Goal: Information Seeking & Learning: Find specific page/section

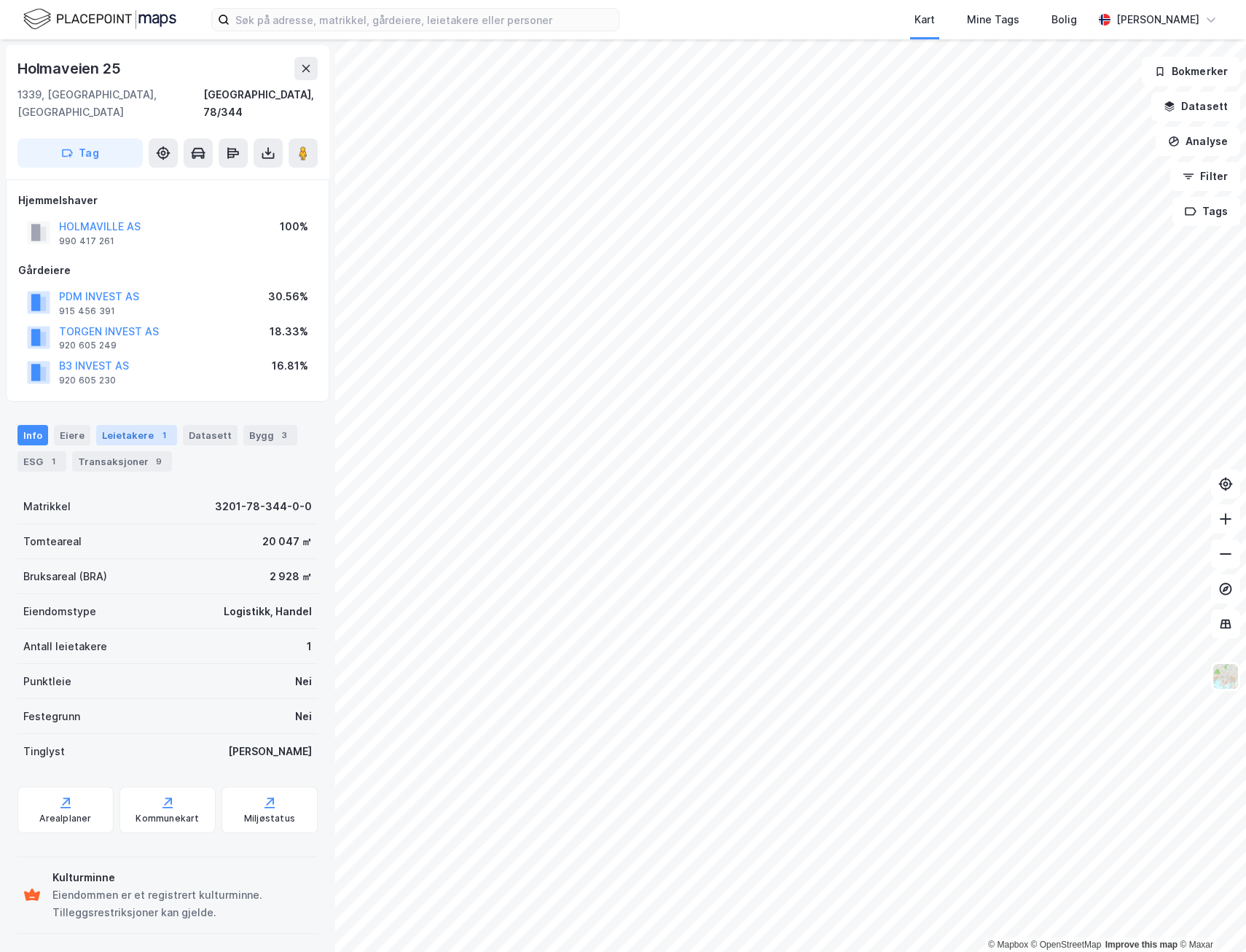
click at [123, 425] on div "Leietakere 1" at bounding box center [136, 435] width 81 height 20
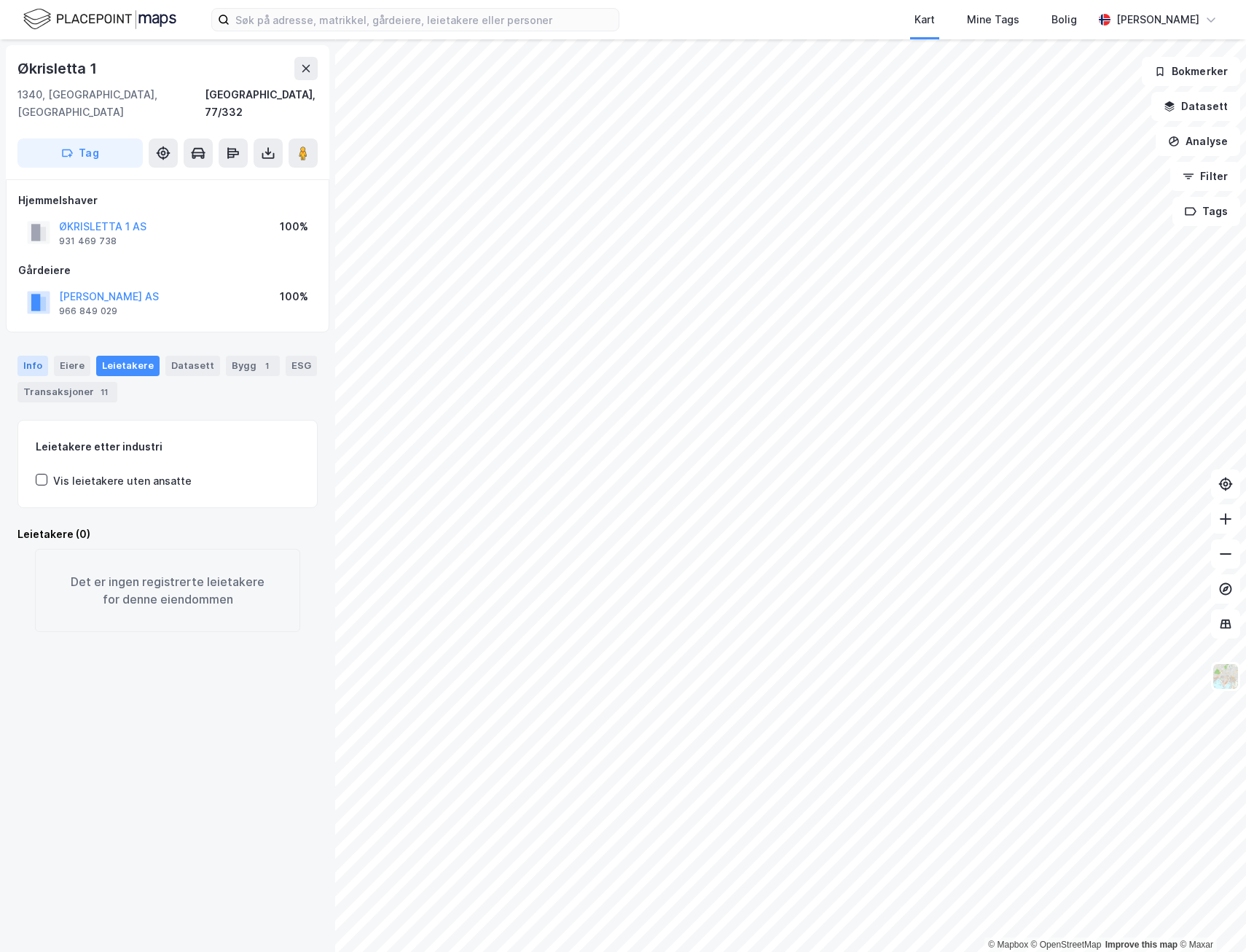
click at [34, 356] on div "Info" at bounding box center [33, 365] width 31 height 20
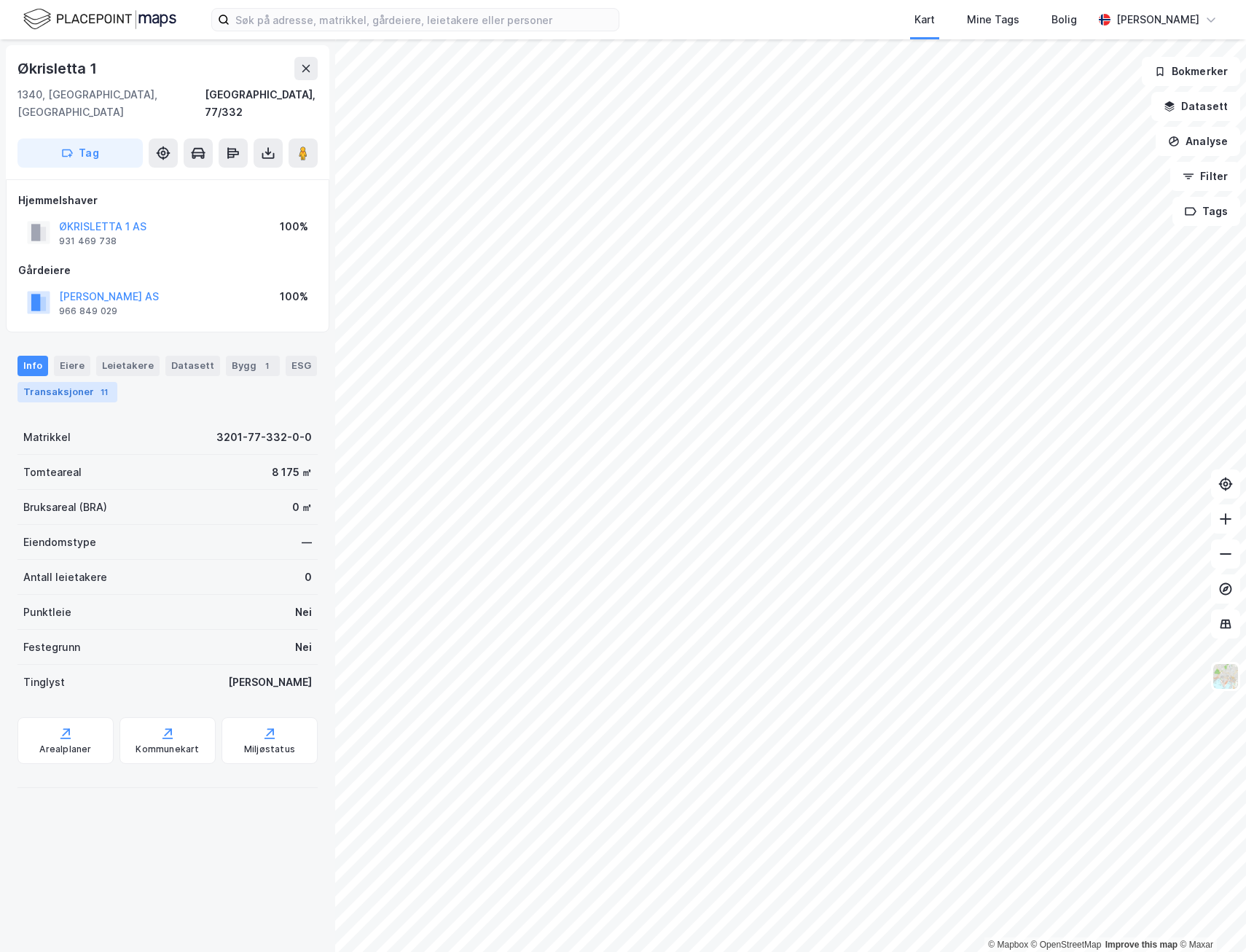
click at [89, 382] on div "Transaksjoner 11" at bounding box center [67, 391] width 100 height 20
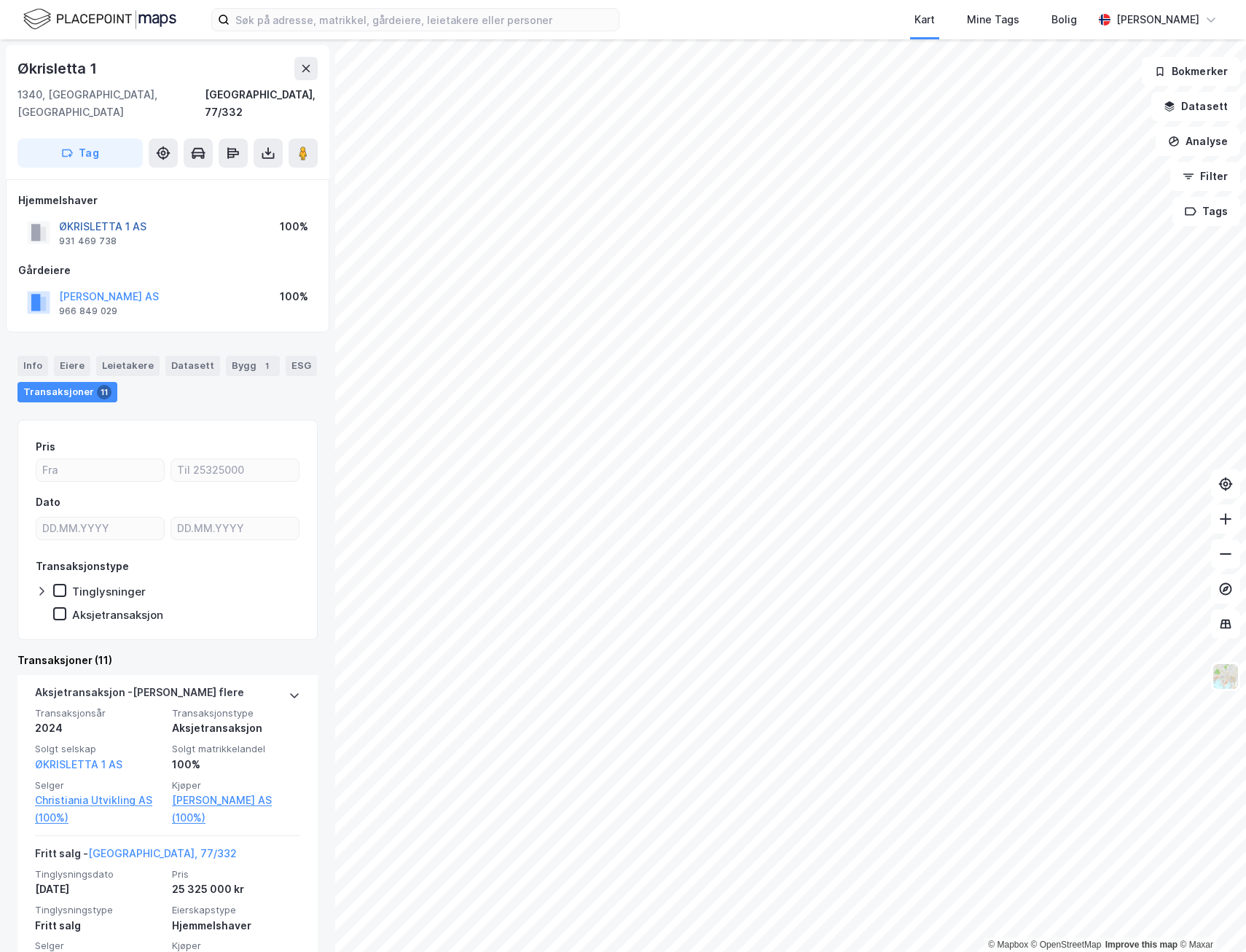
click at [0, 0] on button "ØKRISLETTA 1 AS" at bounding box center [0, 0] width 0 height 0
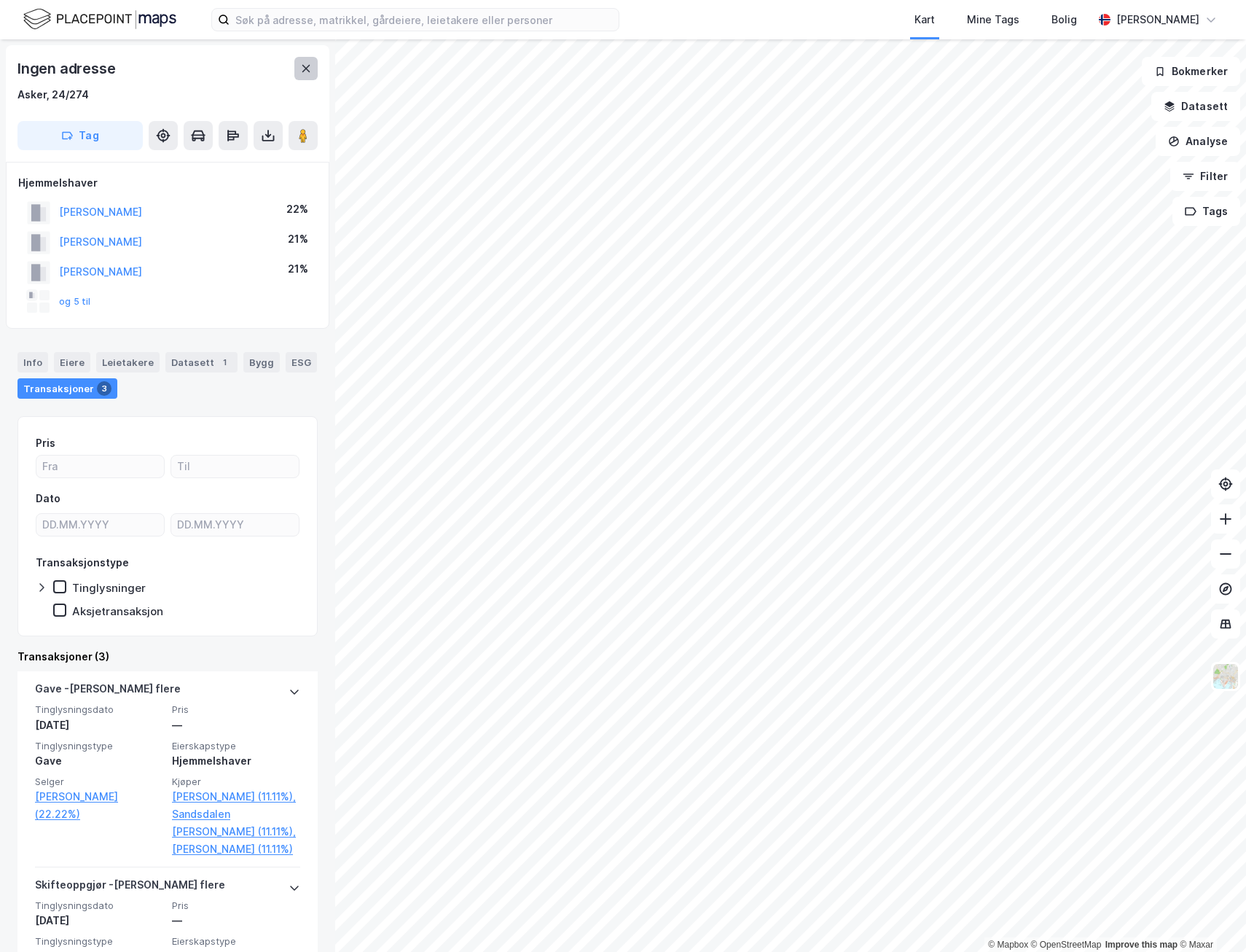
click at [306, 69] on icon at bounding box center [306, 69] width 8 height 8
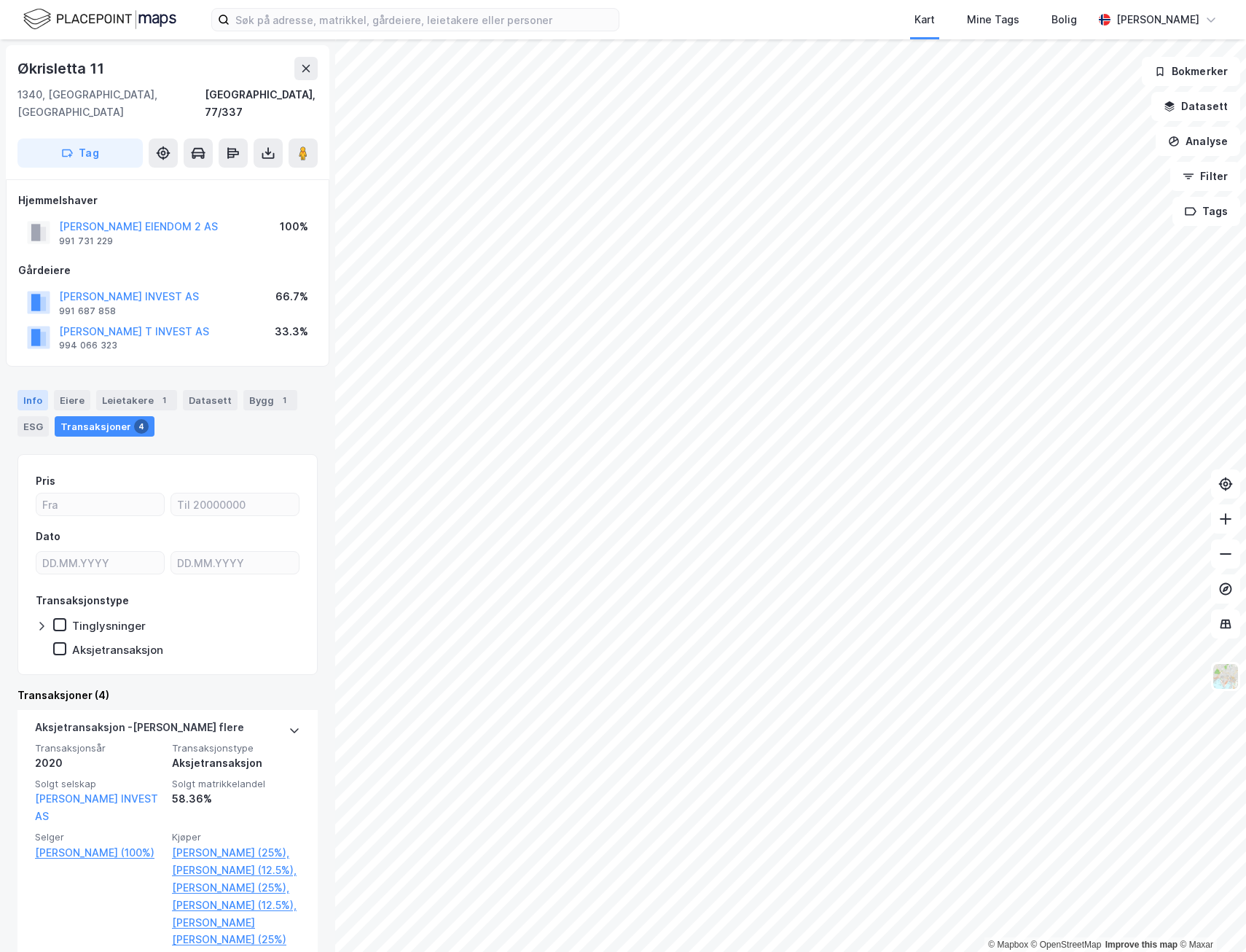
click at [43, 391] on div "Info" at bounding box center [33, 400] width 31 height 20
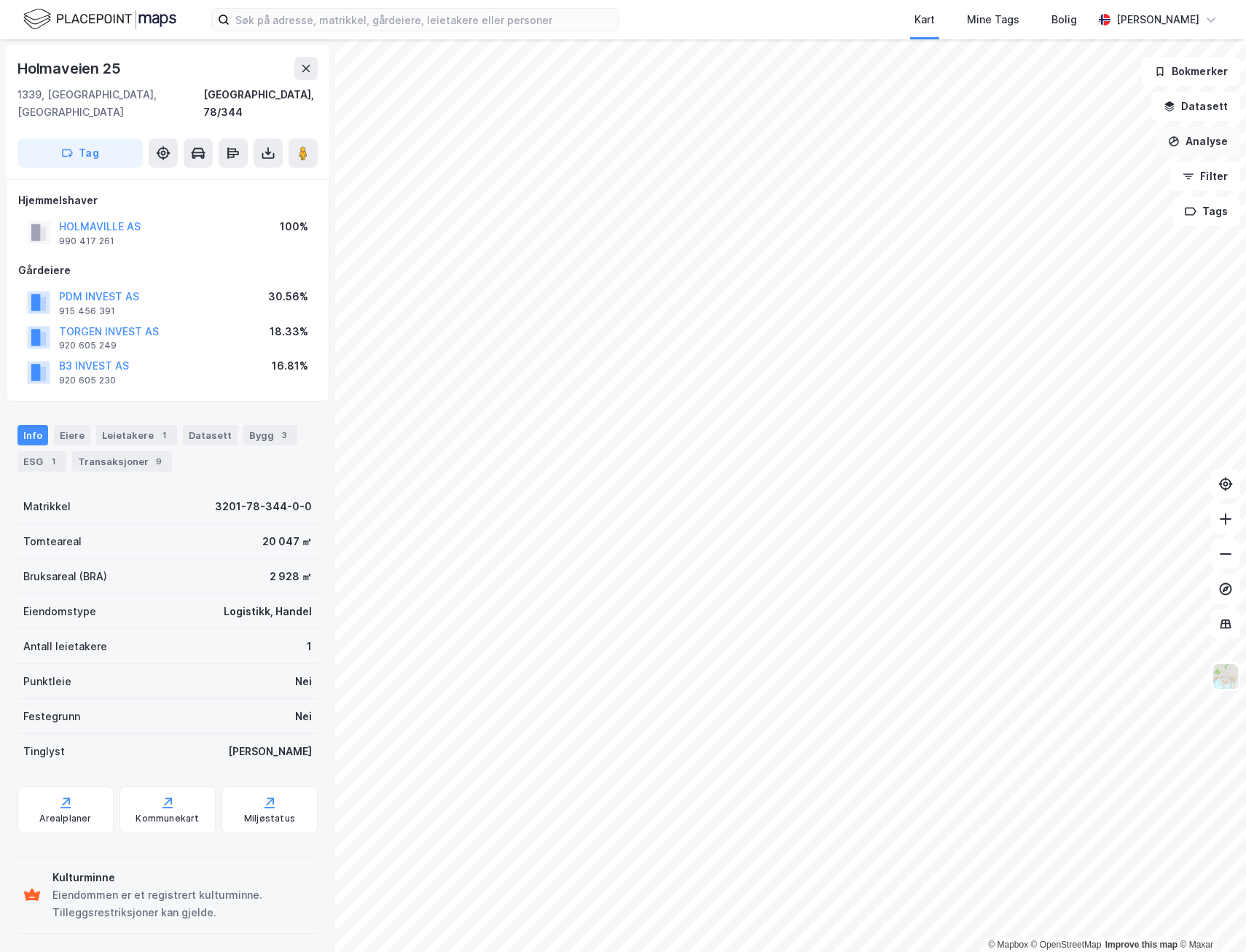
click at [1204, 148] on button "Analyse" at bounding box center [1197, 142] width 84 height 29
click at [1021, 181] on div "Tegn område" at bounding box center [1062, 172] width 168 height 24
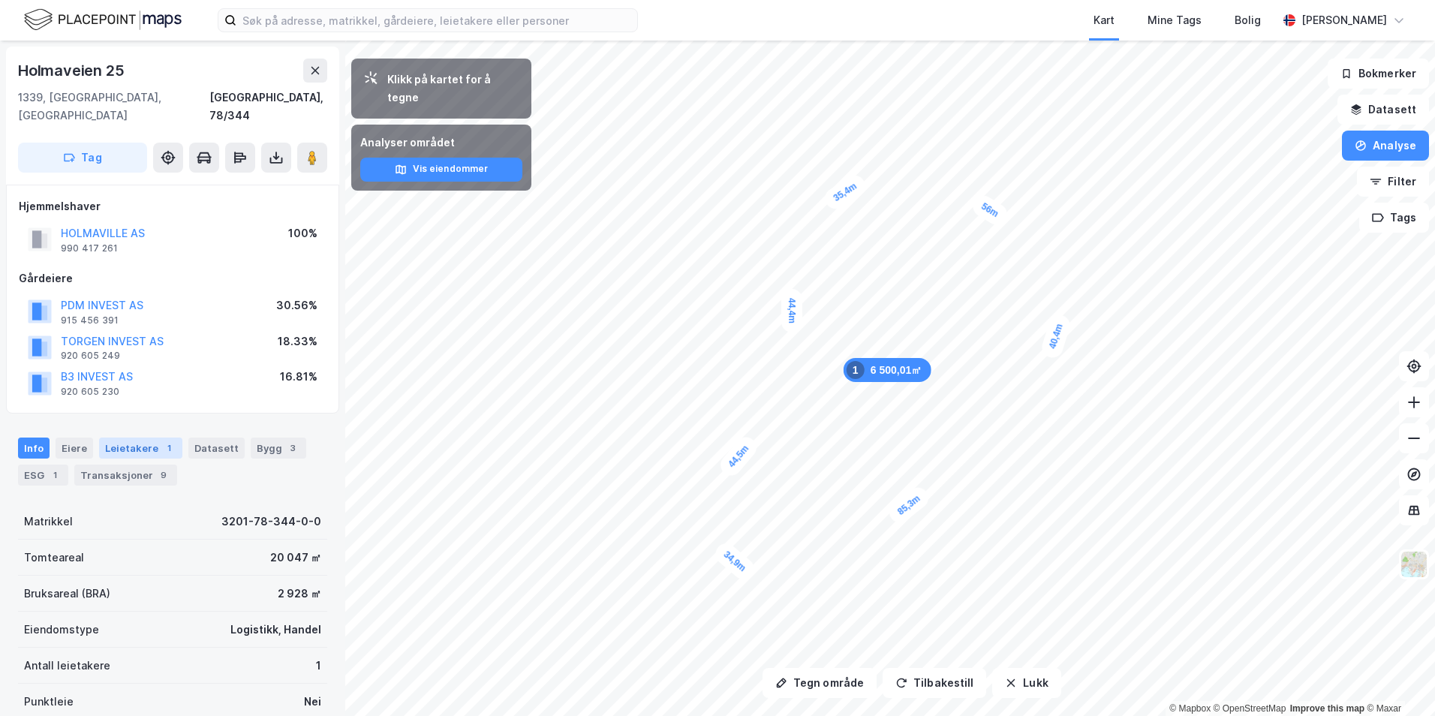
click at [152, 438] on div "Leietakere 1" at bounding box center [140, 448] width 83 height 21
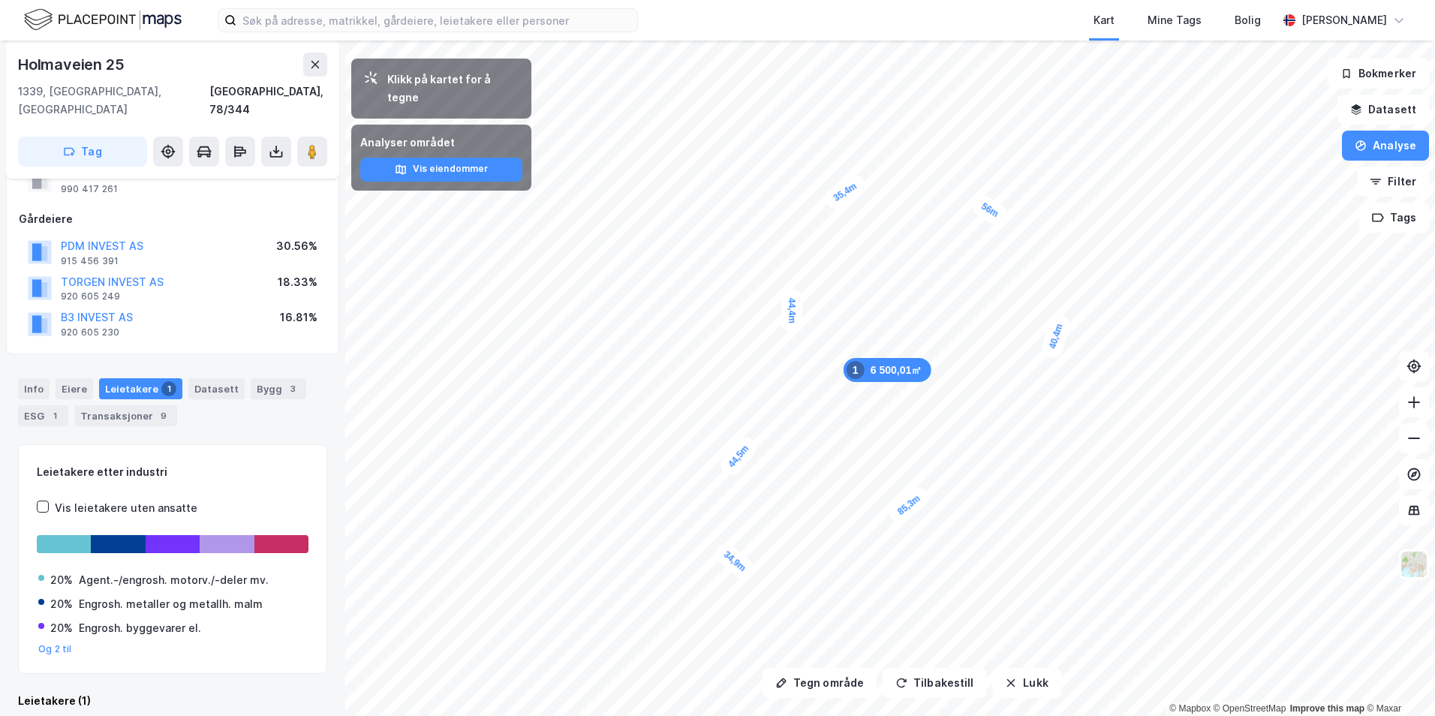
scroll to position [188, 0]
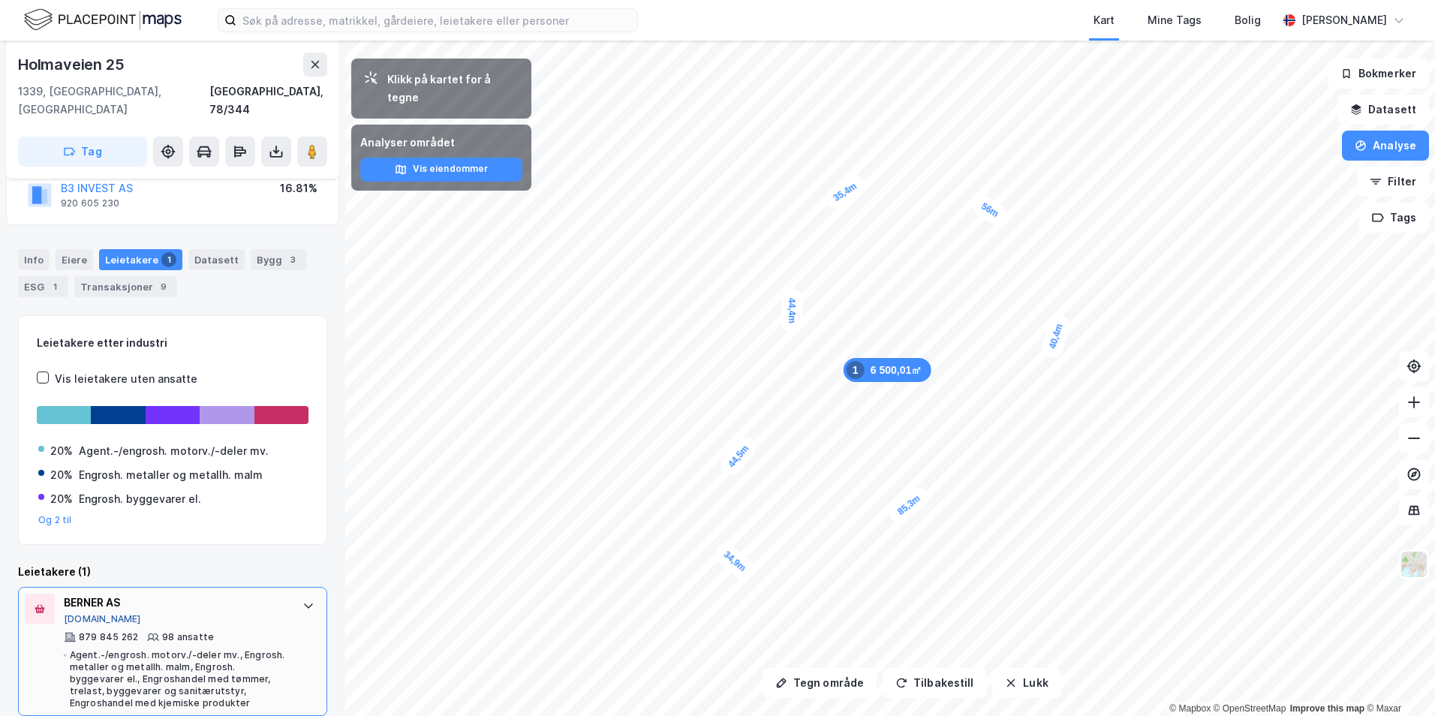
click at [88, 613] on button "[DOMAIN_NAME]" at bounding box center [102, 619] width 77 height 12
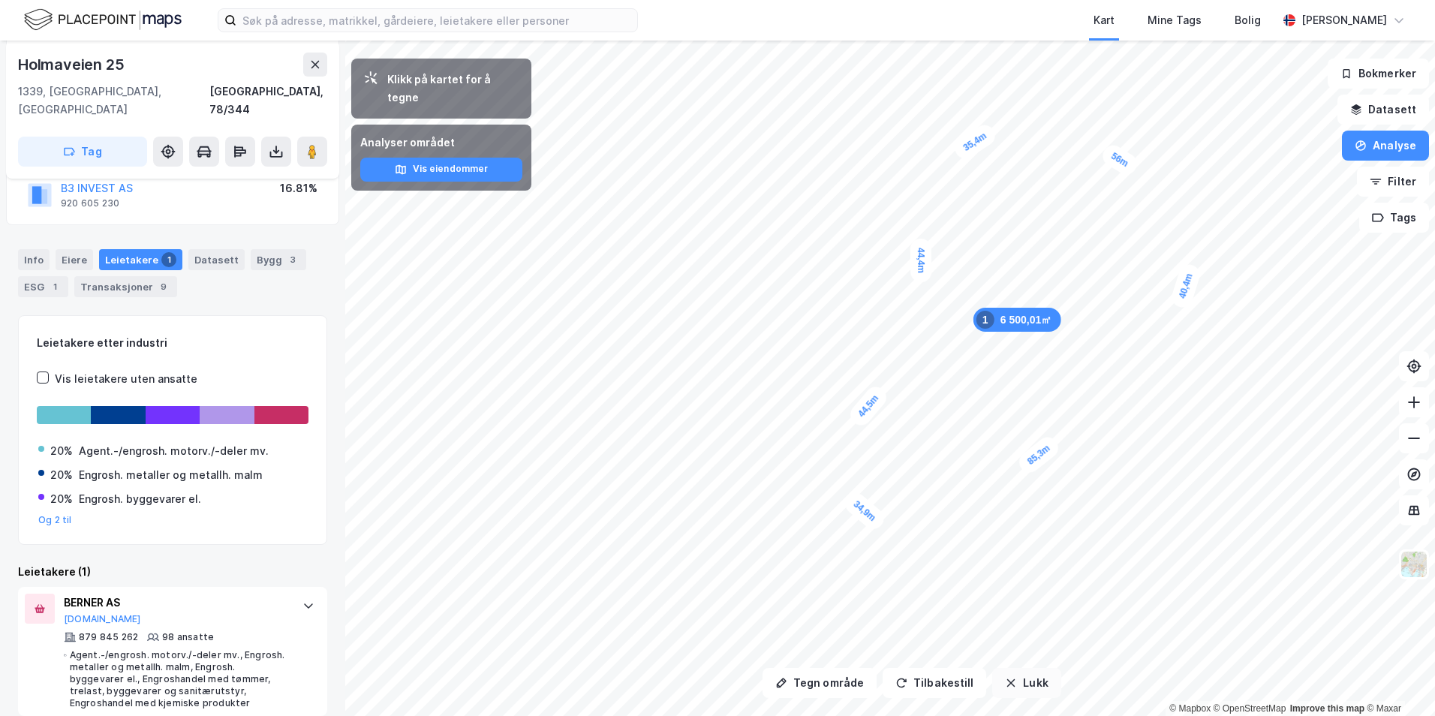
click at [1018, 677] on button "Lukk" at bounding box center [1026, 683] width 68 height 30
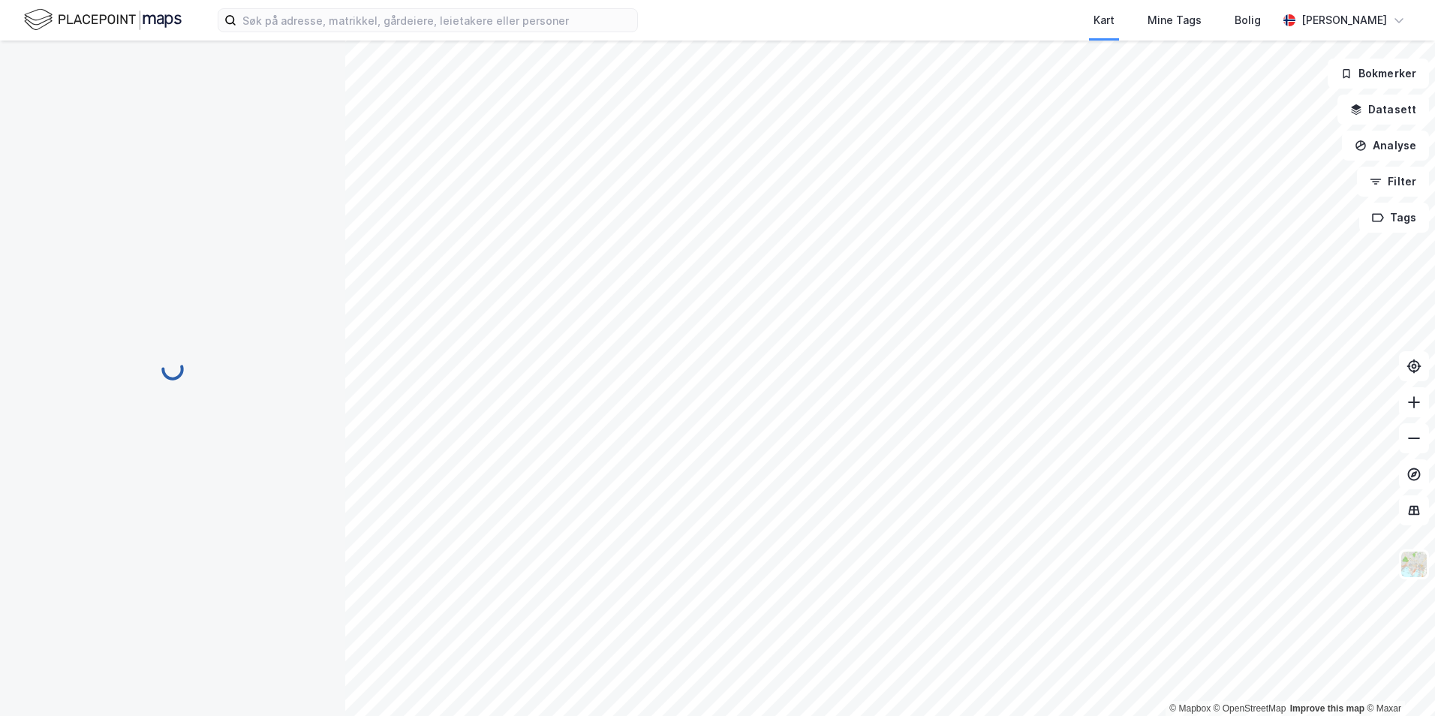
scroll to position [0, 0]
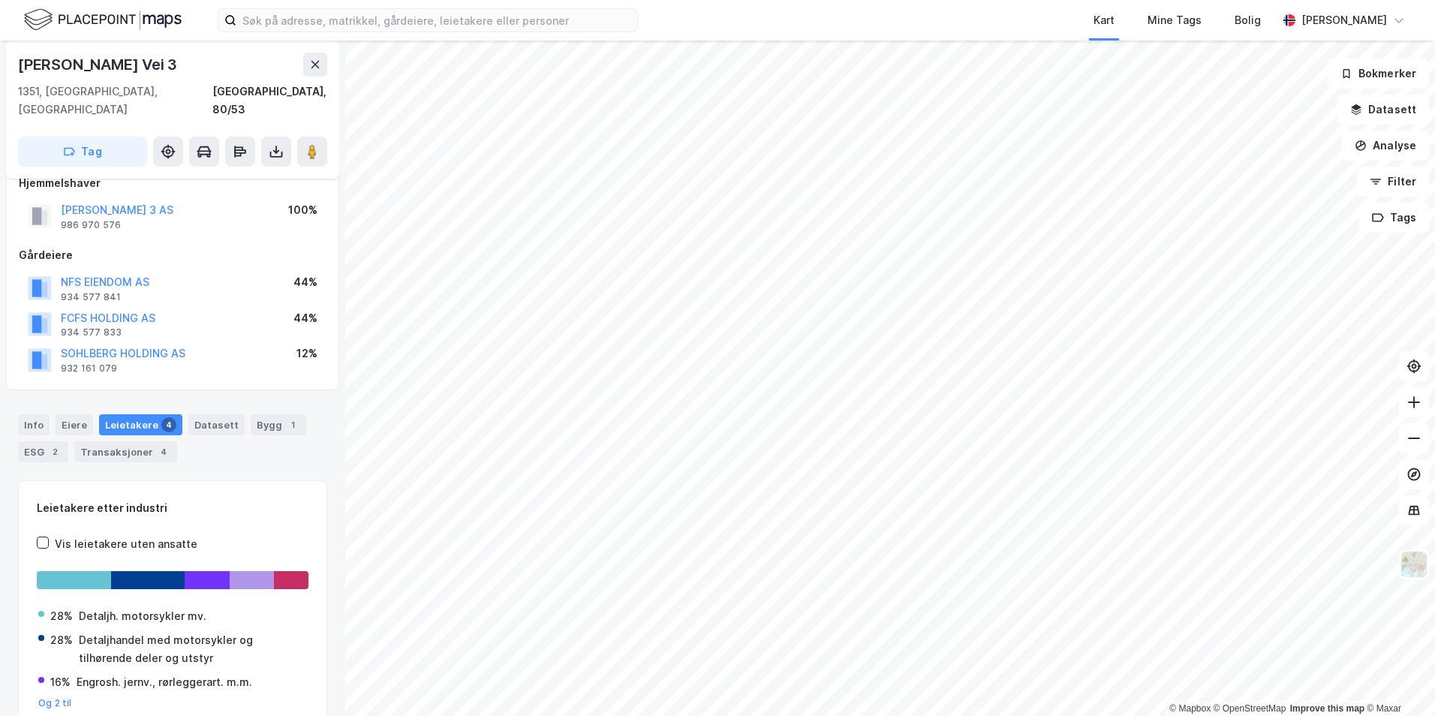
scroll to position [23, 0]
click at [31, 414] on div "Info" at bounding box center [34, 424] width 32 height 21
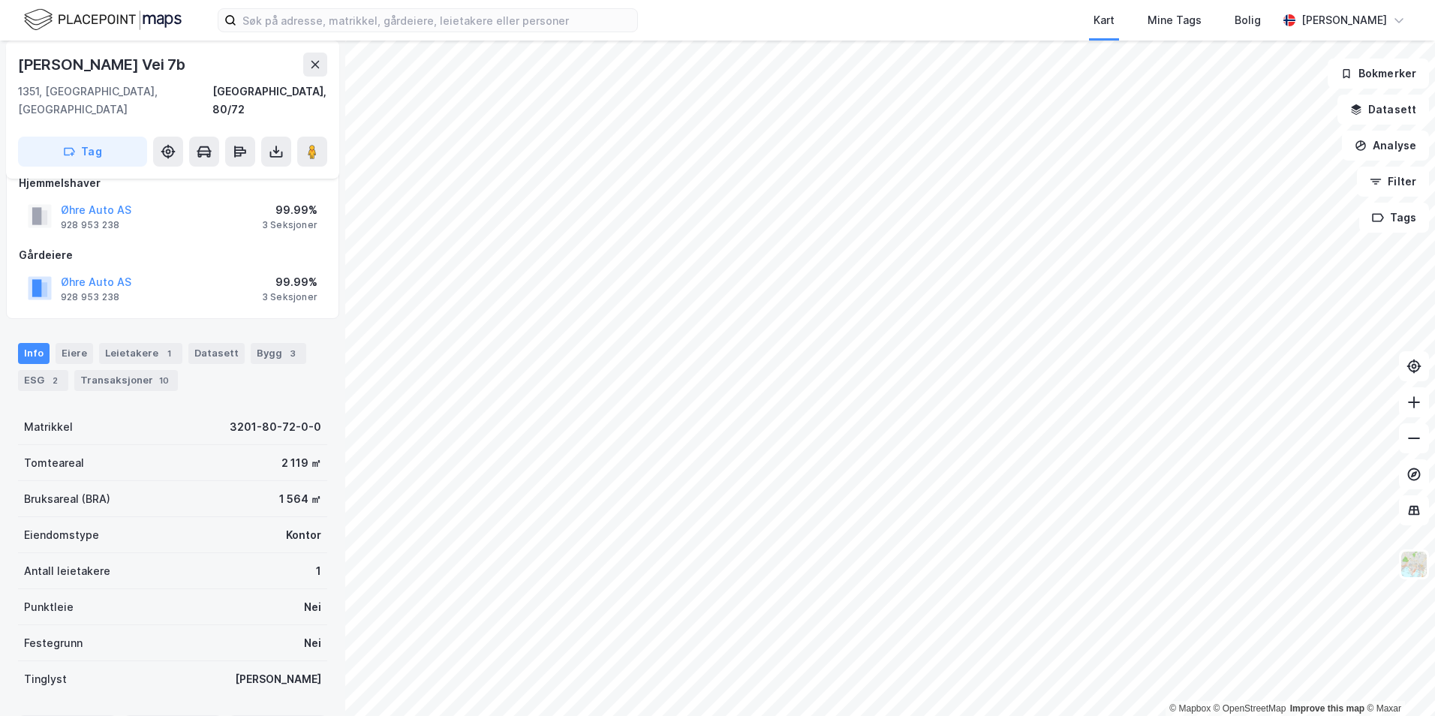
scroll to position [23, 0]
click at [0, 0] on button "Øhre Auto AS" at bounding box center [0, 0] width 0 height 0
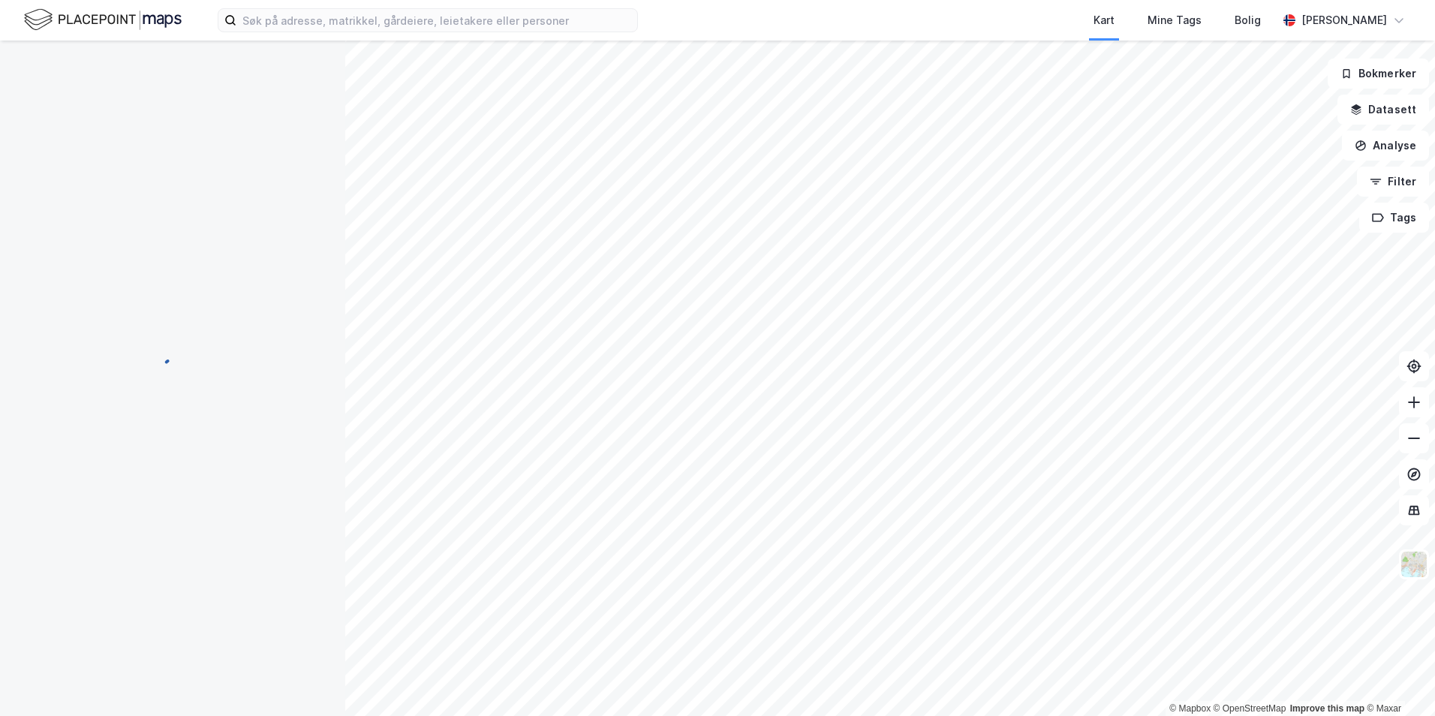
scroll to position [23, 0]
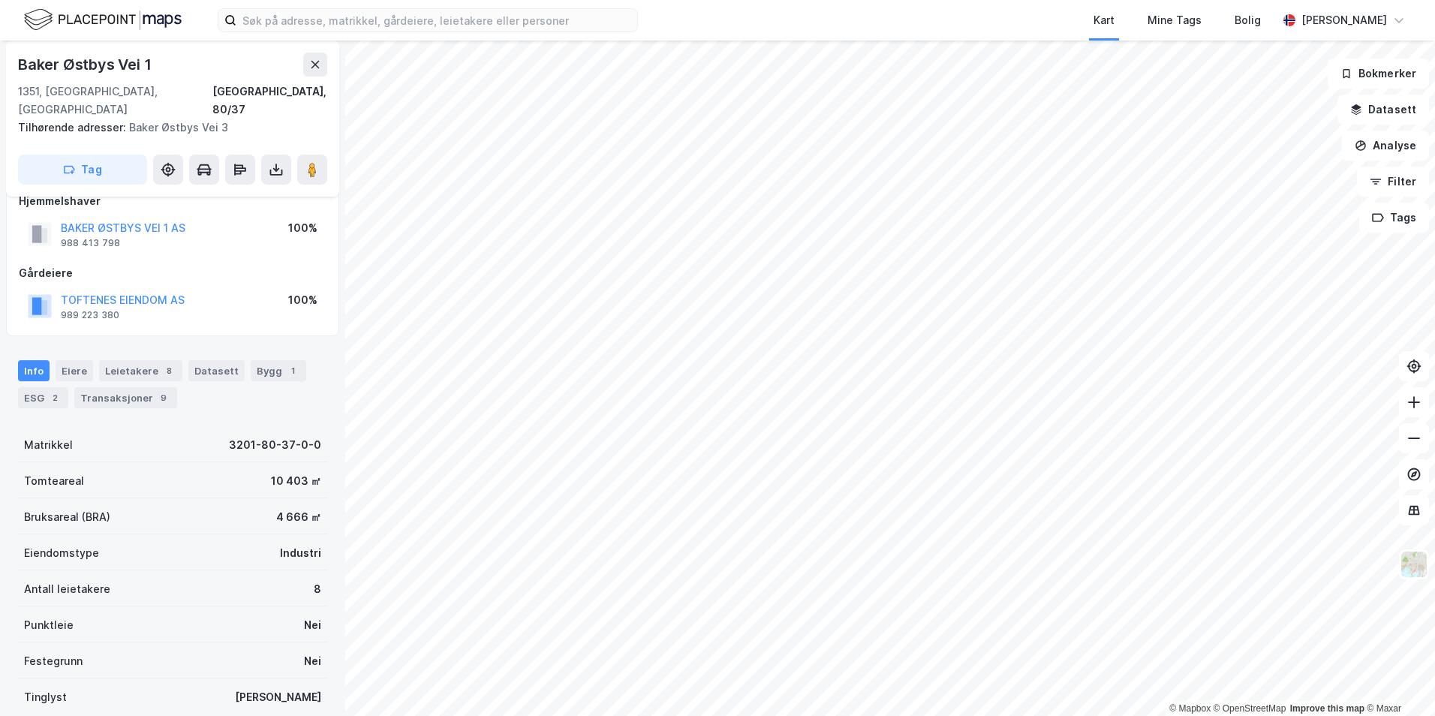
click at [1283, 562] on html "Kart Mine Tags Bolig [PERSON_NAME] © Mapbox © OpenStreetMap Improve this map © …" at bounding box center [717, 358] width 1435 height 716
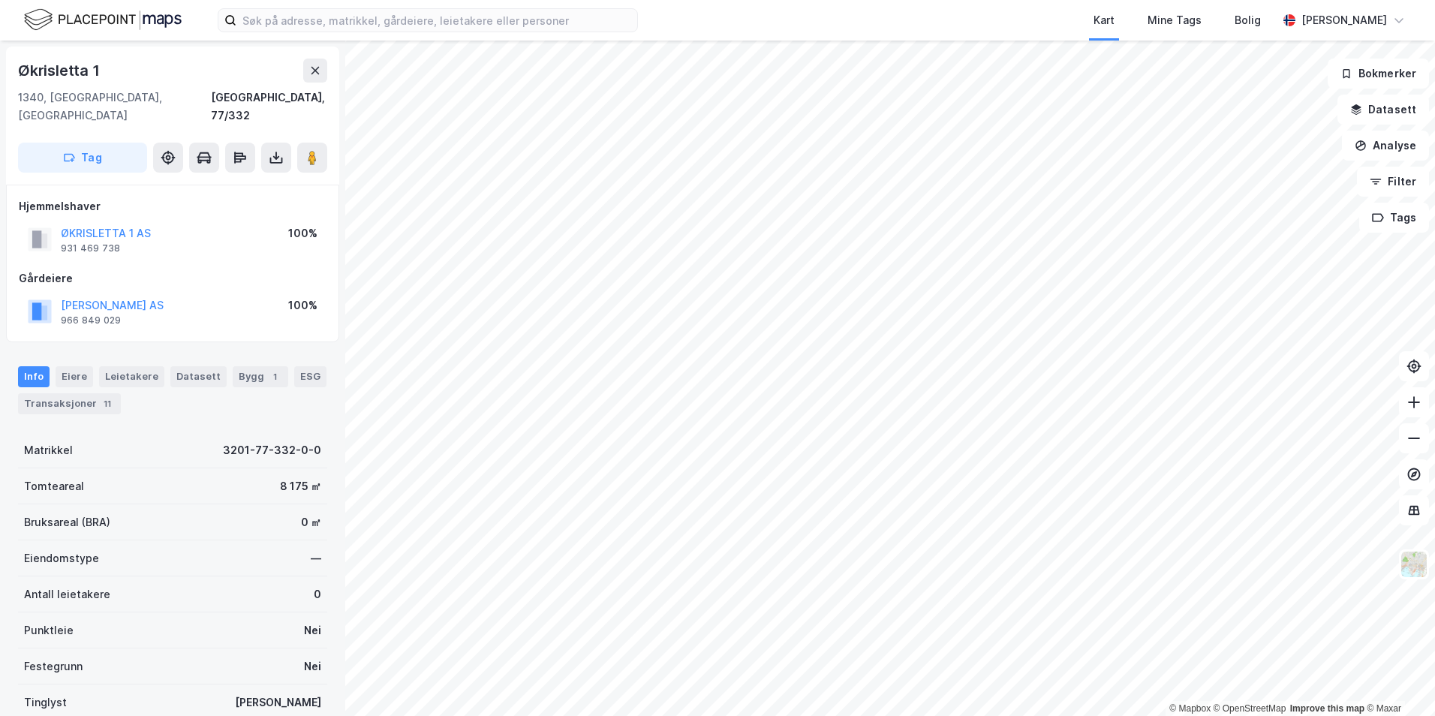
scroll to position [23, 0]
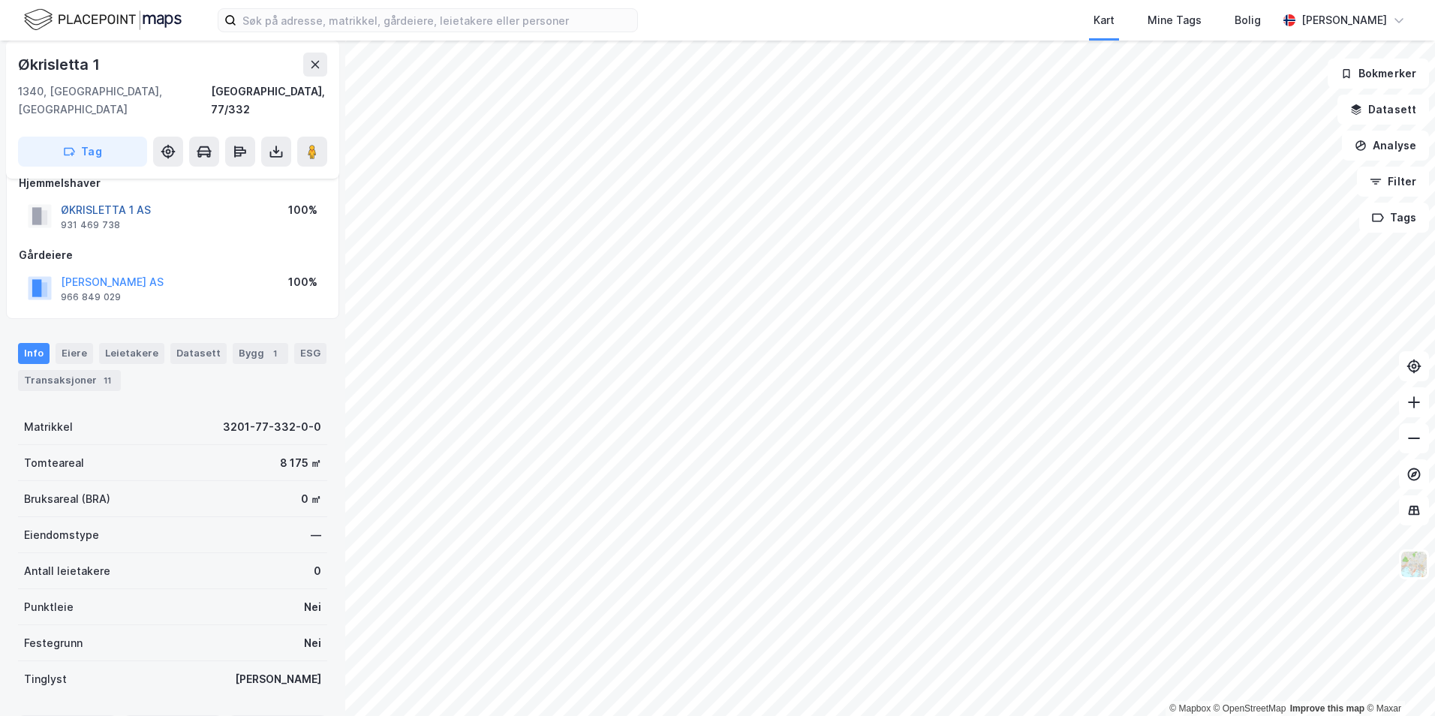
click at [0, 0] on button "ØKRISLETTA 1 AS" at bounding box center [0, 0] width 0 height 0
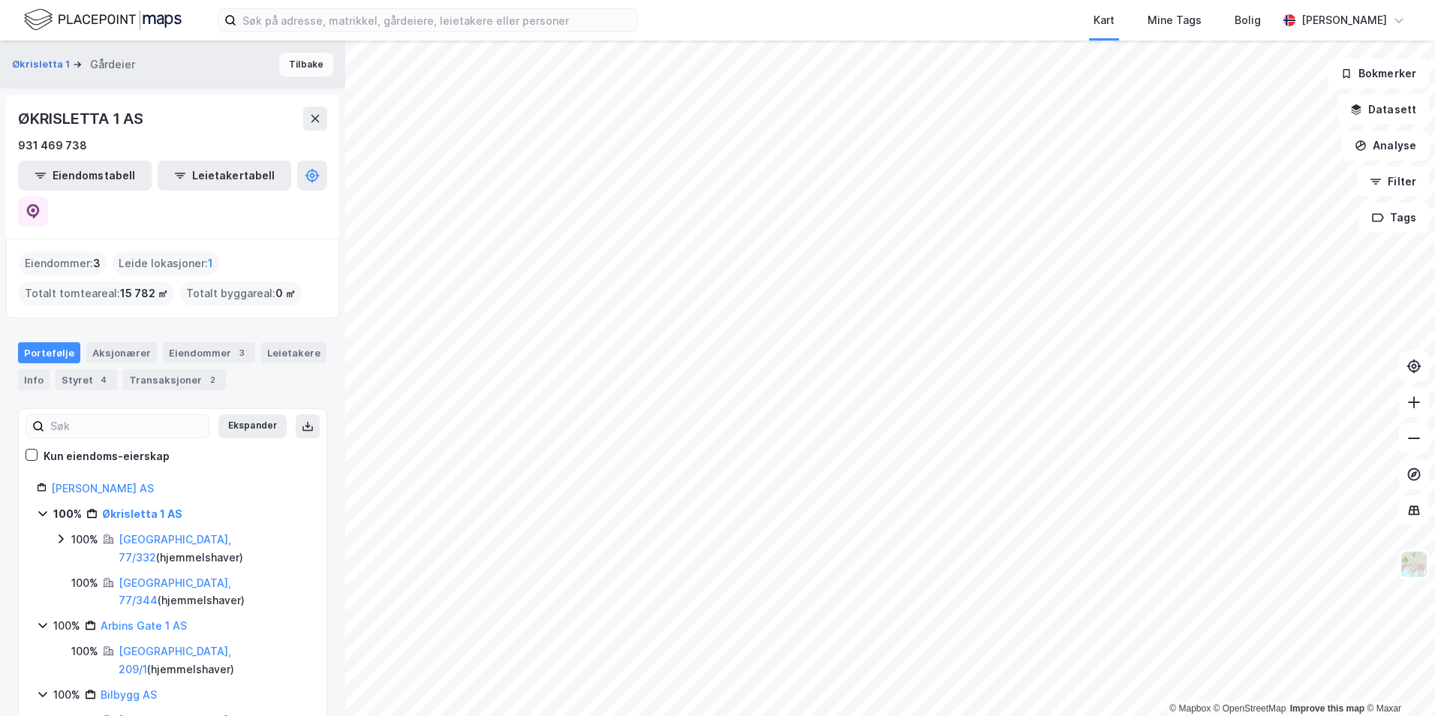
click at [294, 76] on button "Tilbake" at bounding box center [306, 65] width 54 height 24
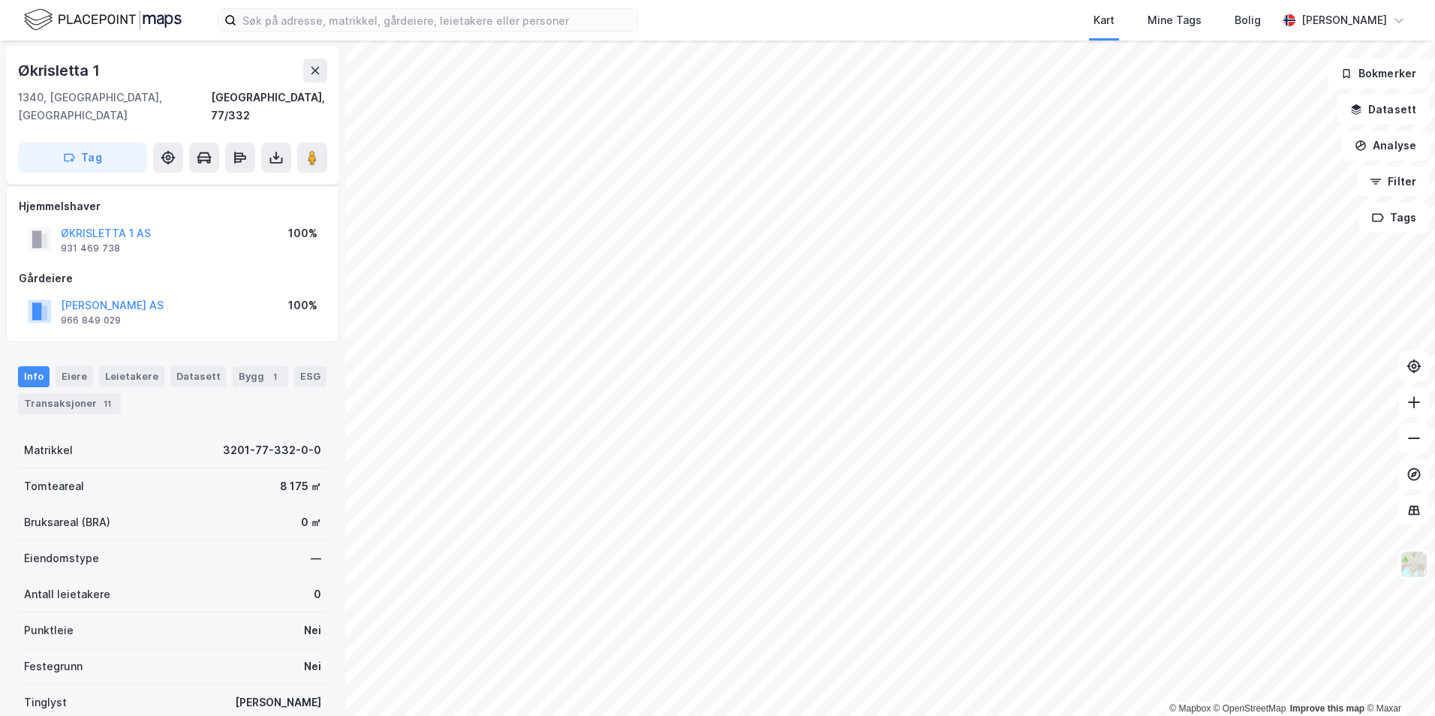
scroll to position [23, 0]
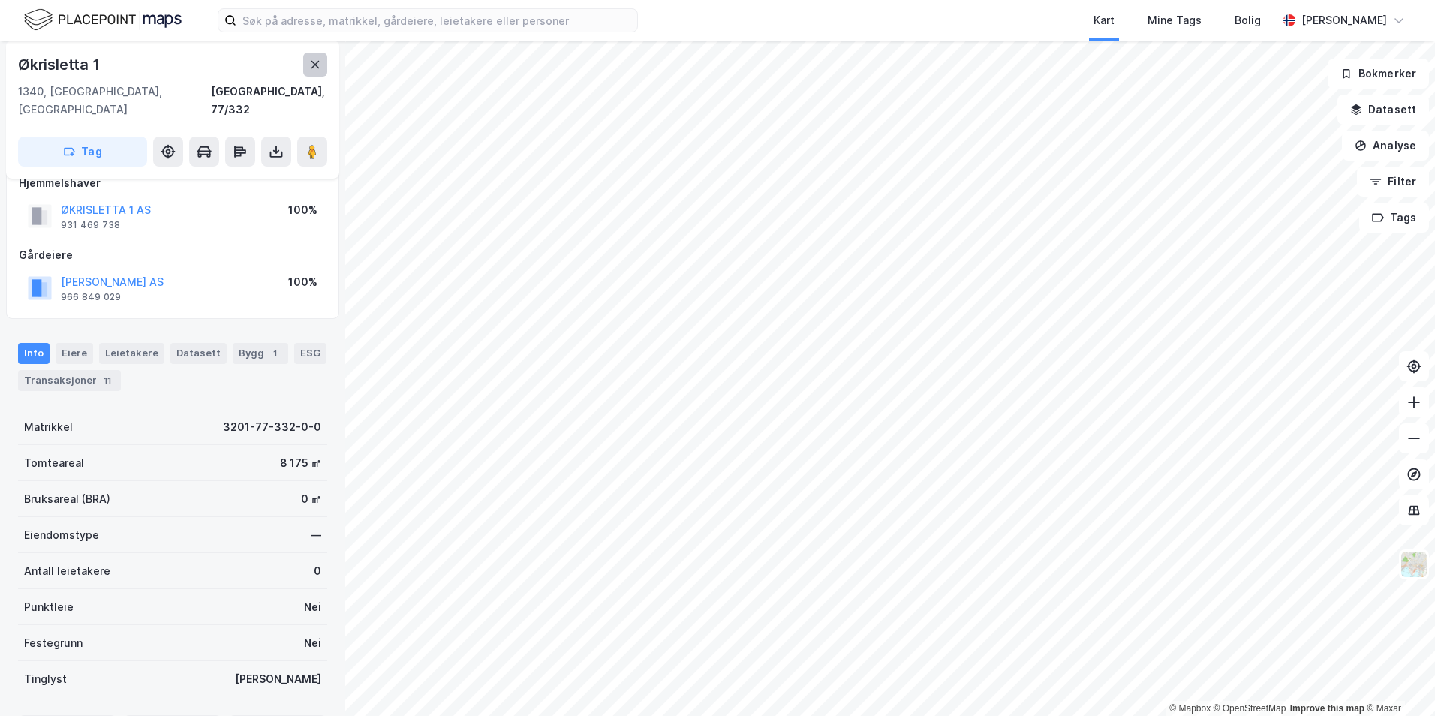
click at [312, 60] on icon at bounding box center [315, 65] width 12 height 12
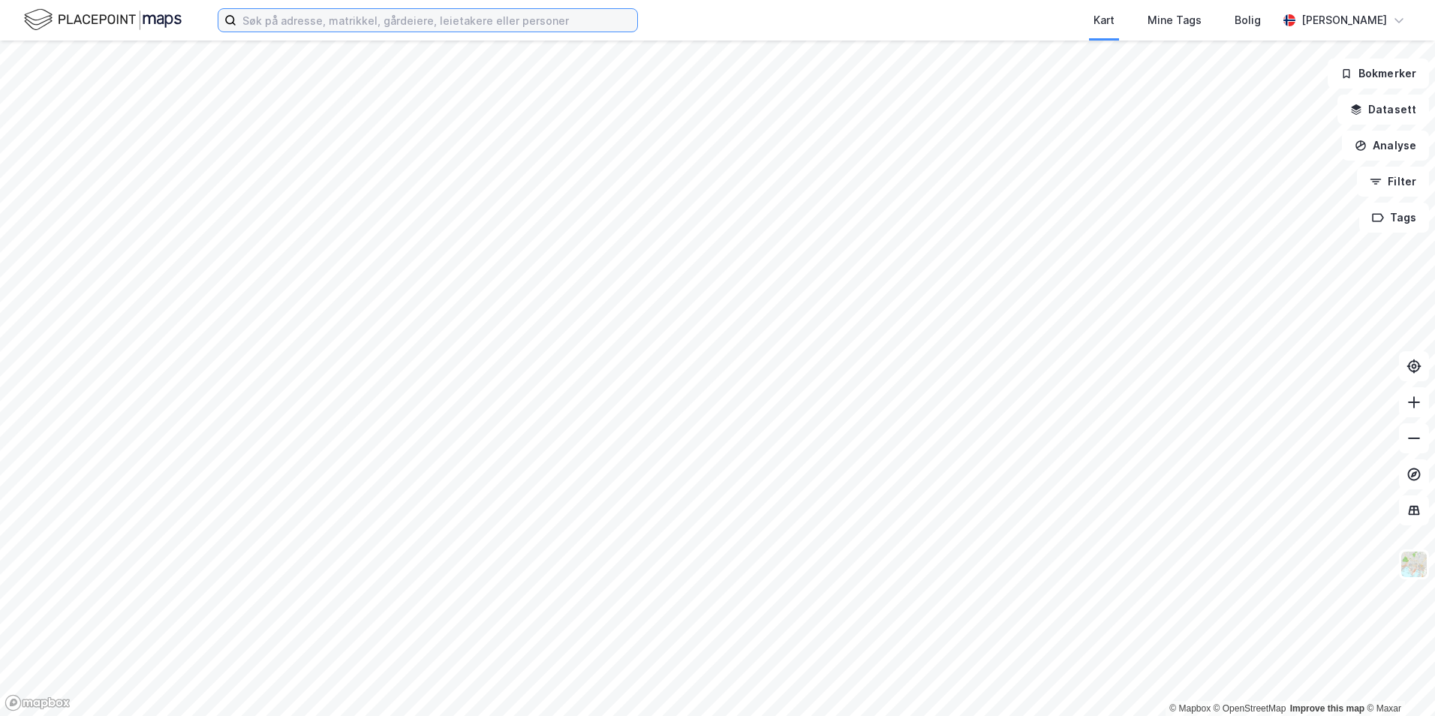
click at [309, 29] on input at bounding box center [436, 20] width 401 height 23
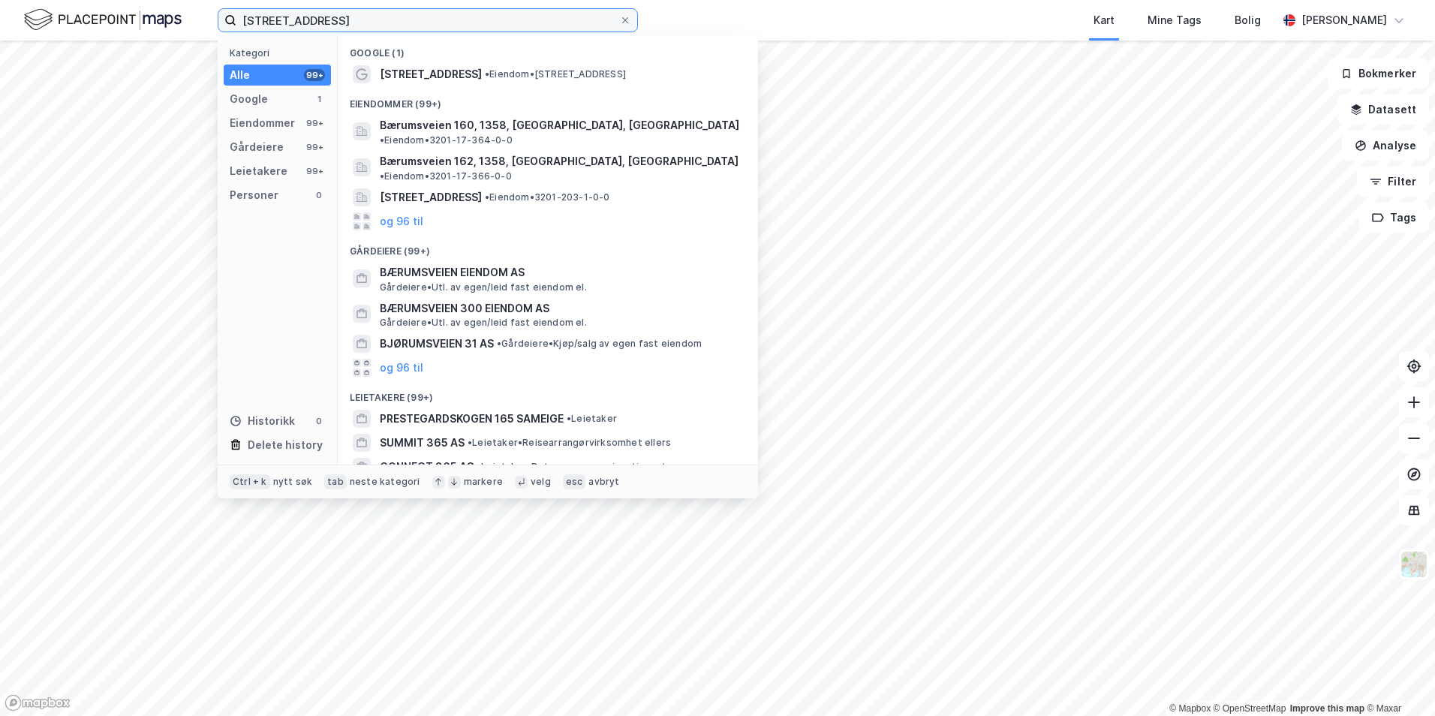
type input "[STREET_ADDRESS]"
click at [455, 56] on div "Google (1)" at bounding box center [548, 48] width 420 height 27
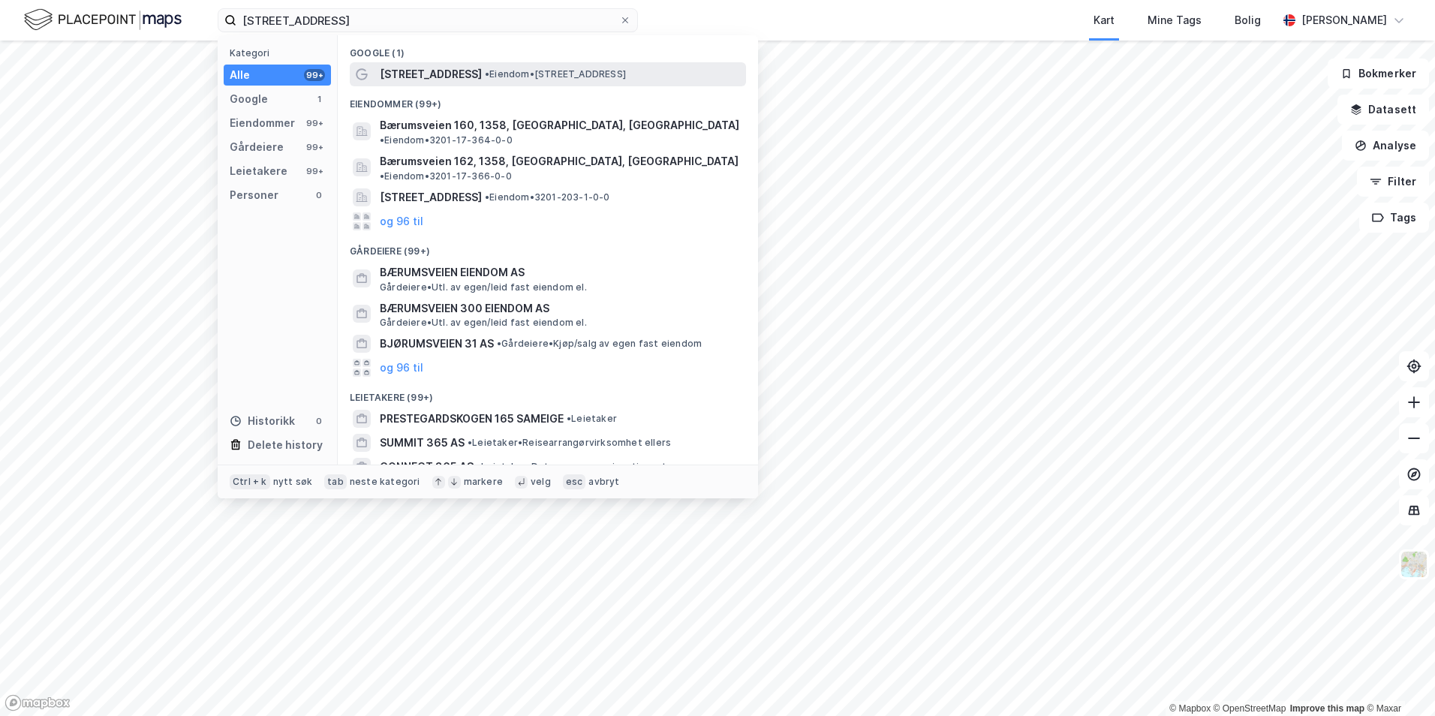
click at [454, 71] on span "[STREET_ADDRESS]" at bounding box center [431, 74] width 102 height 18
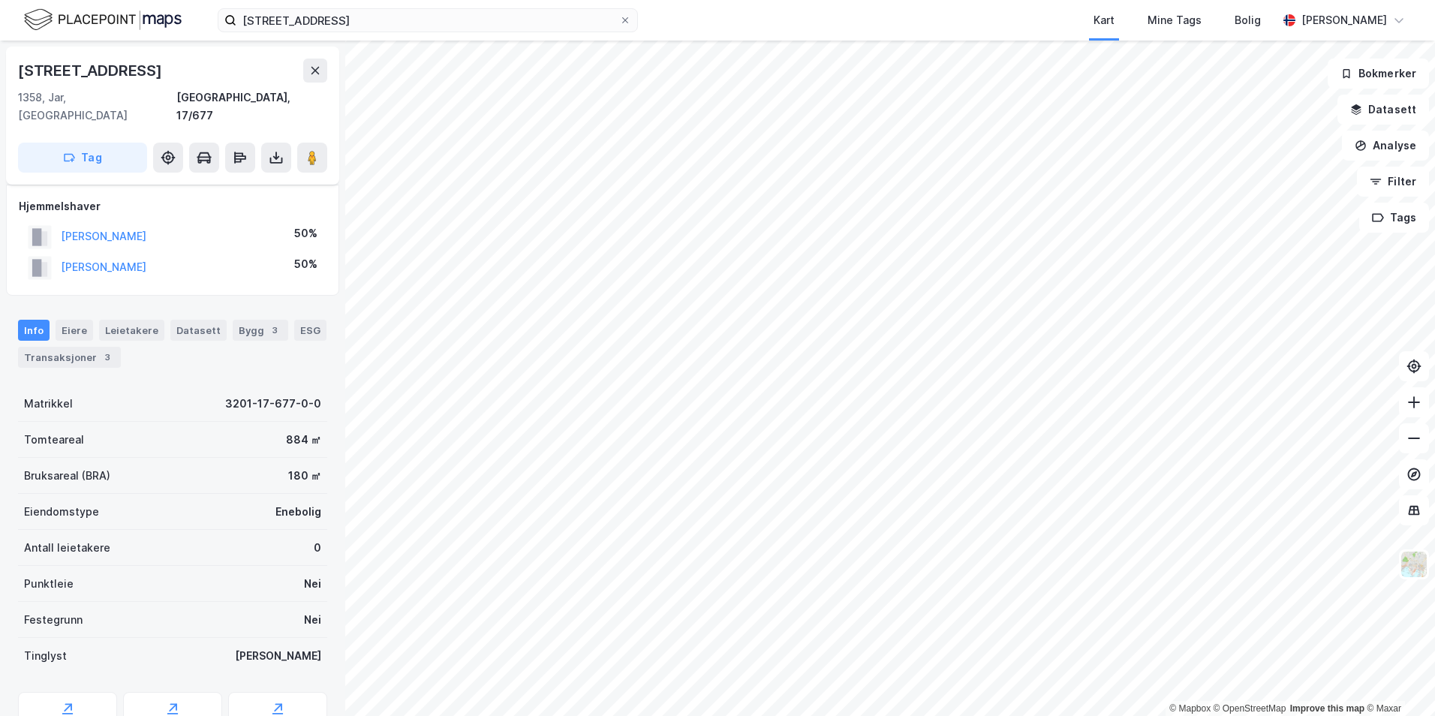
scroll to position [23, 0]
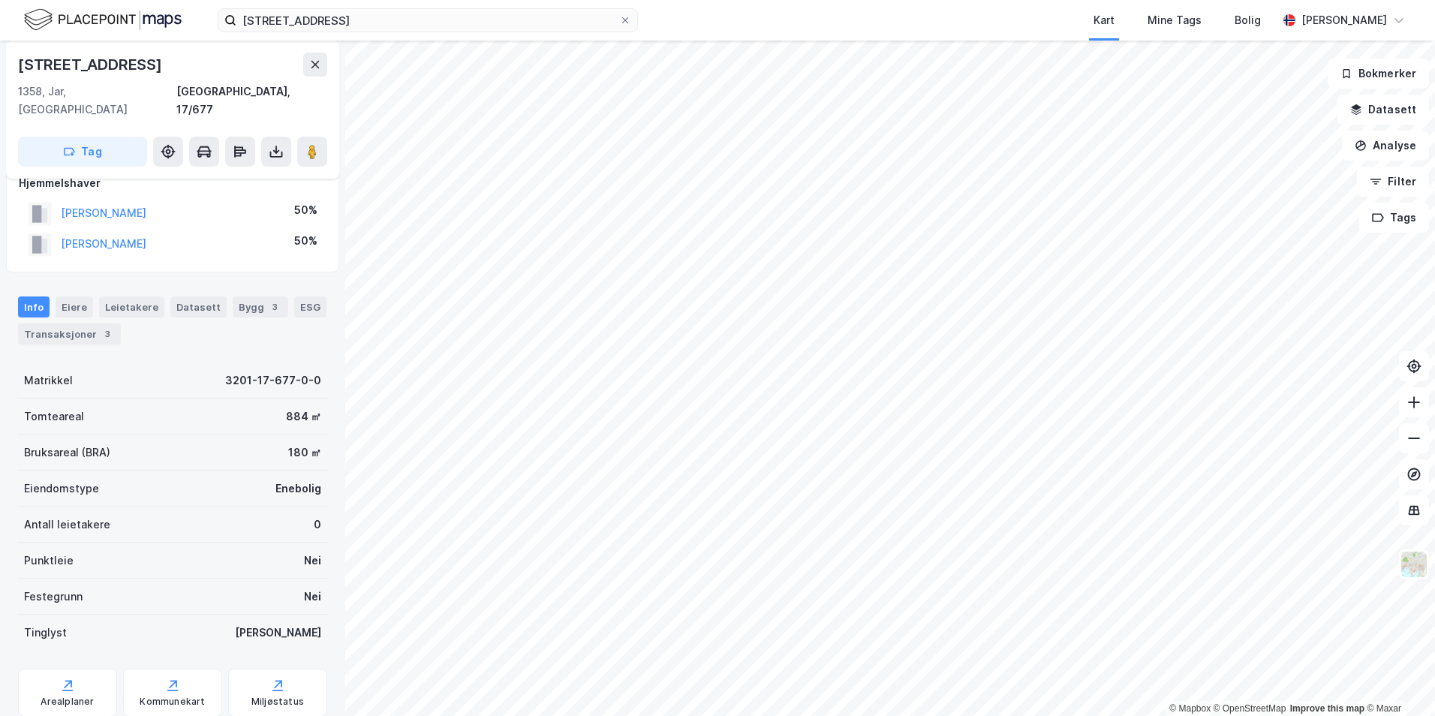
click at [679, 716] on html "Bærumsveien 165 Kart Mine Tags Bolig [PERSON_NAME] © Mapbox © OpenStreetMap Imp…" at bounding box center [717, 358] width 1435 height 716
click at [1079, 716] on html "Bærumsveien 165 Kart Mine Tags Bolig [PERSON_NAME] © Mapbox © OpenStreetMap Imp…" at bounding box center [717, 358] width 1435 height 716
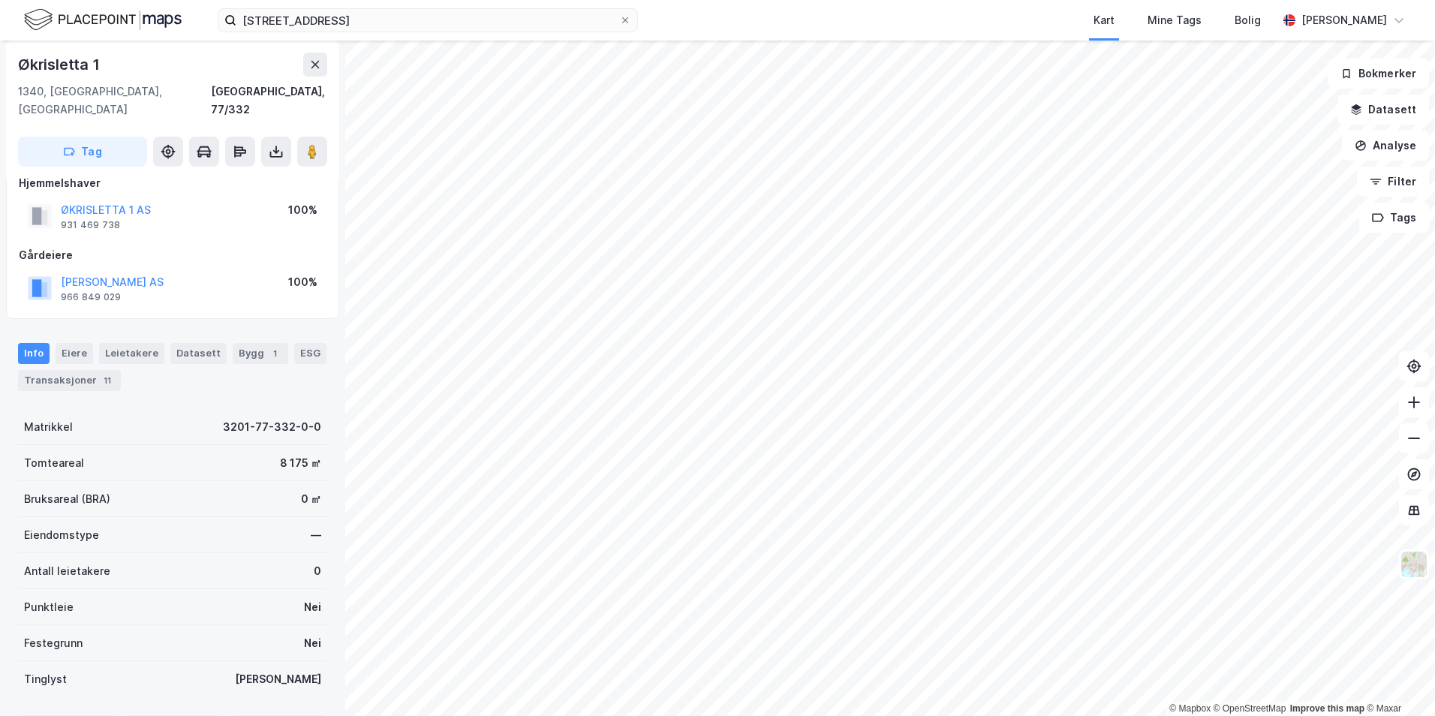
scroll to position [23, 0]
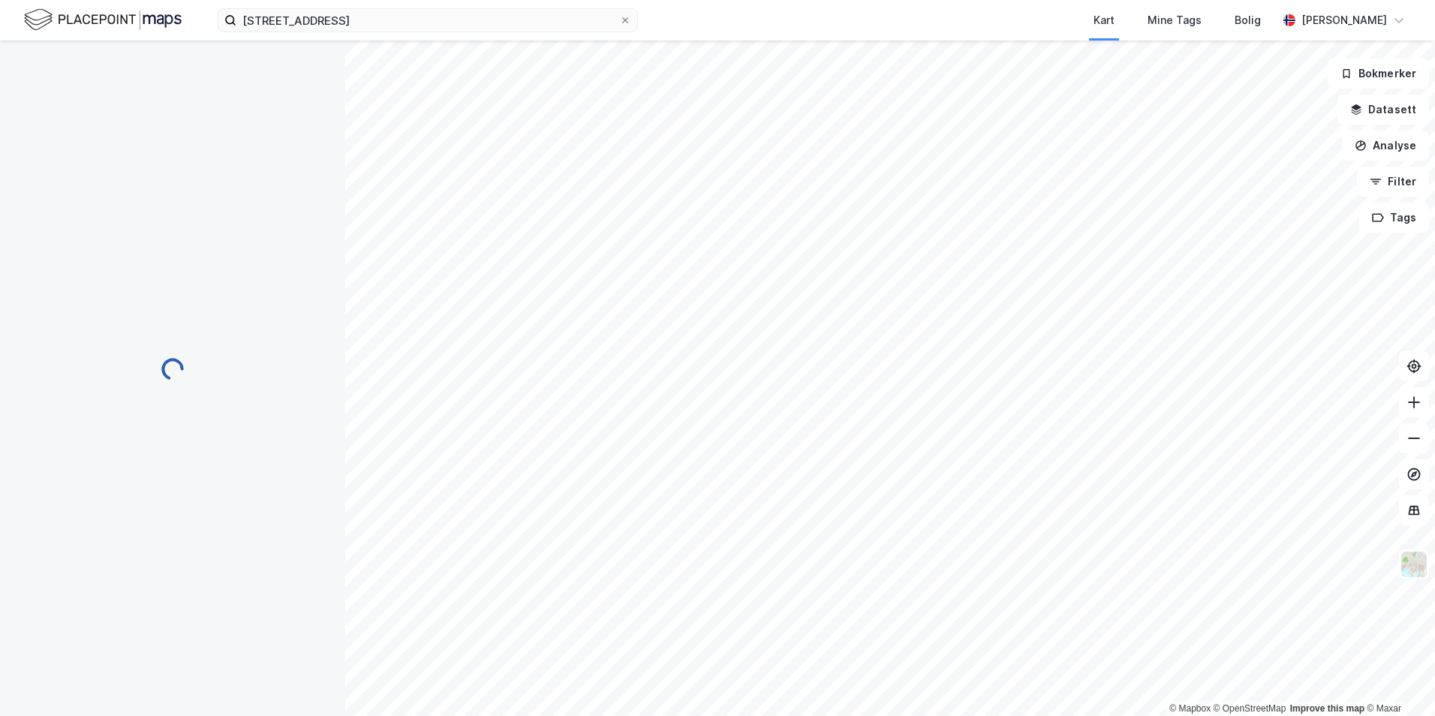
scroll to position [23, 0]
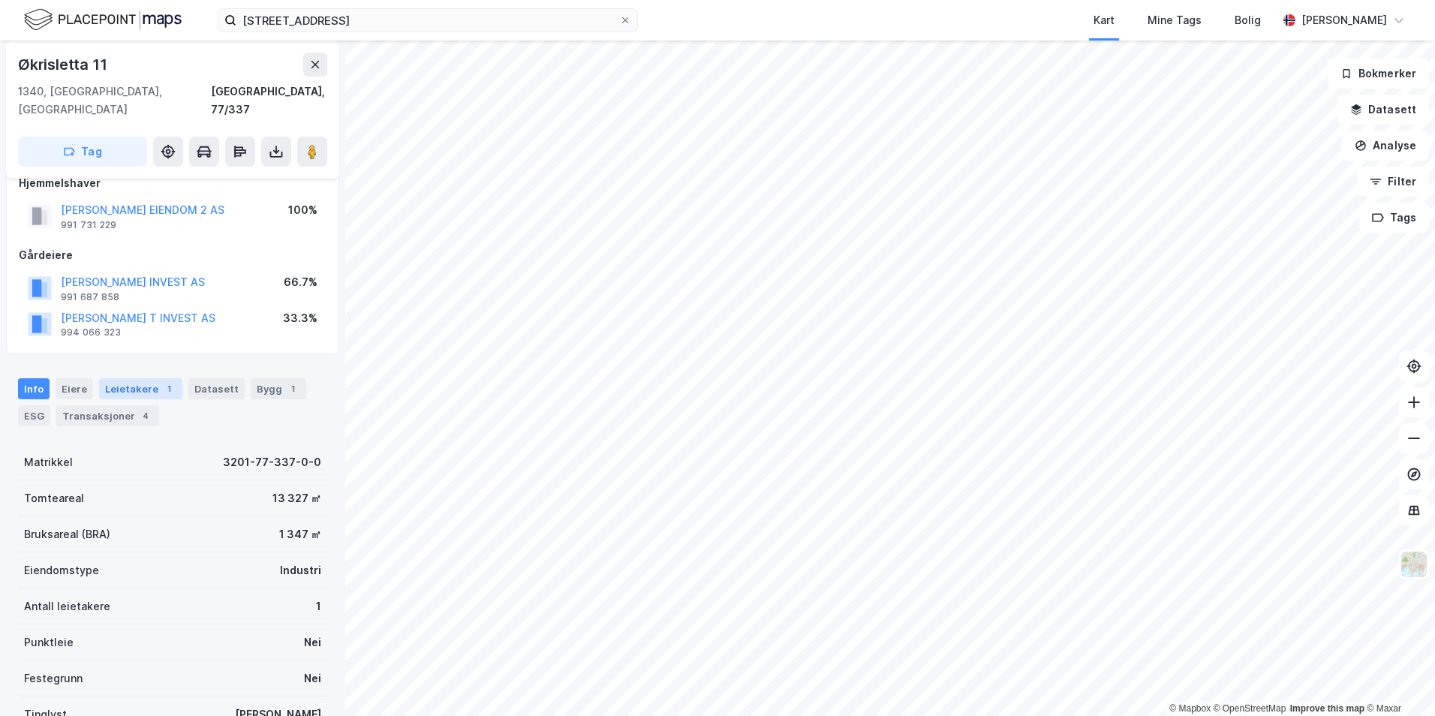
click at [154, 378] on div "Leietakere 1" at bounding box center [140, 388] width 83 height 21
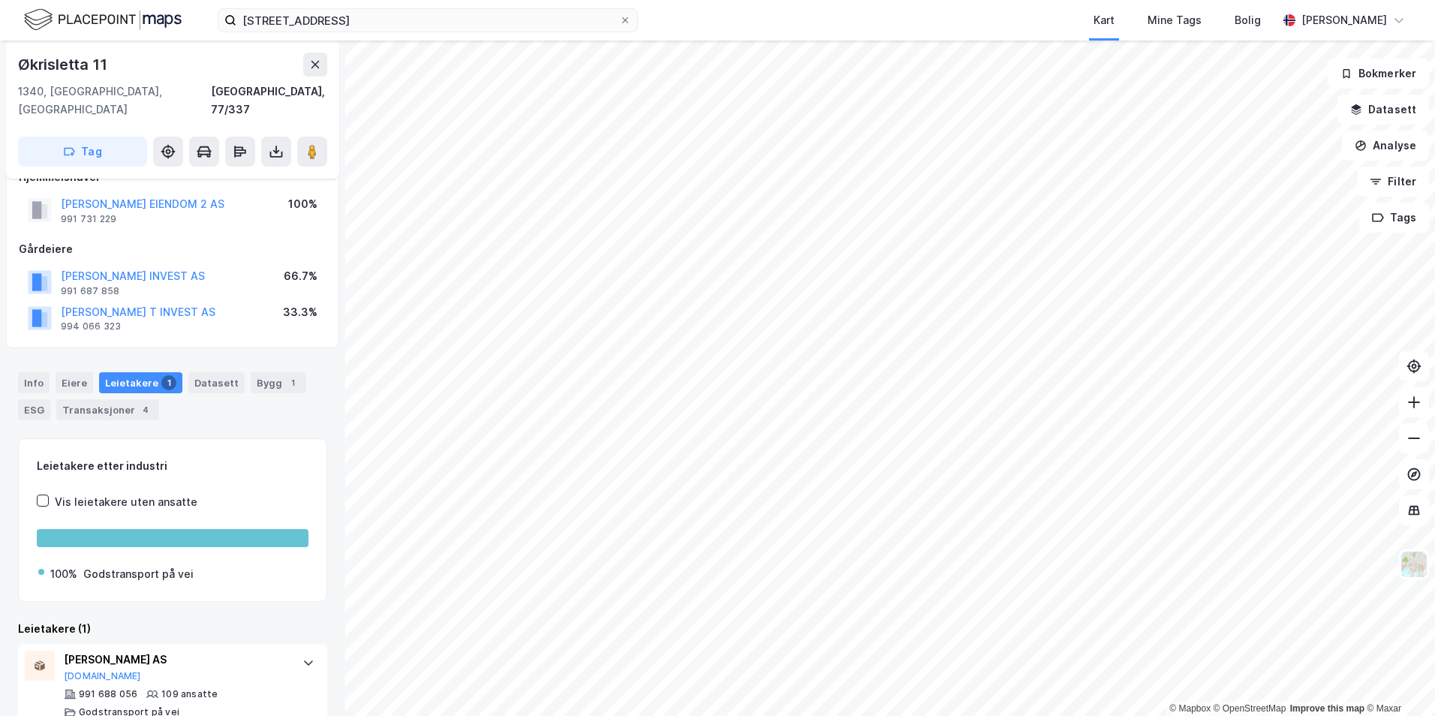
scroll to position [38, 0]
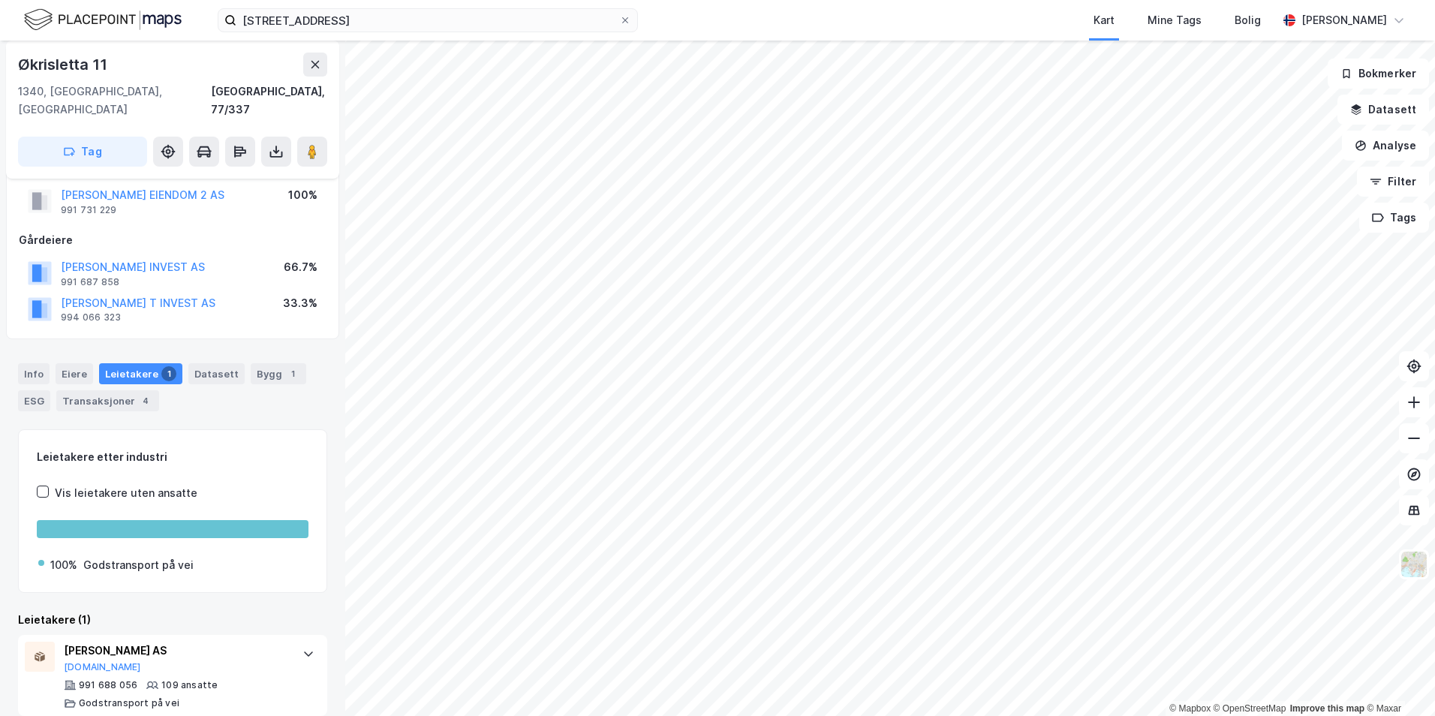
scroll to position [5, 0]
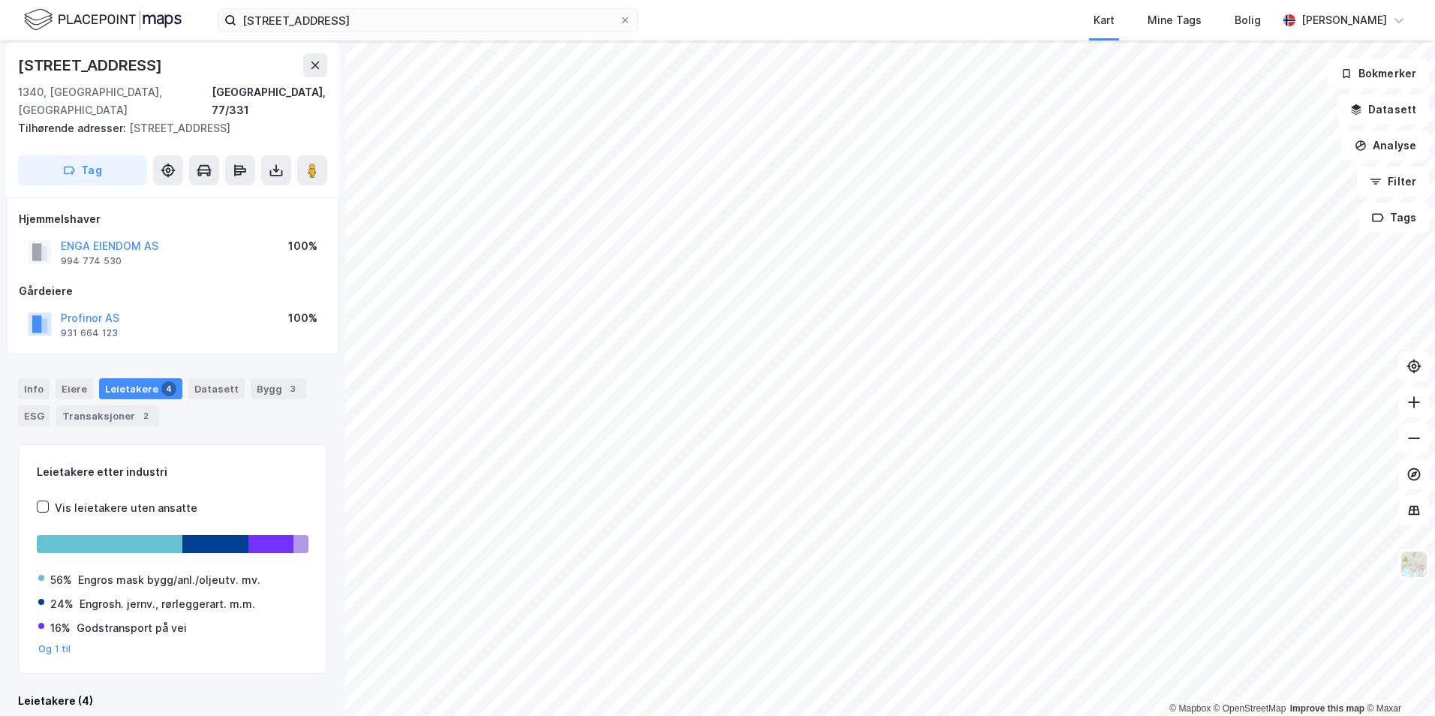
click at [1043, 716] on html "[STREET_ADDRESS] Kart Mine Tags Bolig [PERSON_NAME] © Mapbox © OpenStreetMap Im…" at bounding box center [717, 358] width 1435 height 716
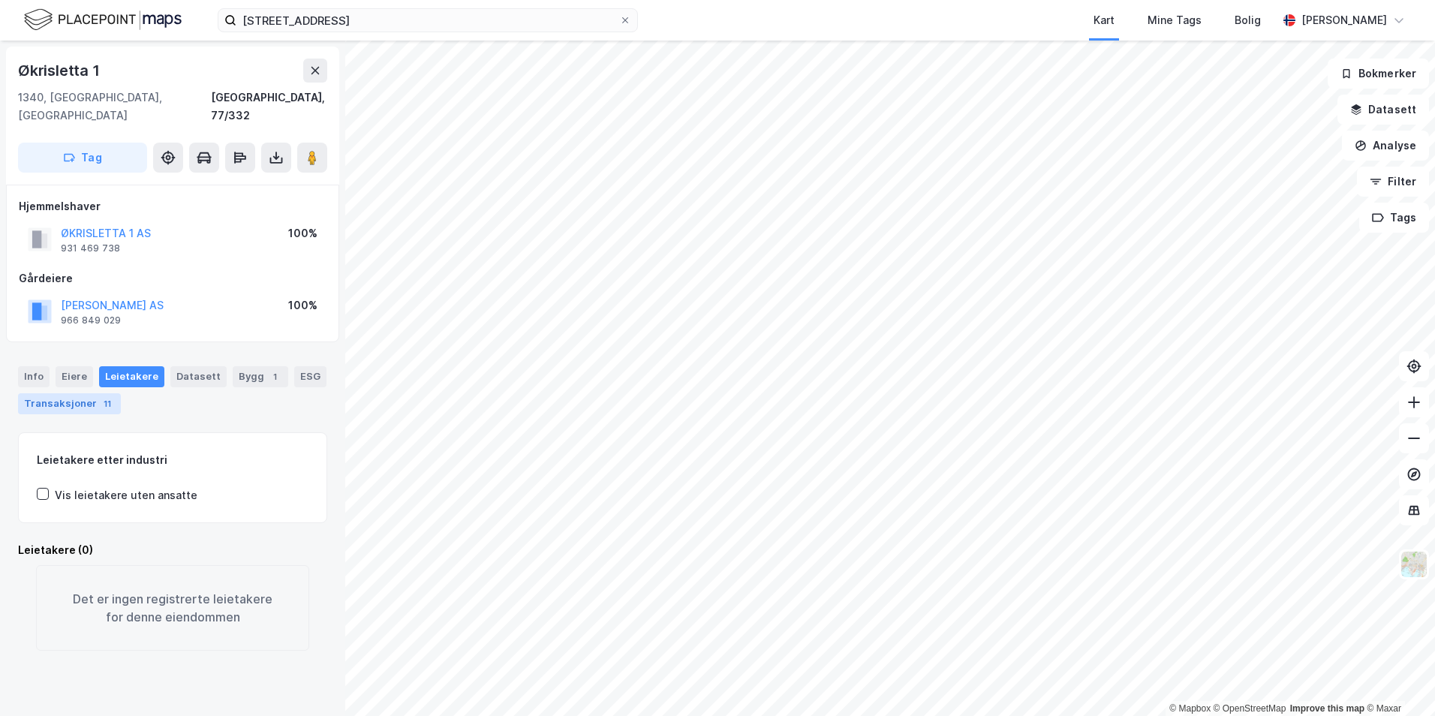
click at [66, 393] on div "Transaksjoner 11" at bounding box center [69, 403] width 103 height 21
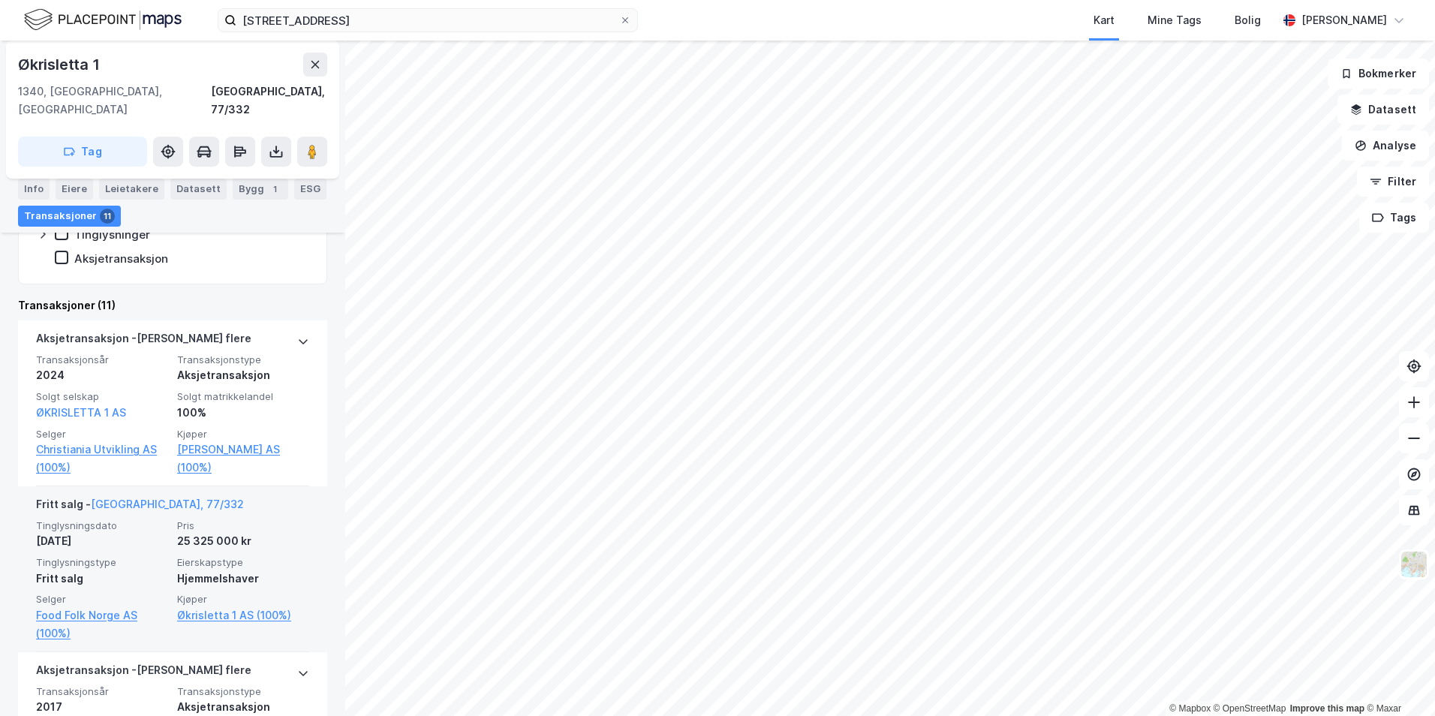
scroll to position [450, 0]
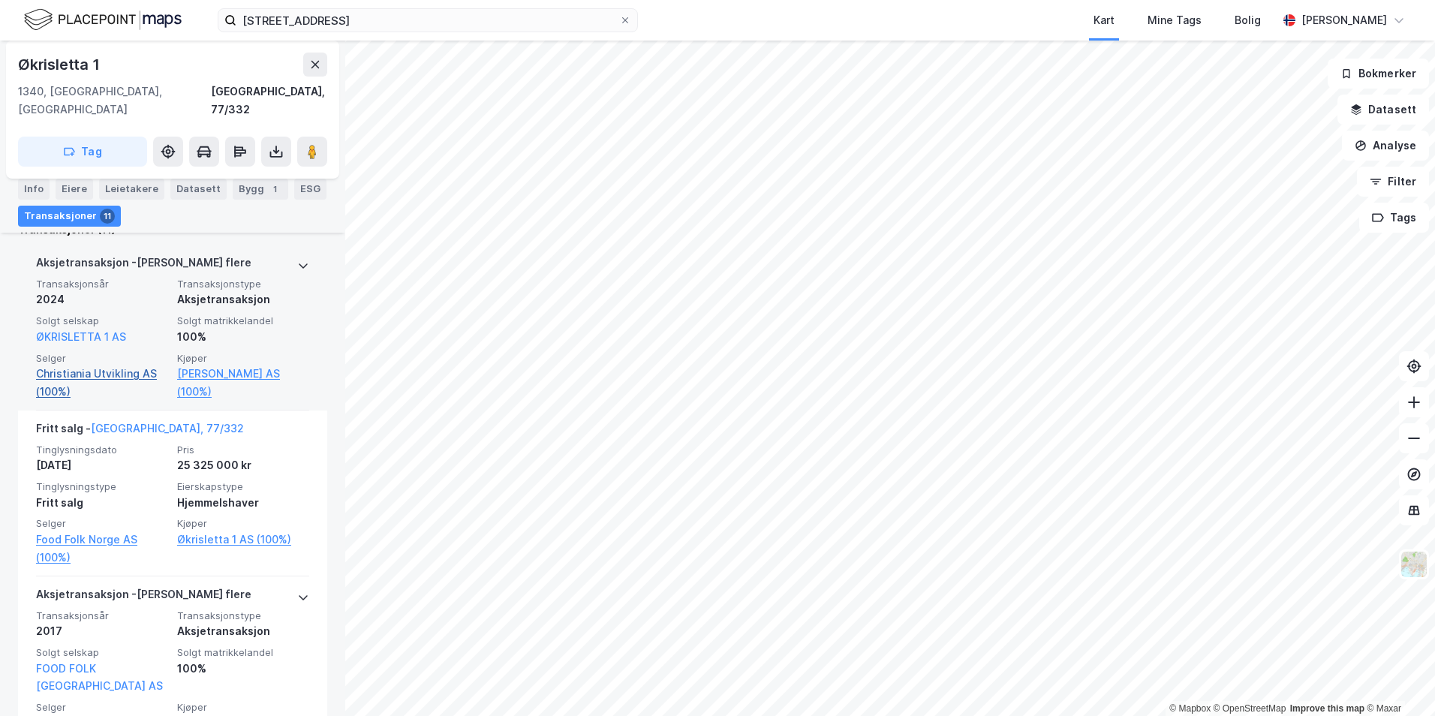
click at [92, 365] on link "Christiania Utvikling AS (100%)" at bounding box center [102, 383] width 132 height 36
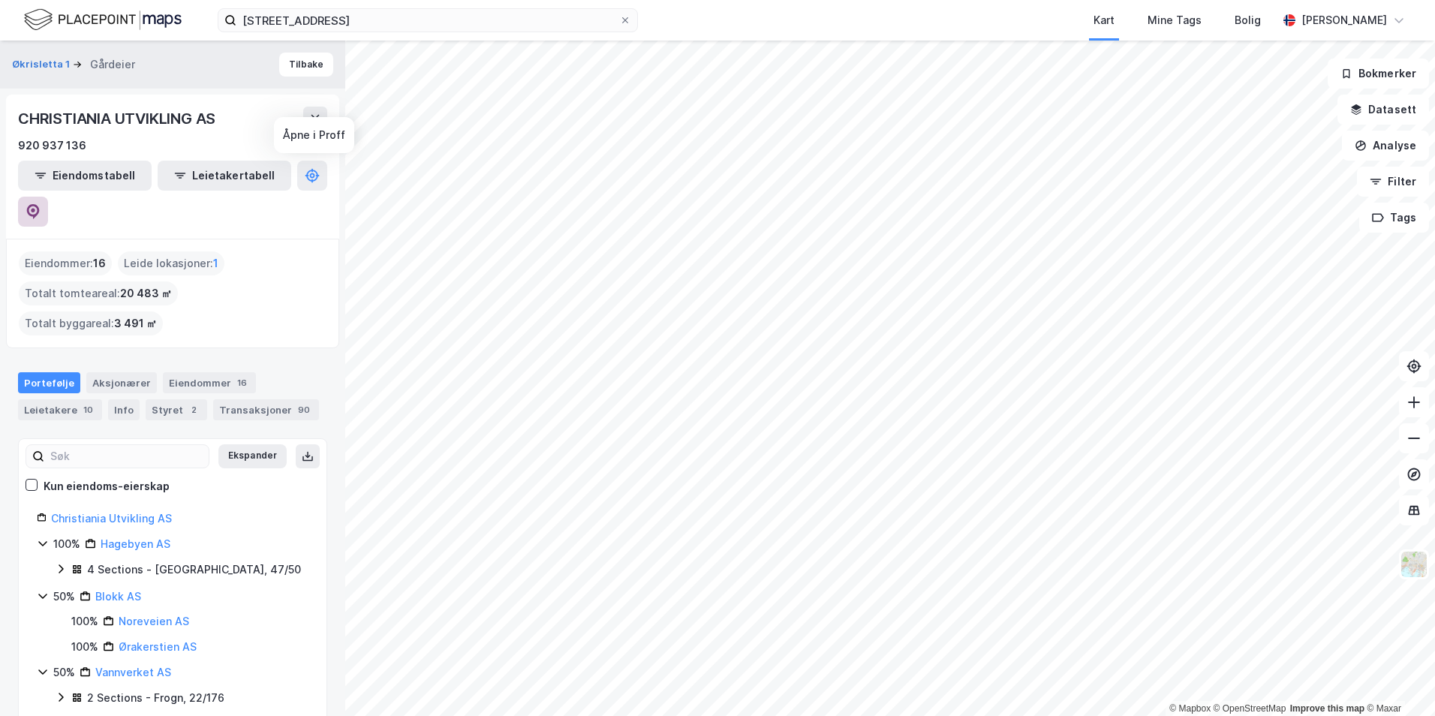
click at [35, 208] on icon at bounding box center [33, 210] width 5 height 5
click at [293, 69] on button "Tilbake" at bounding box center [306, 65] width 54 height 24
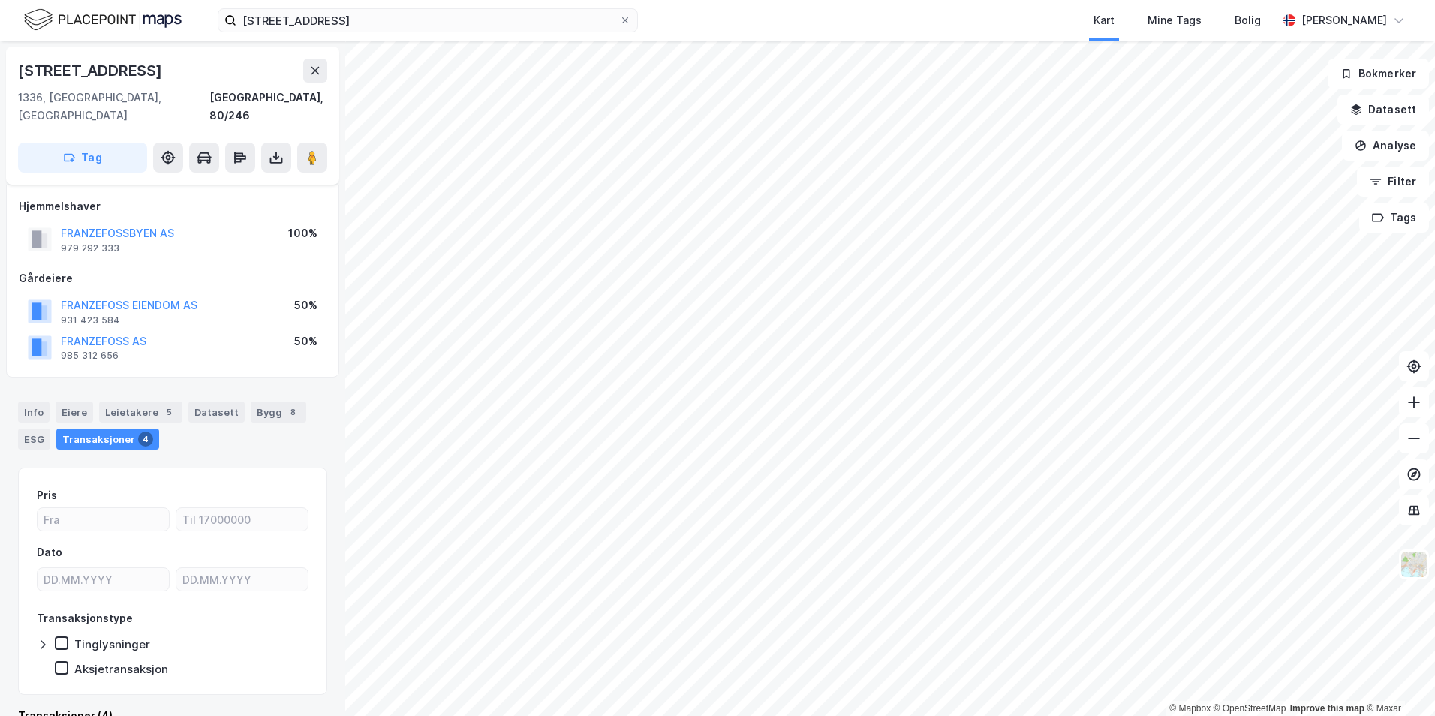
scroll to position [15, 0]
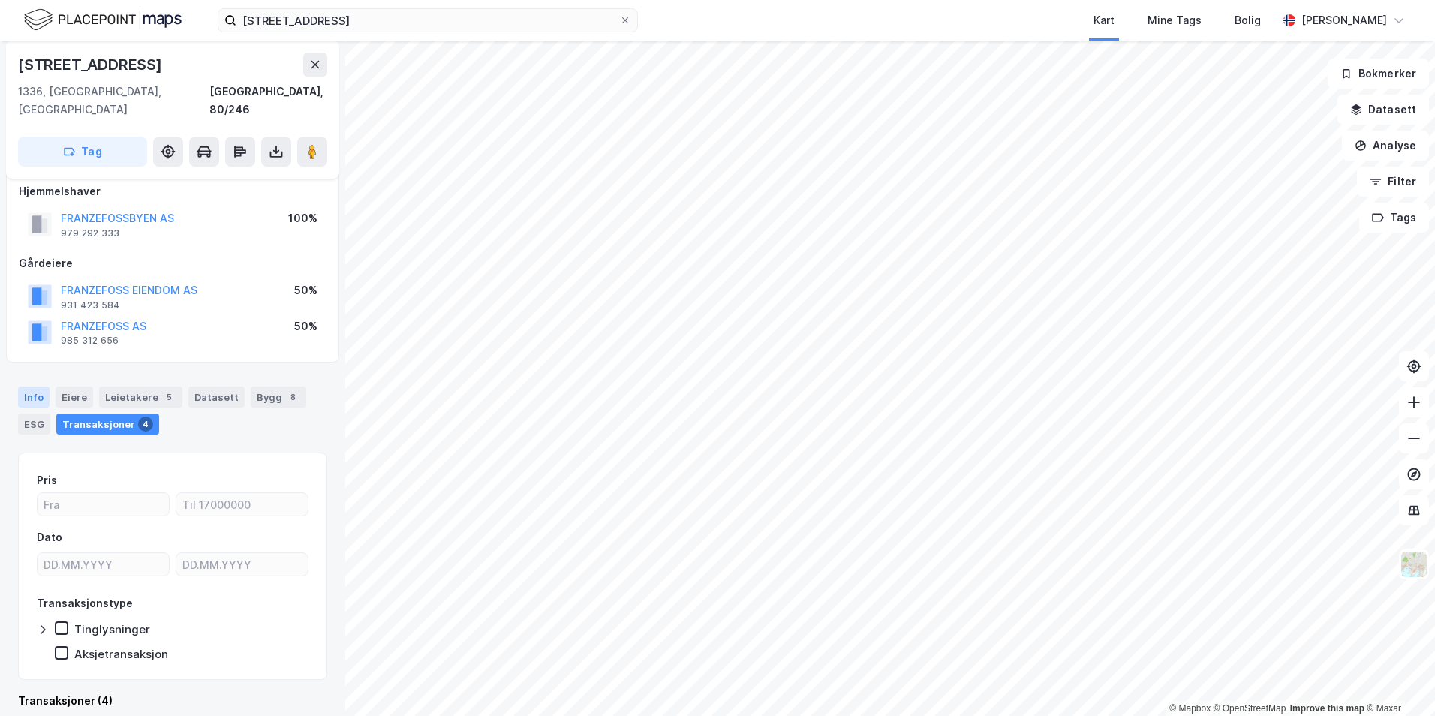
click at [31, 387] on div "Info" at bounding box center [34, 397] width 32 height 21
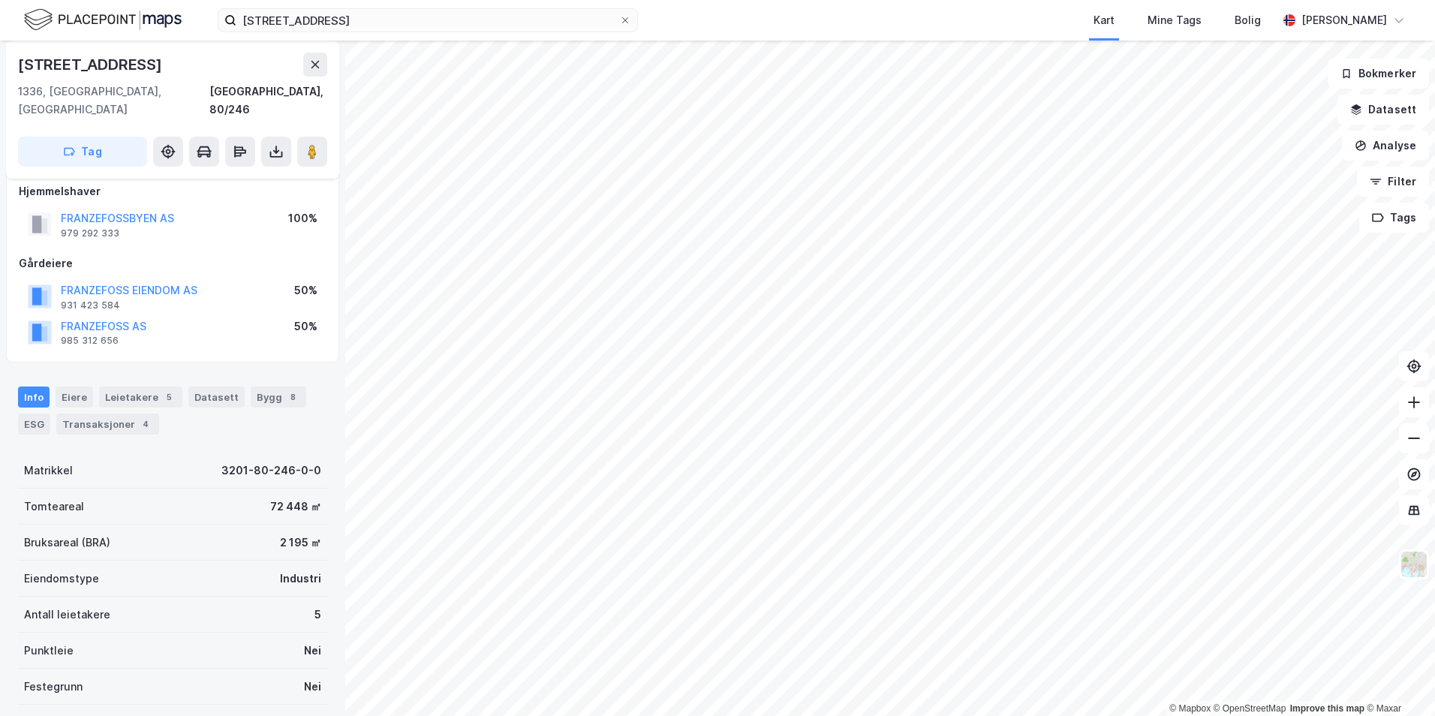
click at [871, 9] on div "Bærumsveien 165 Kart Mine Tags Bolig [PERSON_NAME] © Mapbox © OpenStreetMap Imp…" at bounding box center [717, 358] width 1435 height 716
click at [1065, 22] on div "Bærumsveien 165 Kart Mine Tags Bolig [PERSON_NAME] © Mapbox © OpenStreetMap Imp…" at bounding box center [717, 358] width 1435 height 716
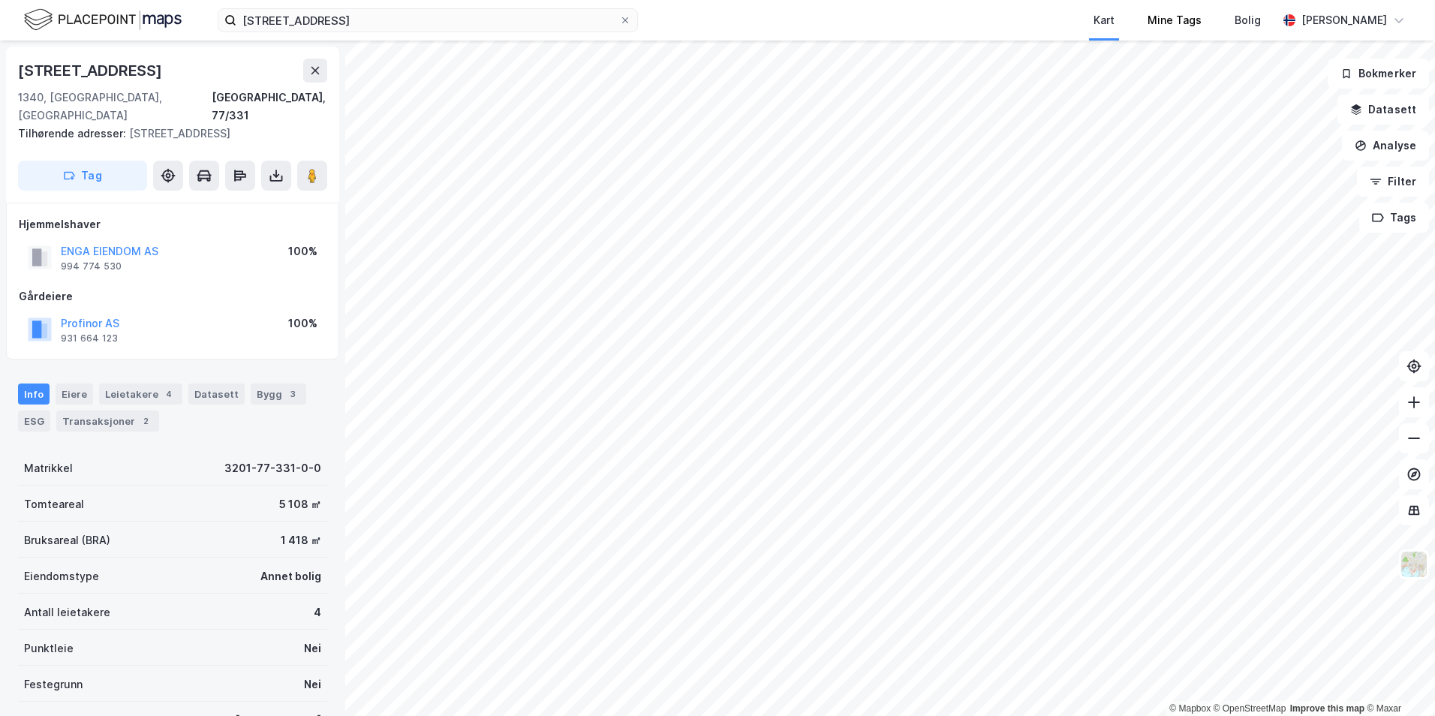
scroll to position [15, 0]
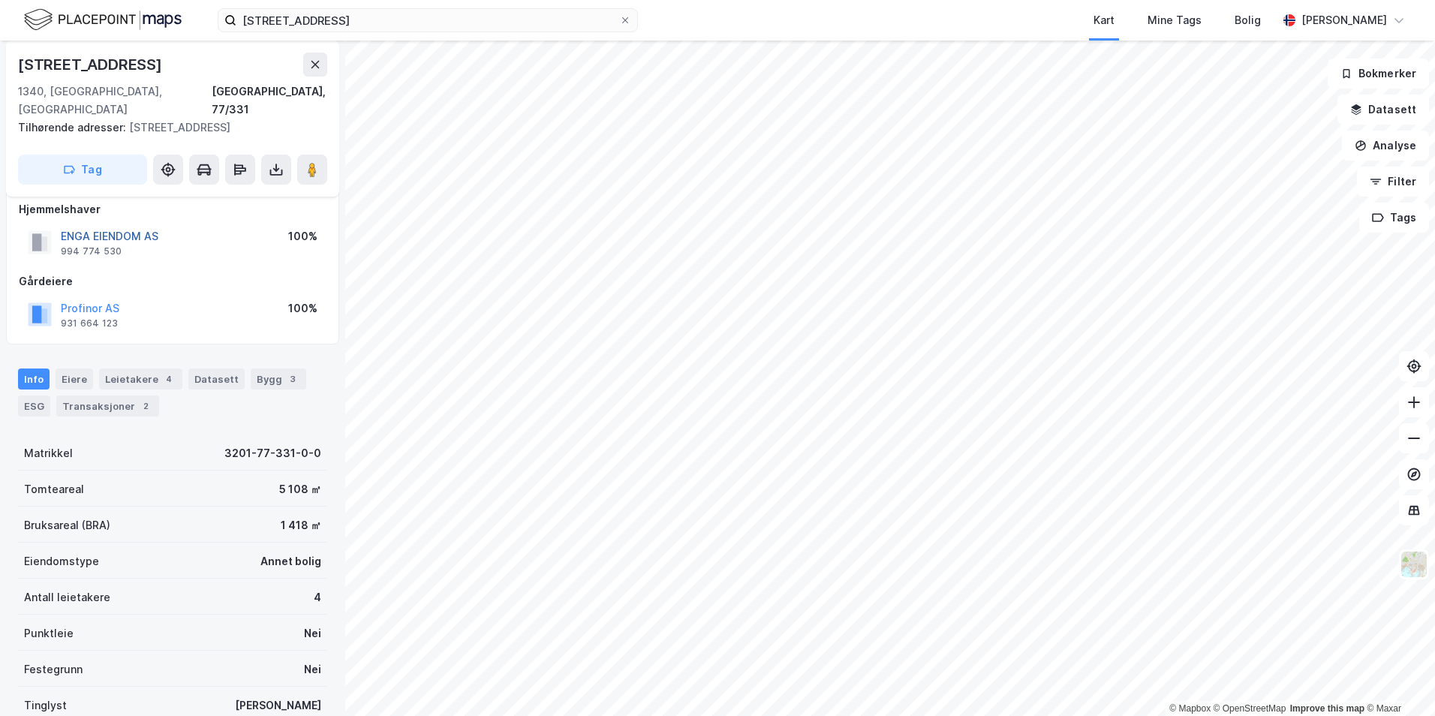
click at [0, 0] on button "ENGA EIENDOM AS" at bounding box center [0, 0] width 0 height 0
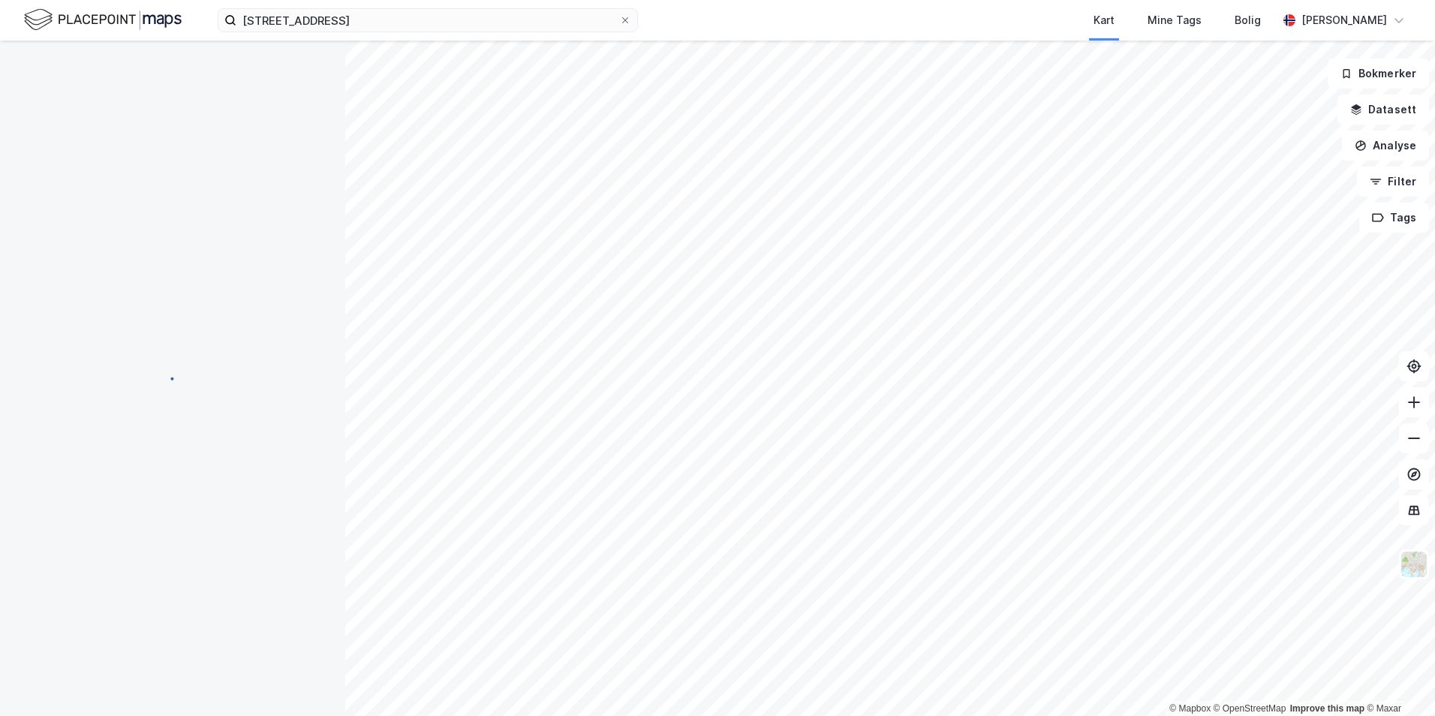
scroll to position [15, 0]
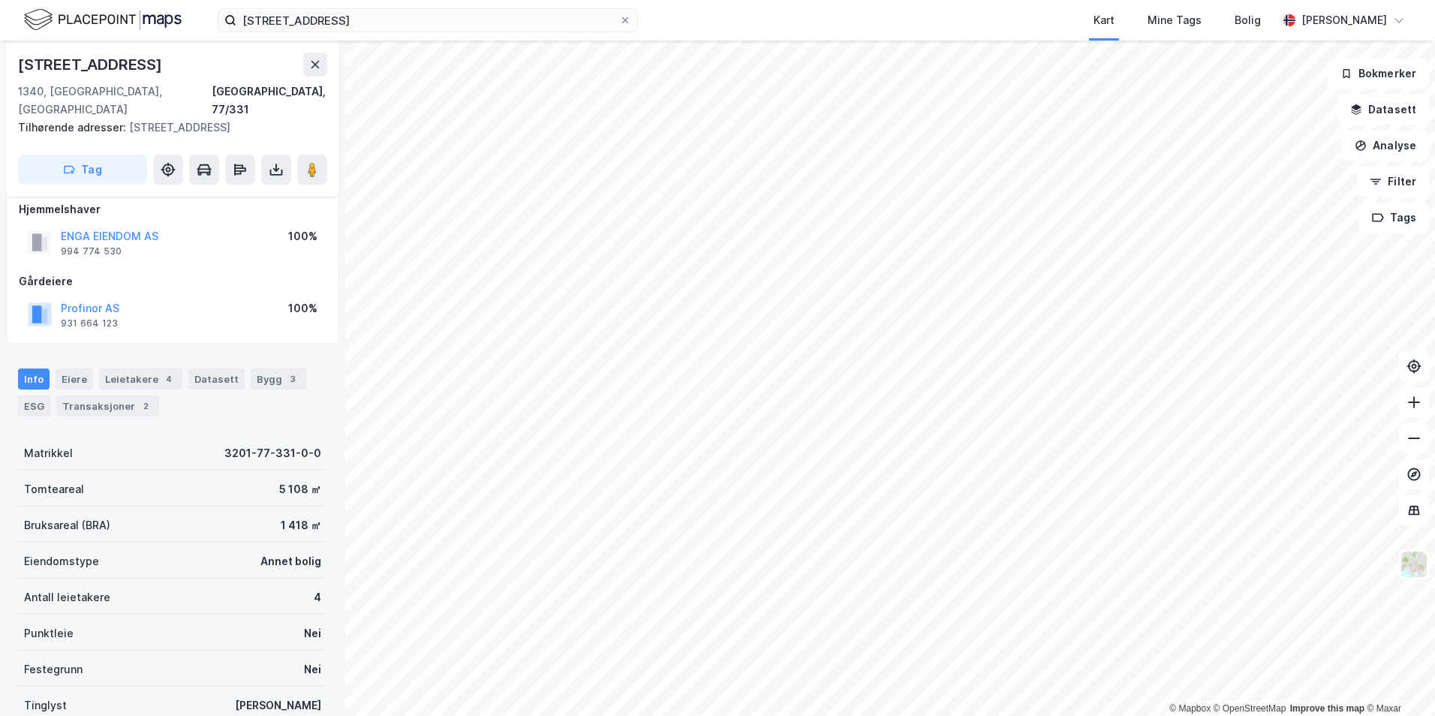
scroll to position [15, 0]
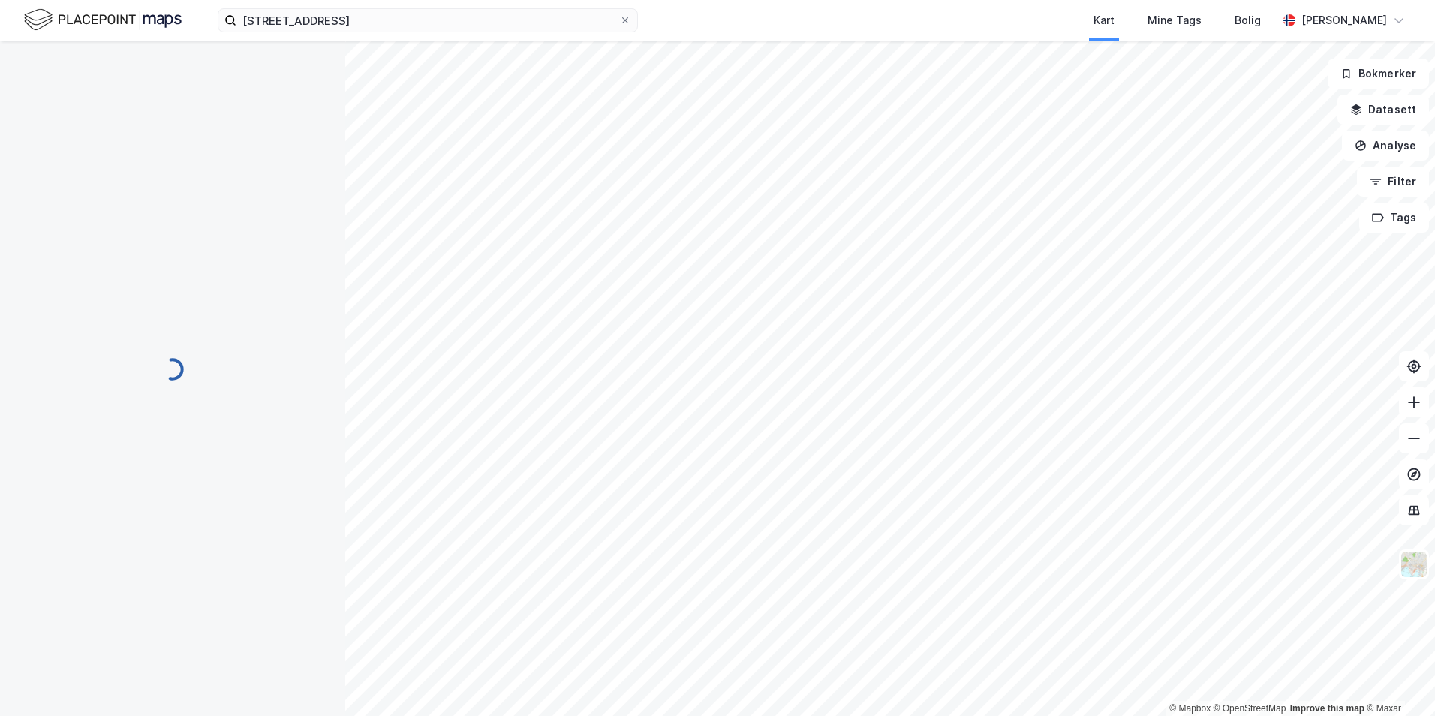
scroll to position [15, 0]
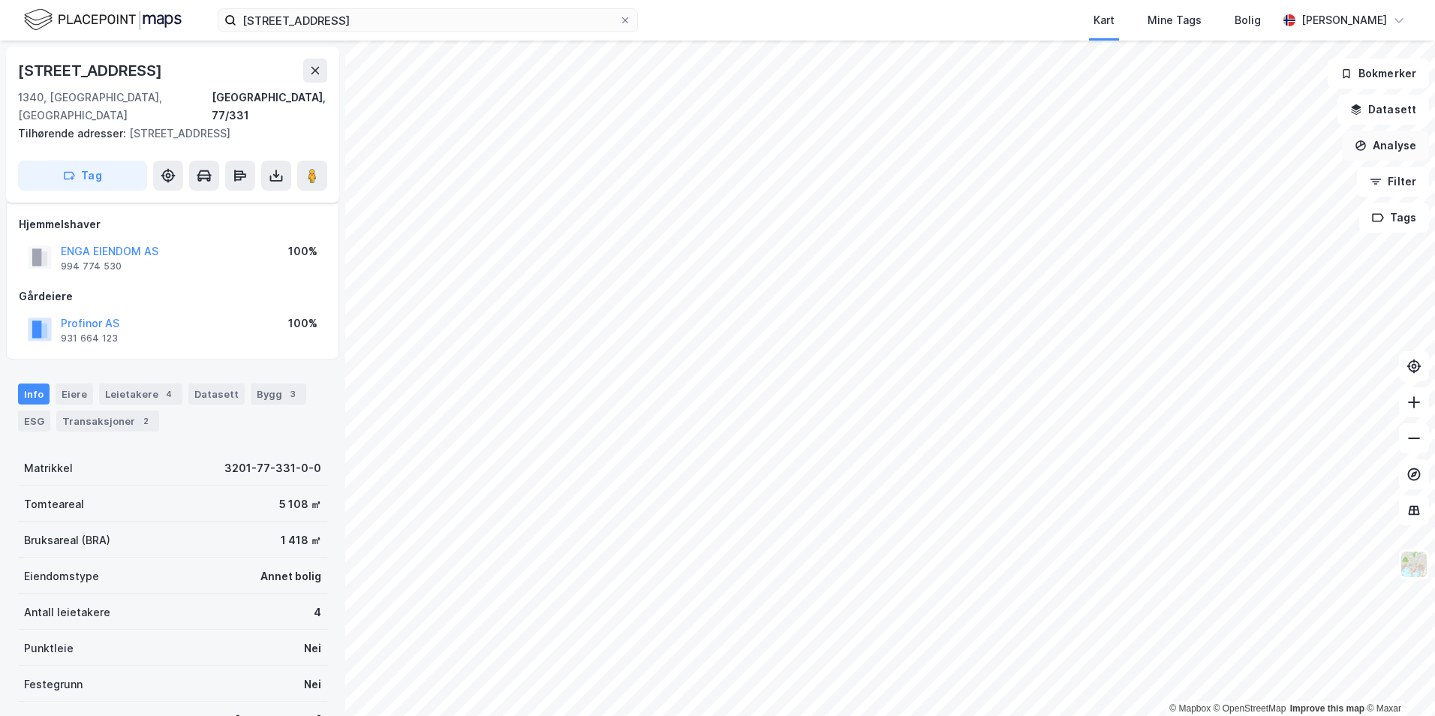
scroll to position [15, 0]
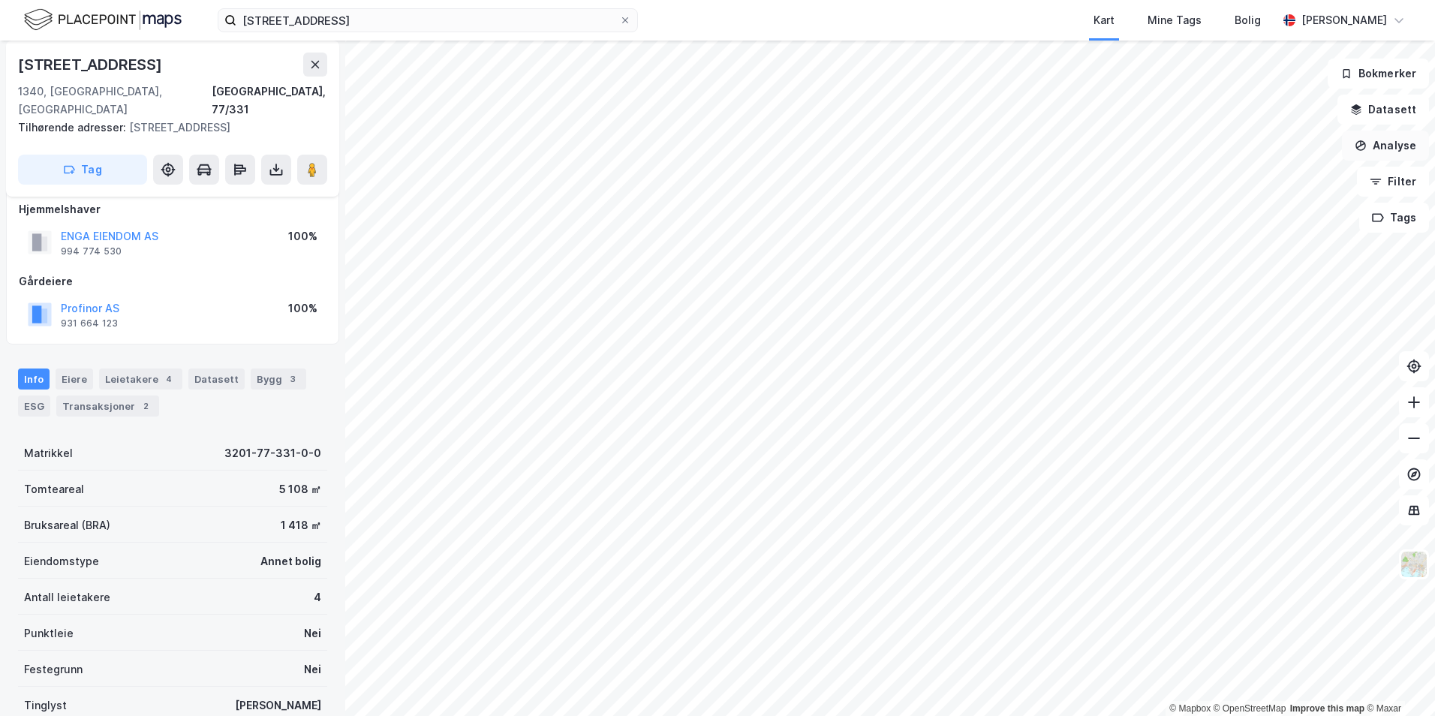
click at [1283, 149] on button "Analyse" at bounding box center [1385, 146] width 87 height 30
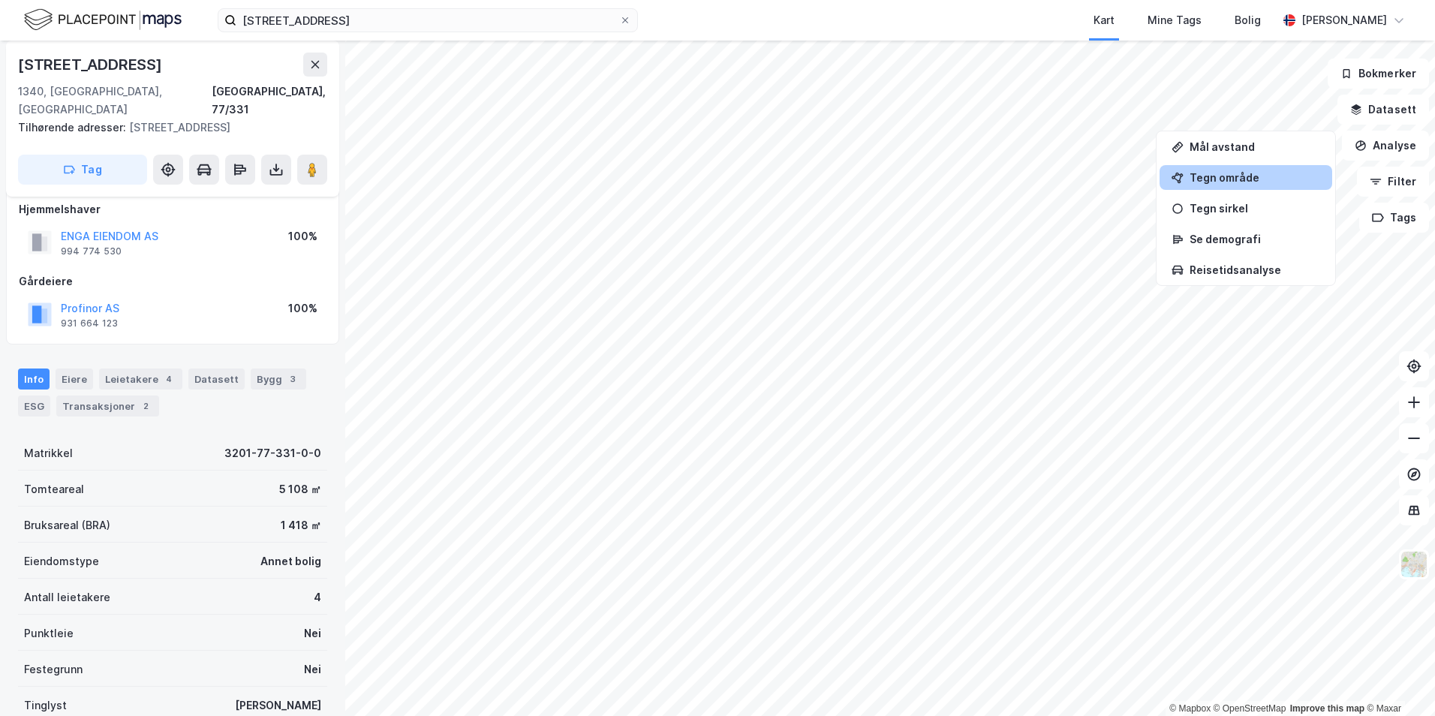
click at [1242, 169] on div "Tegn område" at bounding box center [1246, 177] width 173 height 25
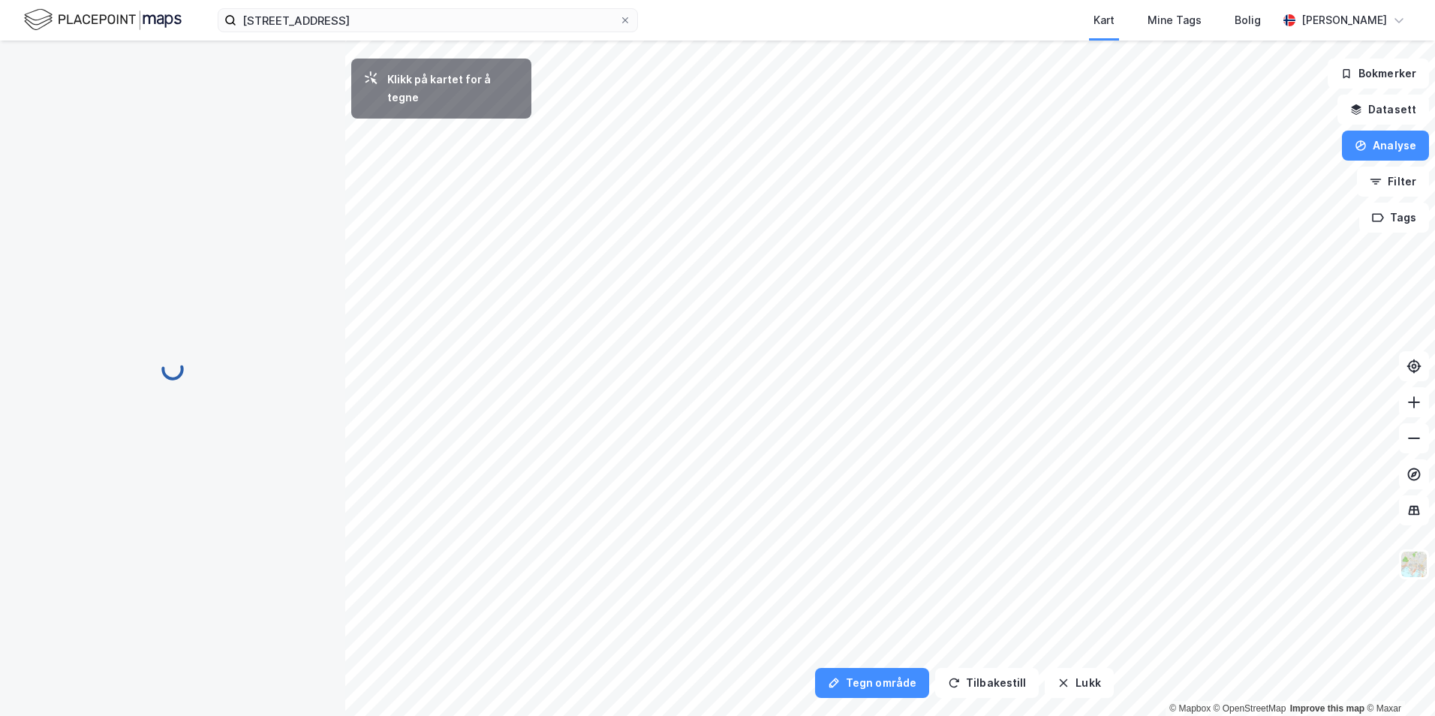
scroll to position [0, 0]
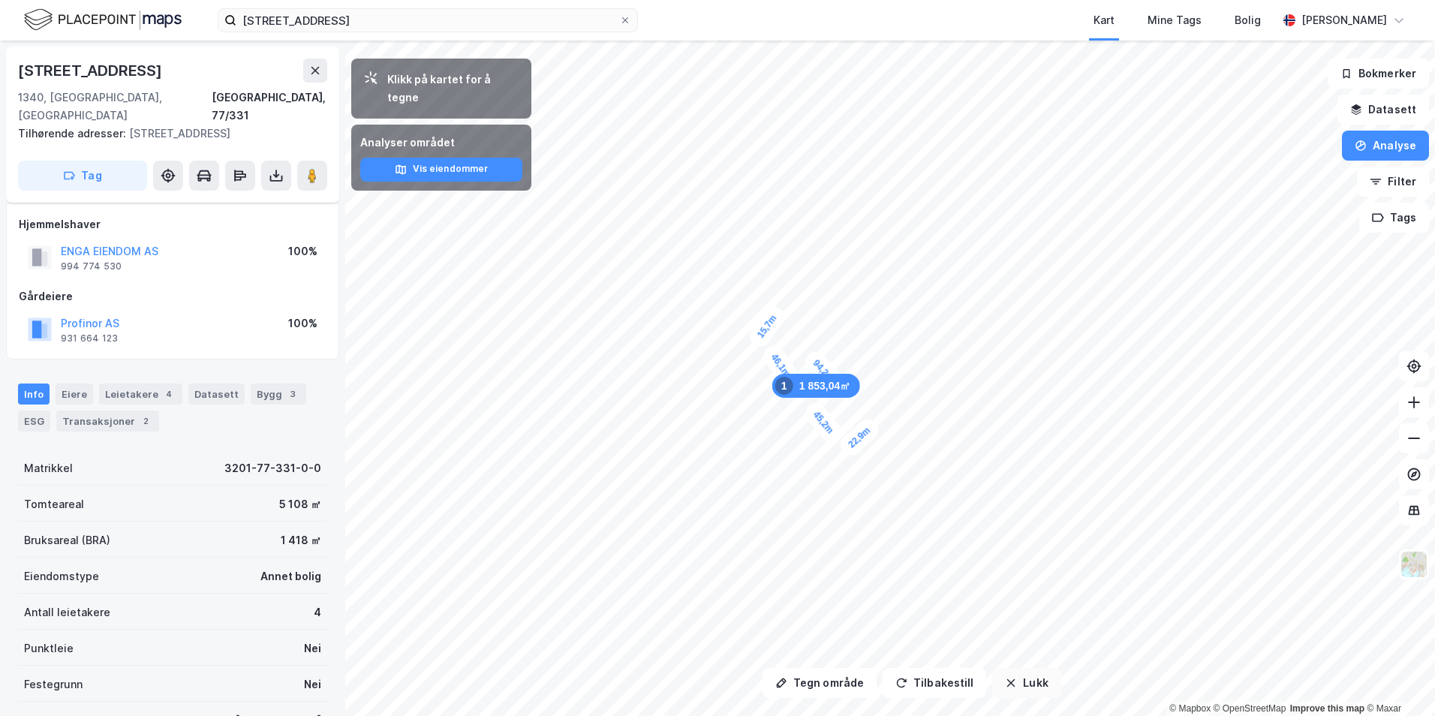
click at [1025, 687] on button "Lukk" at bounding box center [1026, 683] width 68 height 30
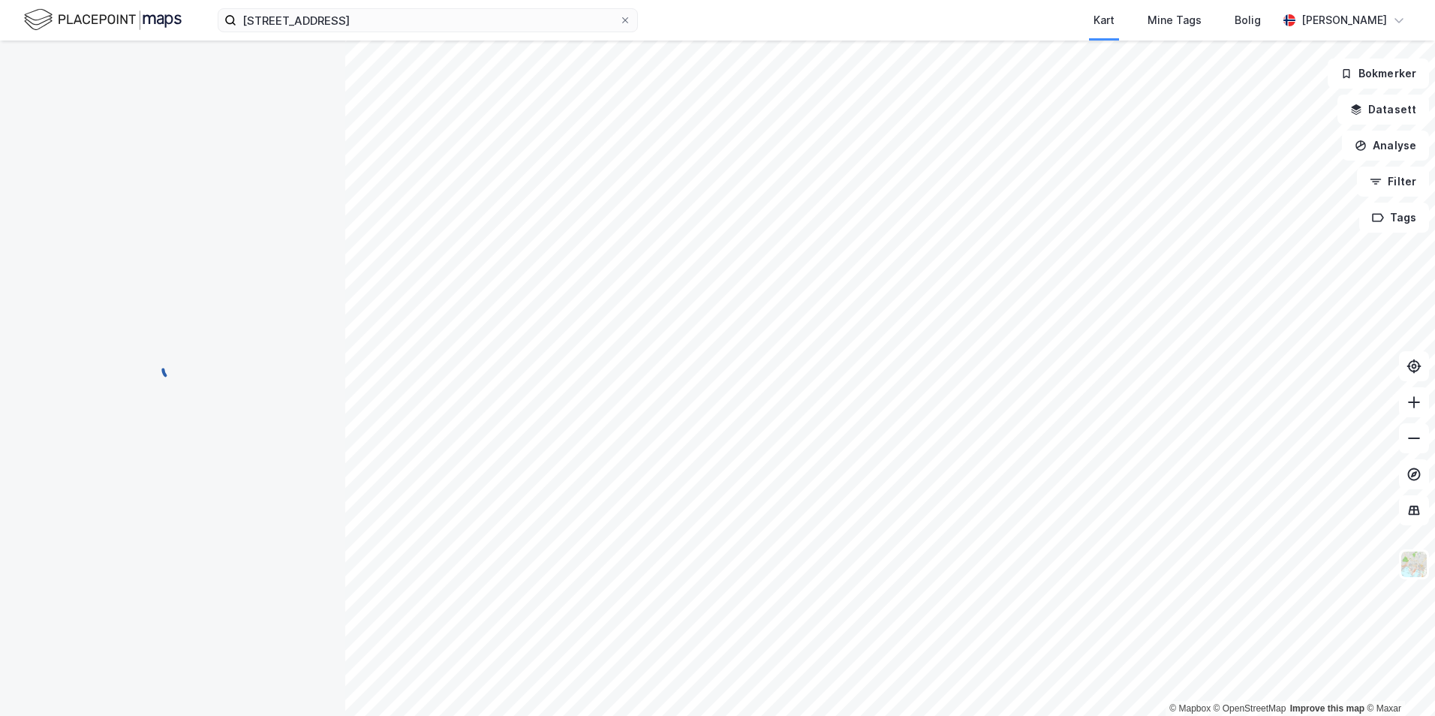
scroll to position [15, 0]
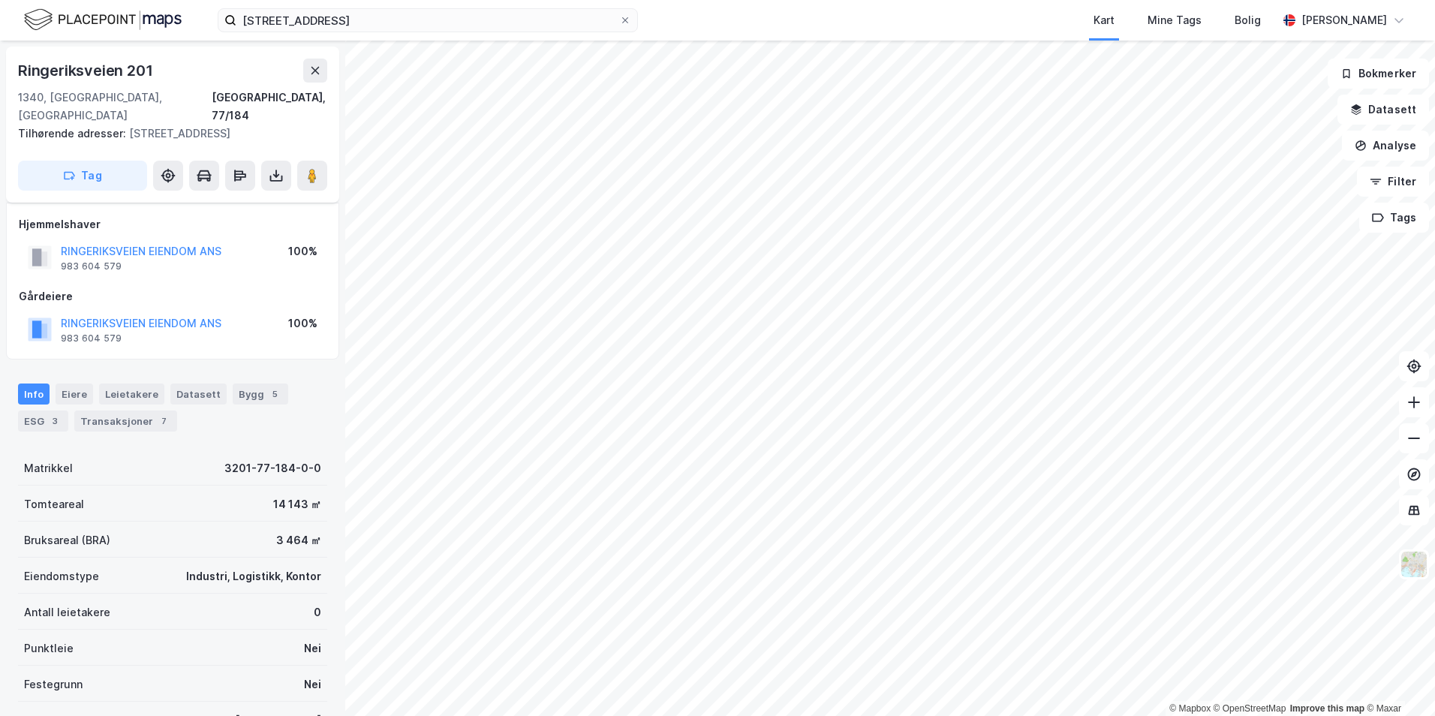
scroll to position [15, 0]
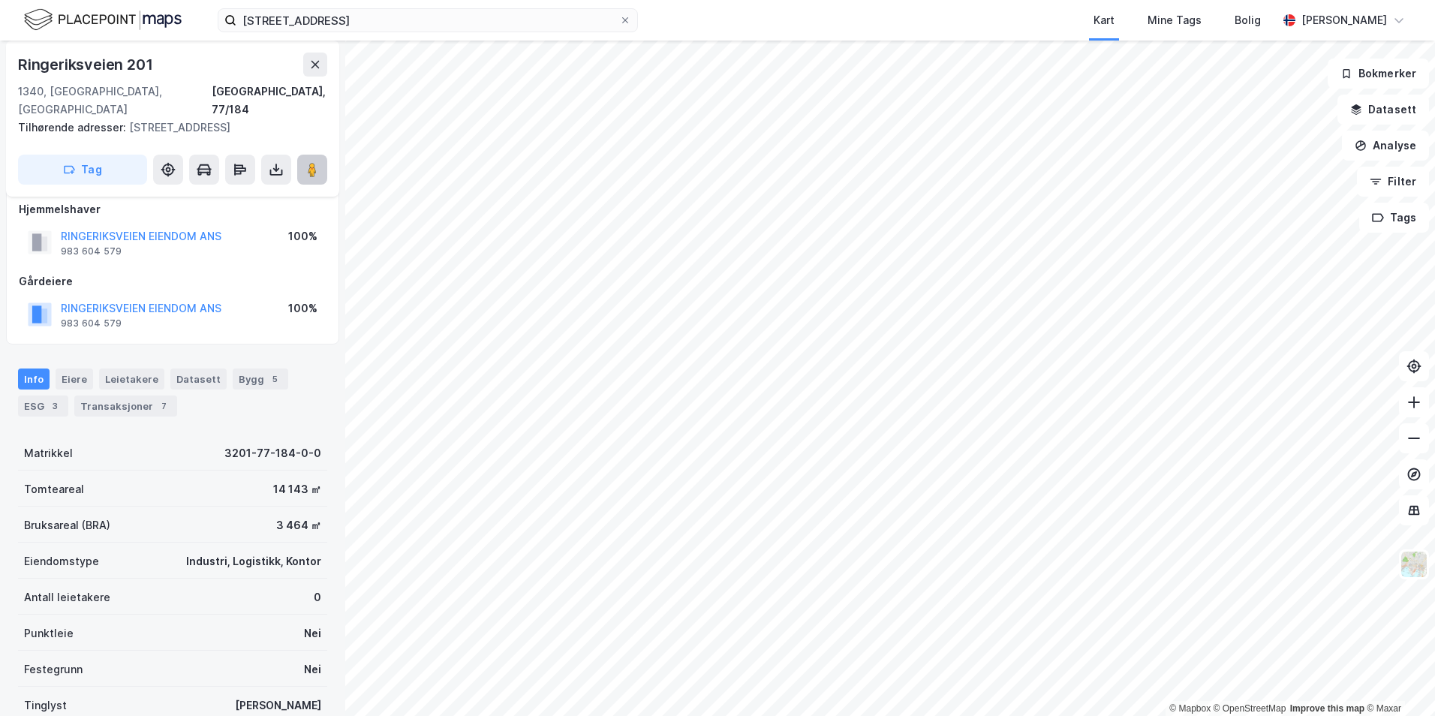
click at [309, 176] on image at bounding box center [312, 169] width 9 height 15
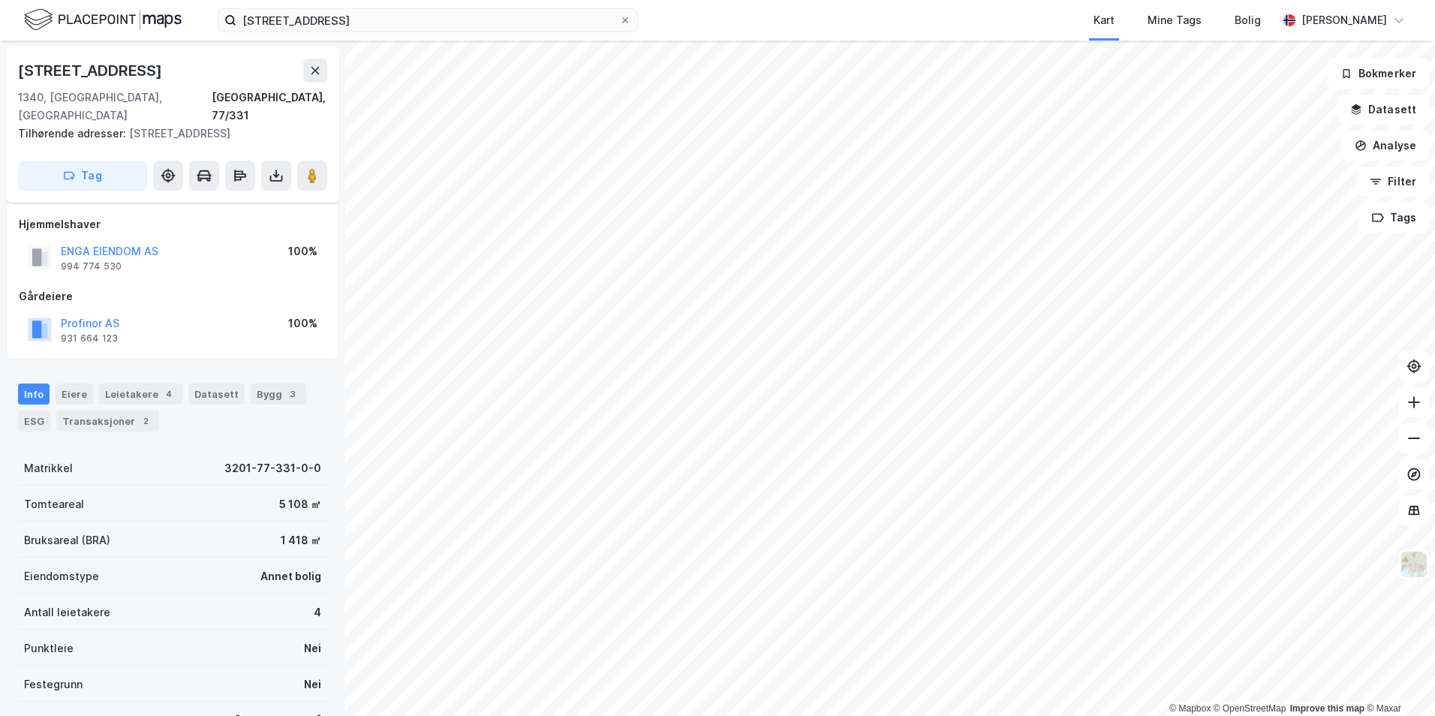
scroll to position [15, 0]
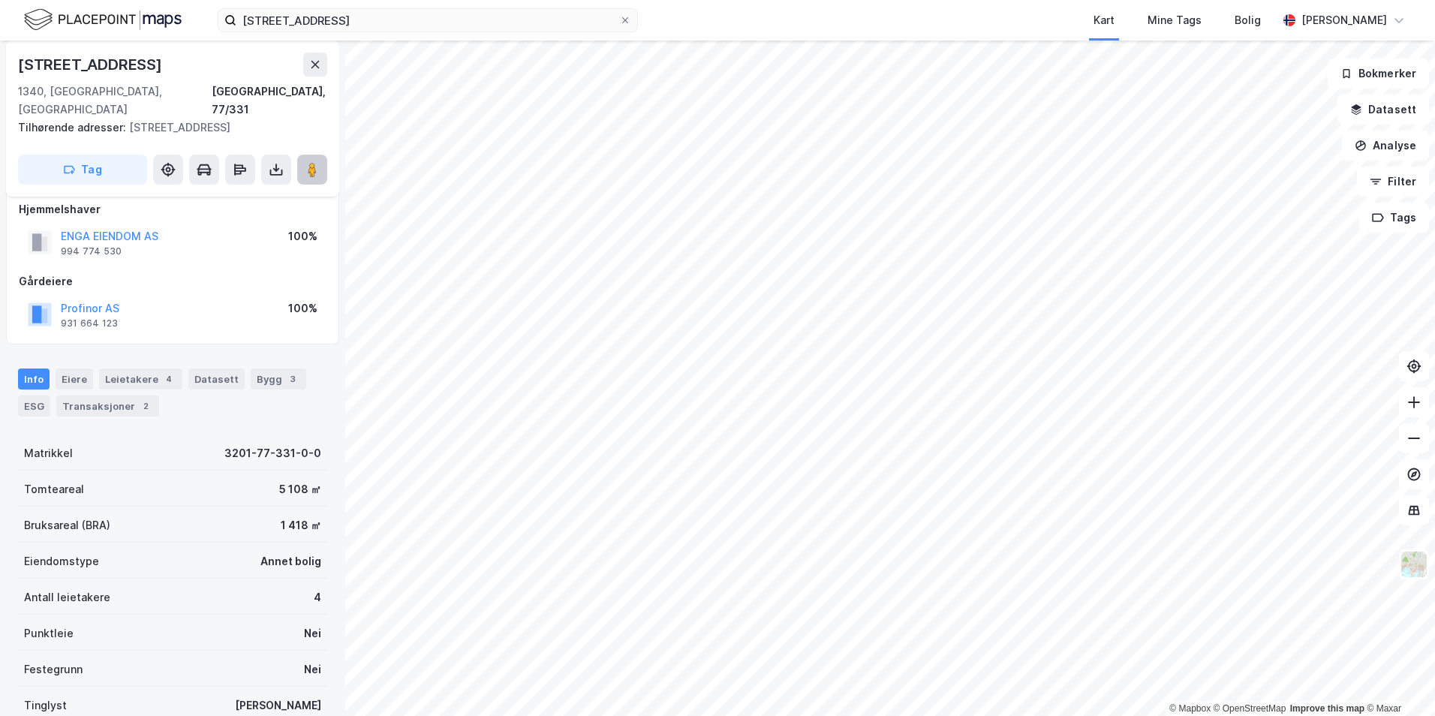
click at [302, 155] on button at bounding box center [312, 170] width 30 height 30
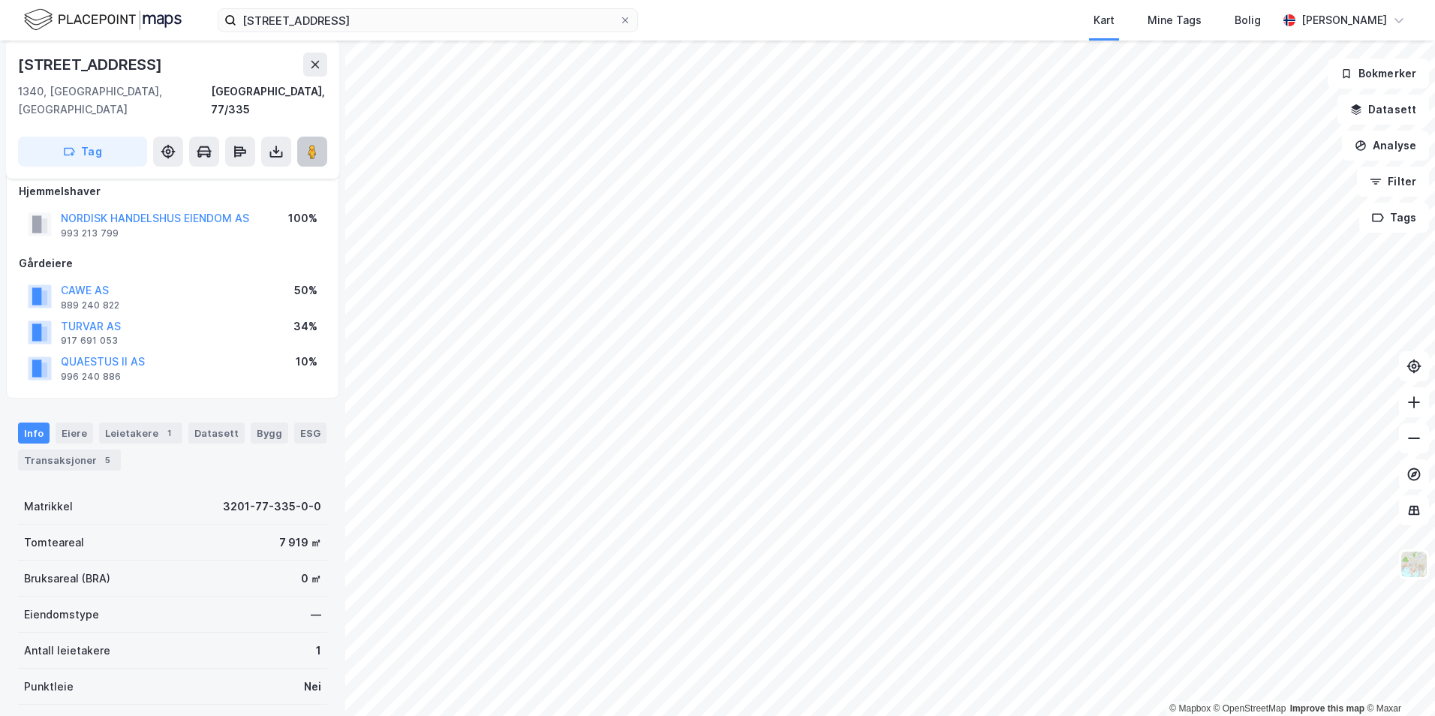
click at [310, 144] on image at bounding box center [312, 151] width 9 height 15
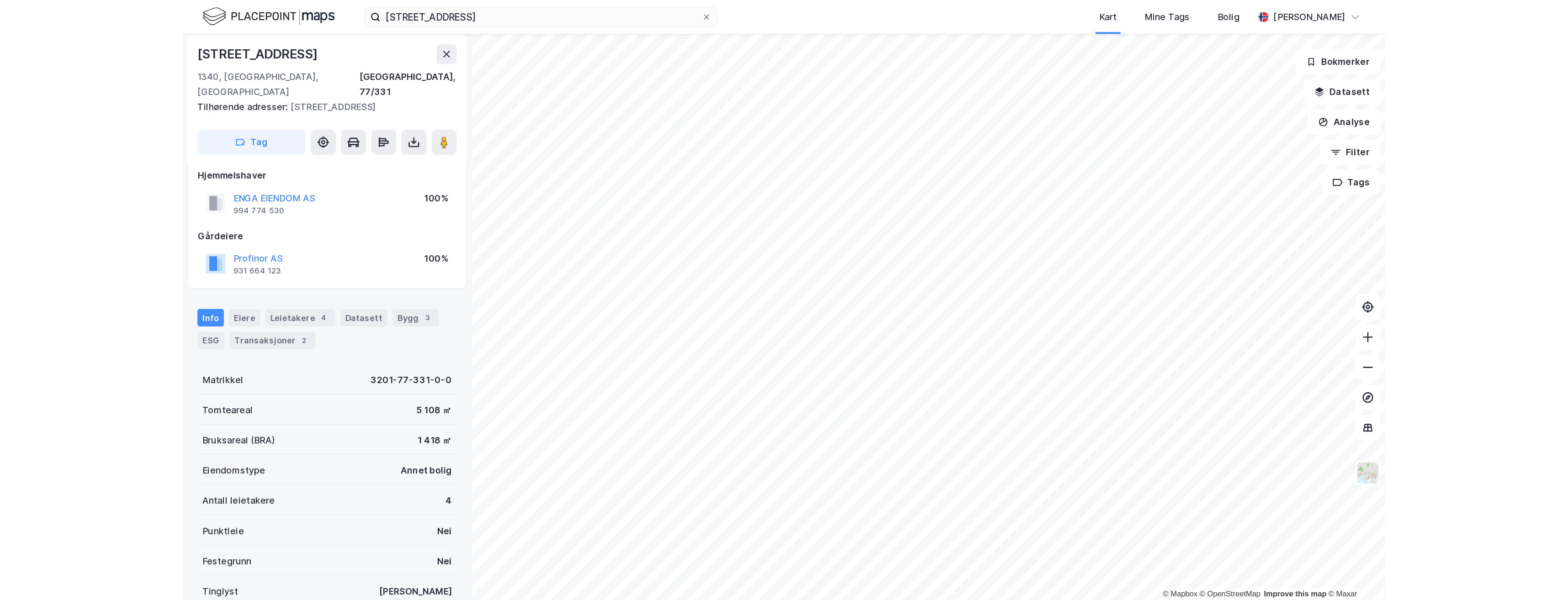
scroll to position [9, 0]
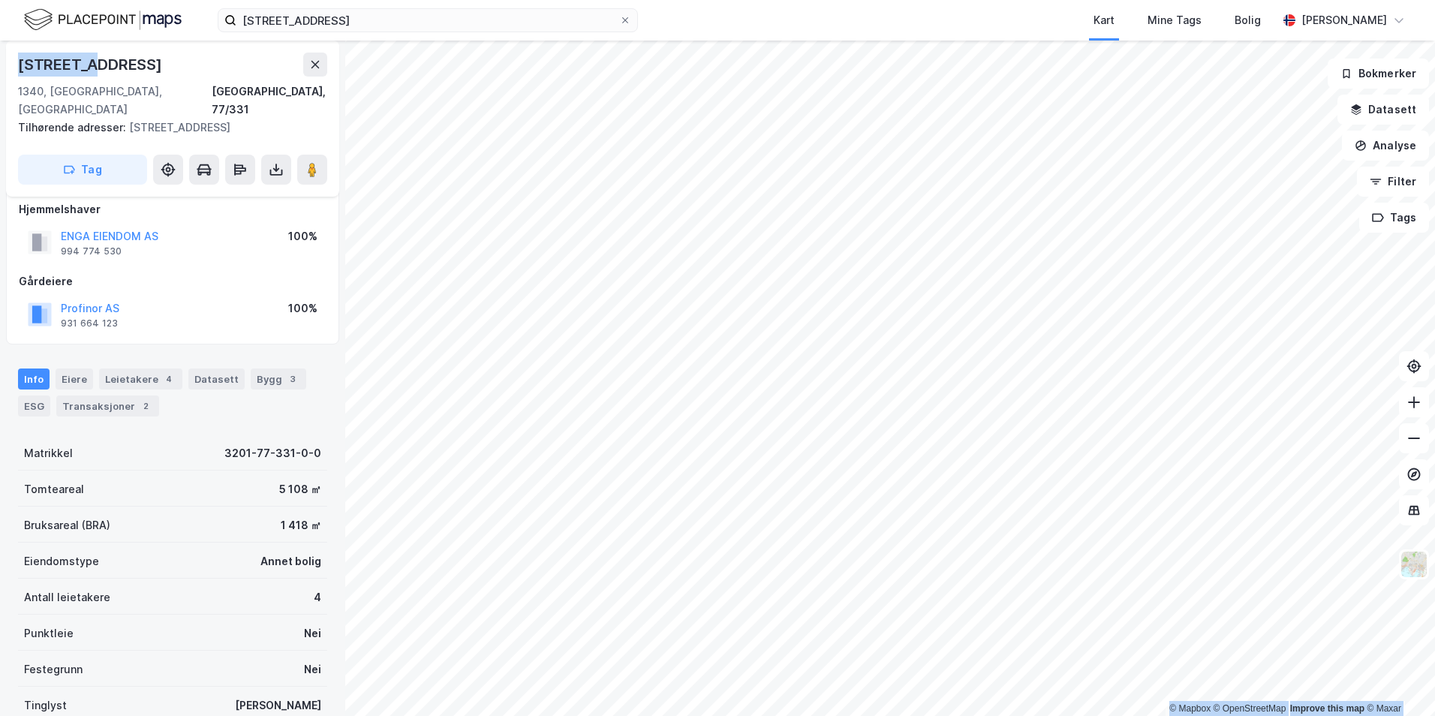
drag, startPoint x: 98, startPoint y: 66, endPoint x: -2, endPoint y: 56, distance: 100.4
click at [0, 56] on html "[STREET_ADDRESS] Kart Mine Tags Bolig [PERSON_NAME] © Mapbox © OpenStreetMap Im…" at bounding box center [717, 358] width 1435 height 716
copy div "© Mapbox © OpenStreetMap Improve this map © [PERSON_NAME][STREET_ADDRESS]"
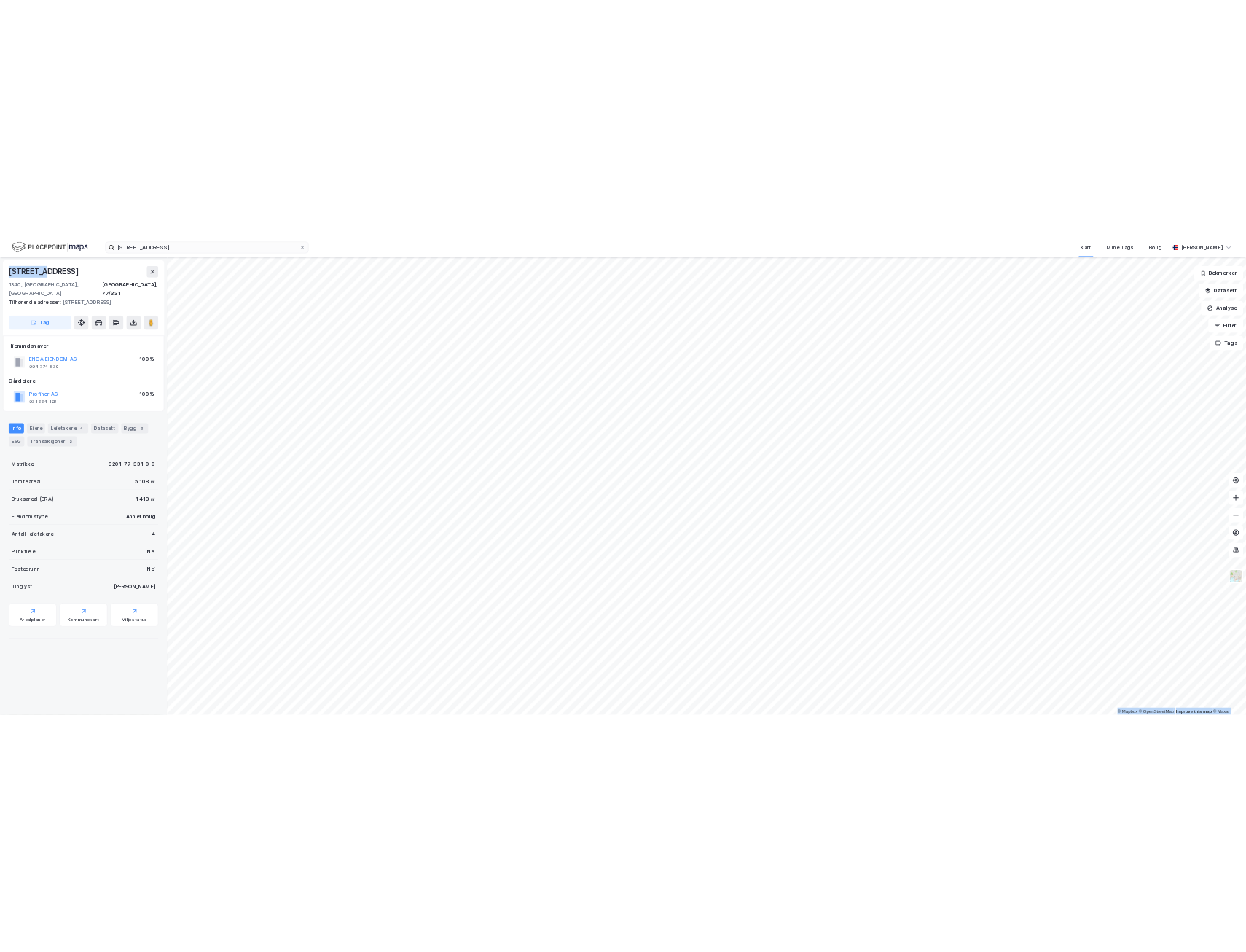
scroll to position [0, 0]
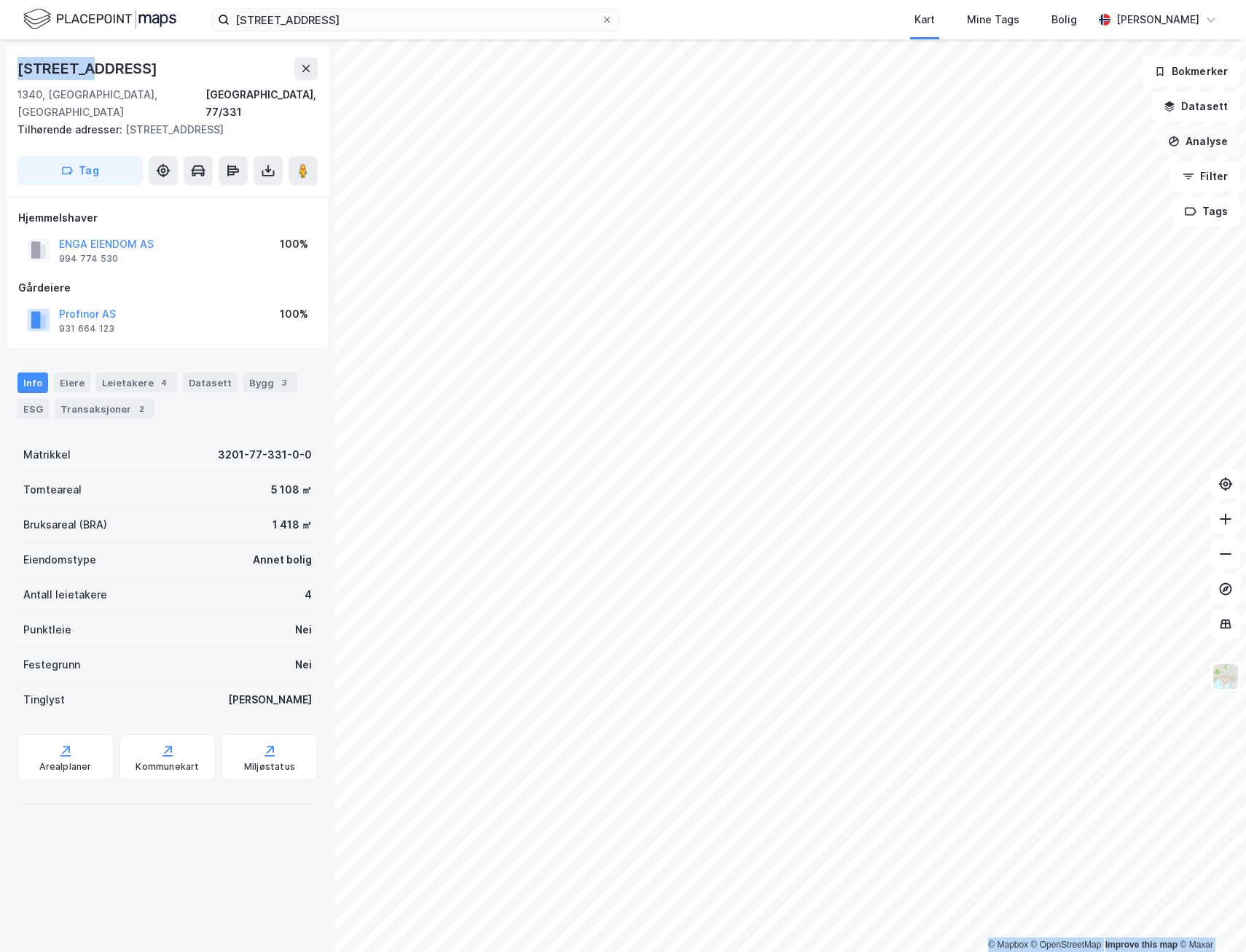
click at [1215, 139] on button "Analyse" at bounding box center [1197, 142] width 84 height 29
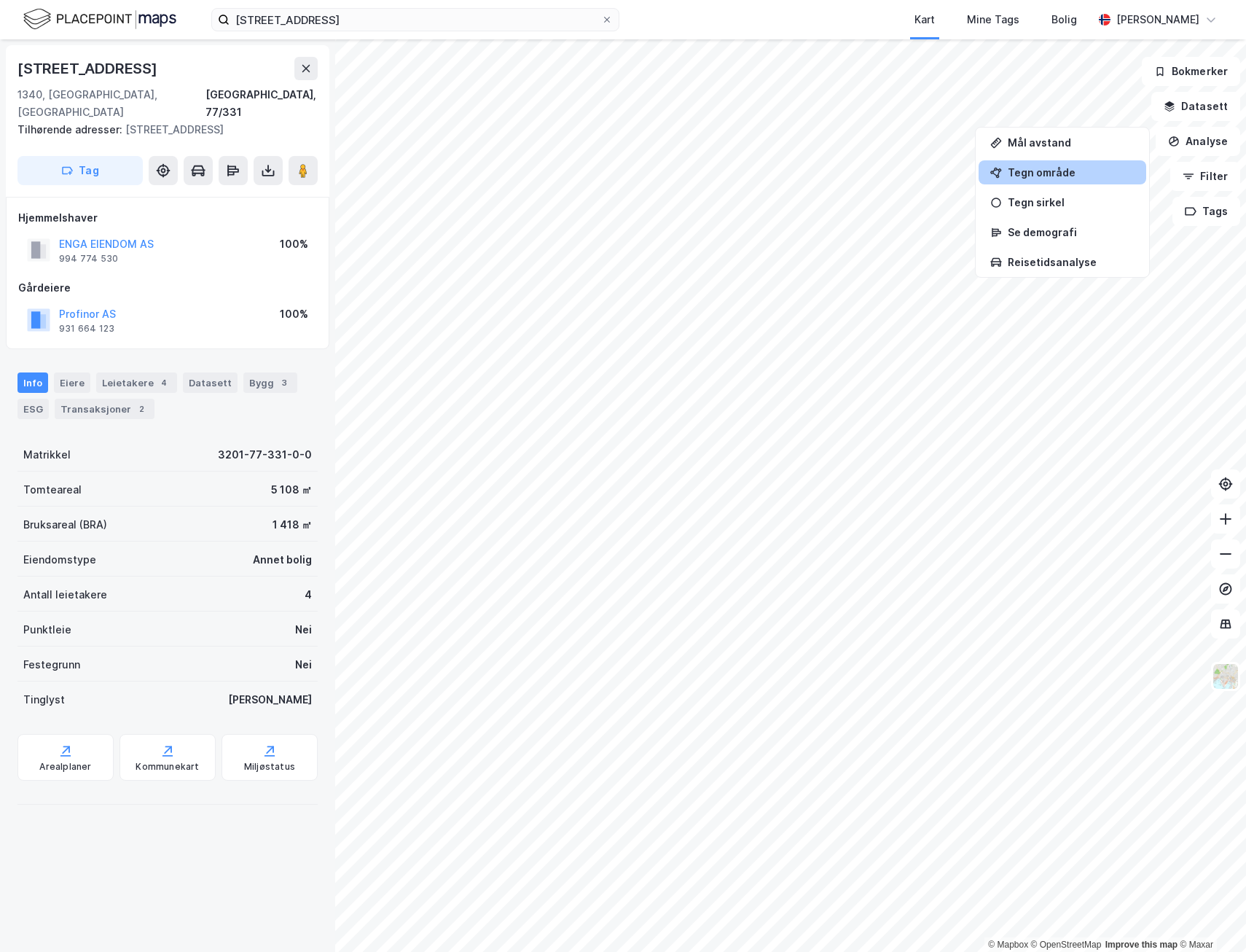
click at [1030, 173] on div "Tegn område" at bounding box center [1071, 172] width 127 height 13
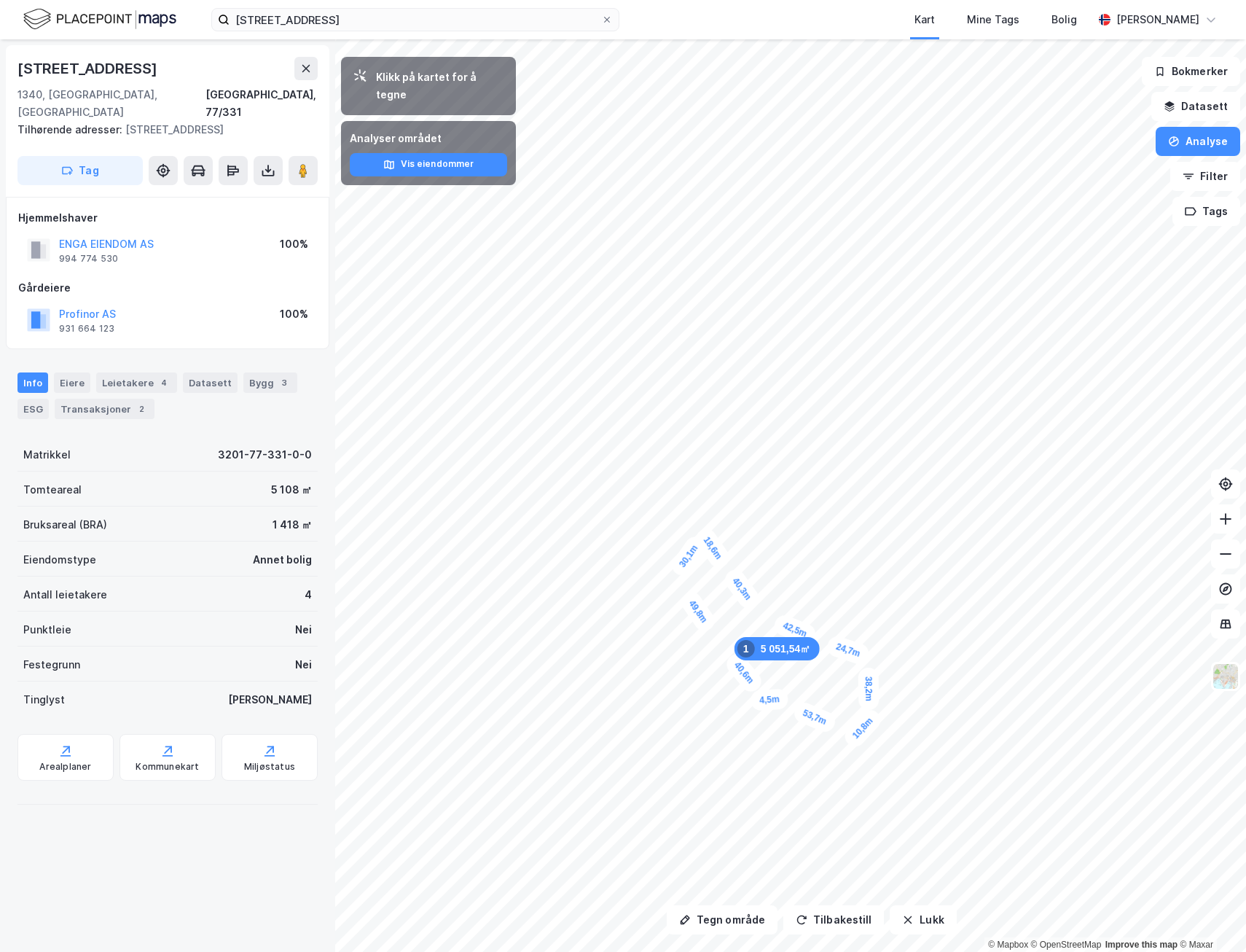
click at [756, 638] on div "5 051,54㎡ 1" at bounding box center [778, 649] width 85 height 23
click at [906, 921] on icon "button" at bounding box center [908, 920] width 12 height 12
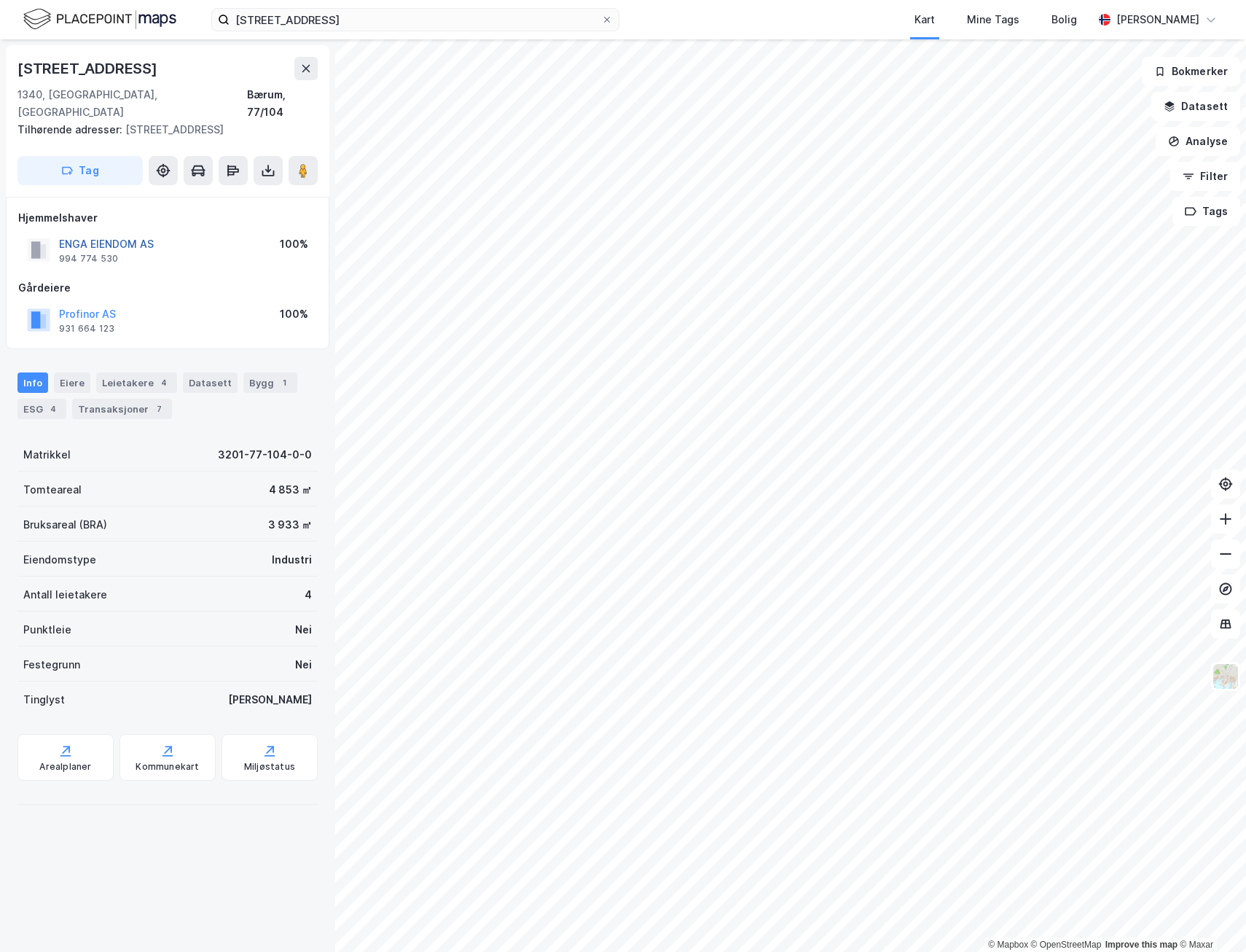
click at [0, 0] on button "ENGA EIENDOM AS" at bounding box center [0, 0] width 0 height 0
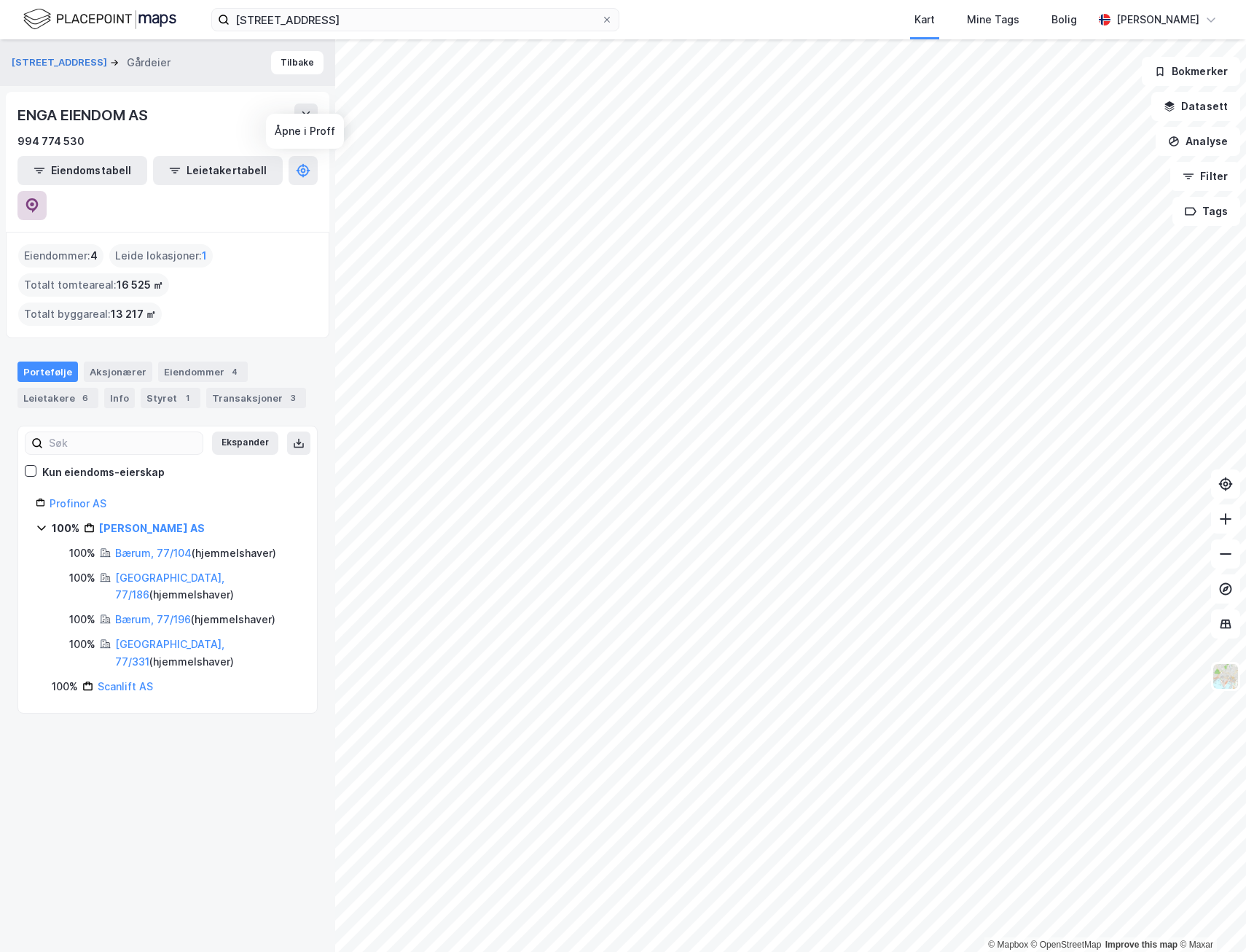
click at [40, 198] on icon at bounding box center [32, 205] width 15 height 15
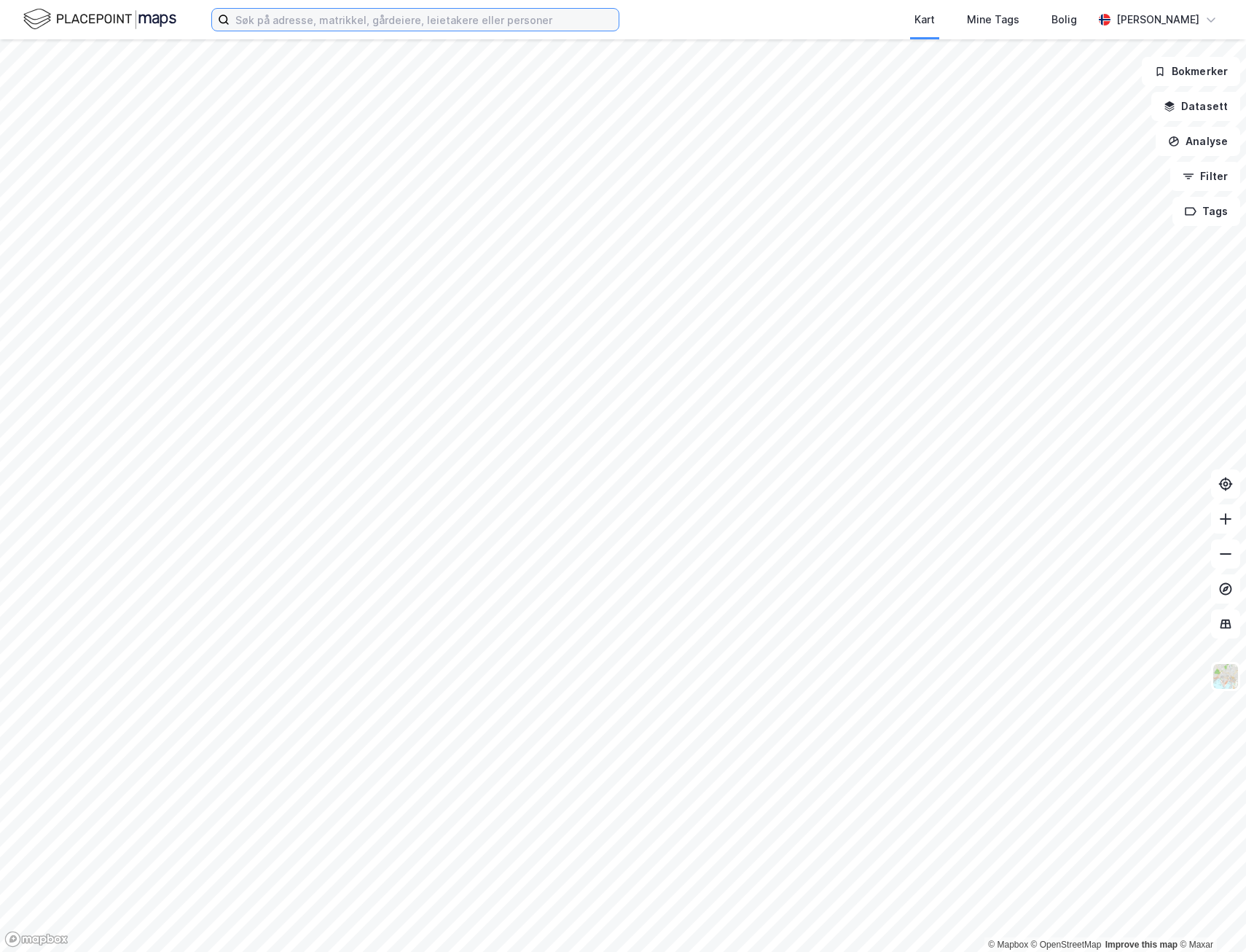
click at [311, 22] on input at bounding box center [423, 19] width 389 height 22
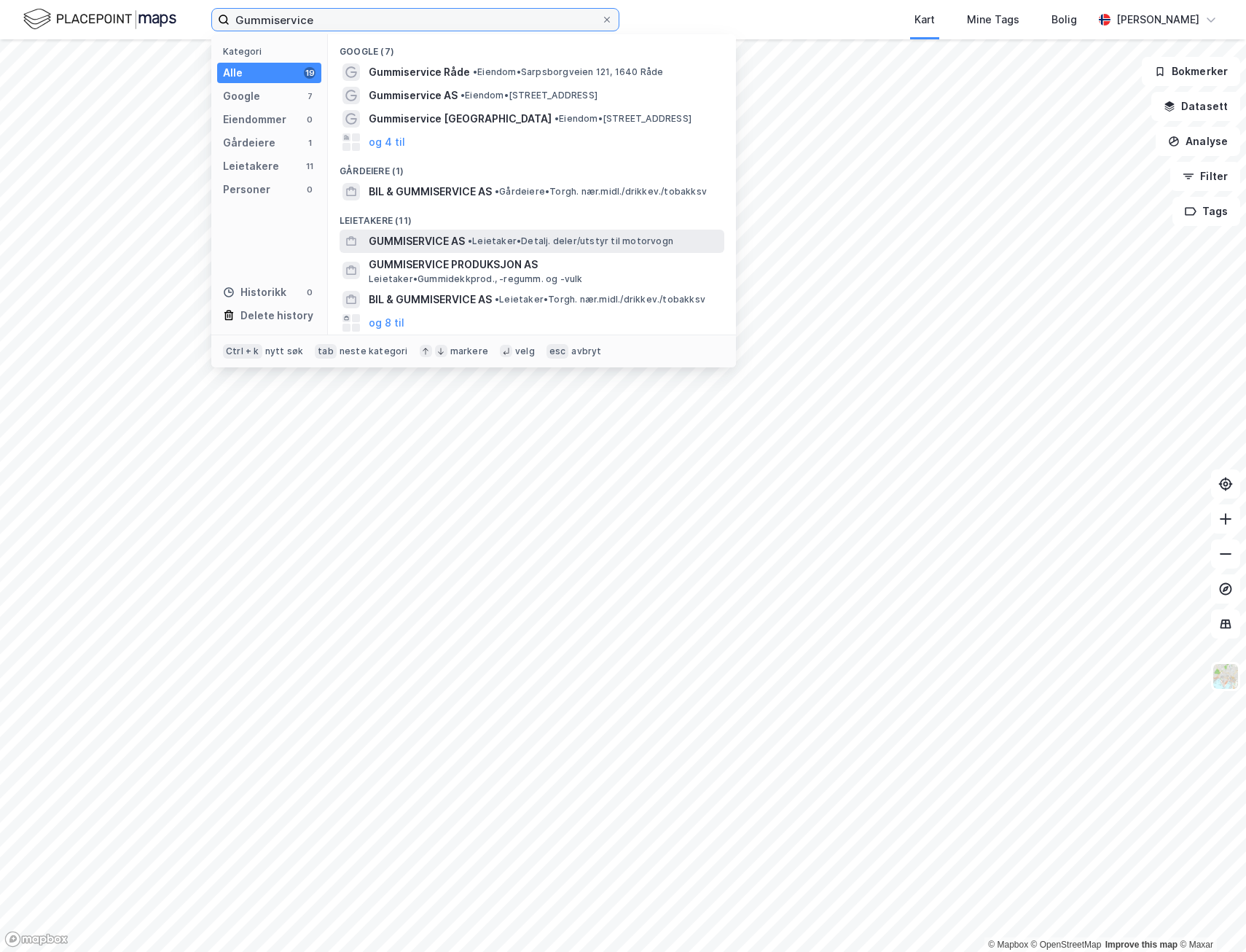
type input "Gummiservice"
click at [411, 243] on span "GUMMISERVICE AS" at bounding box center [417, 241] width 96 height 17
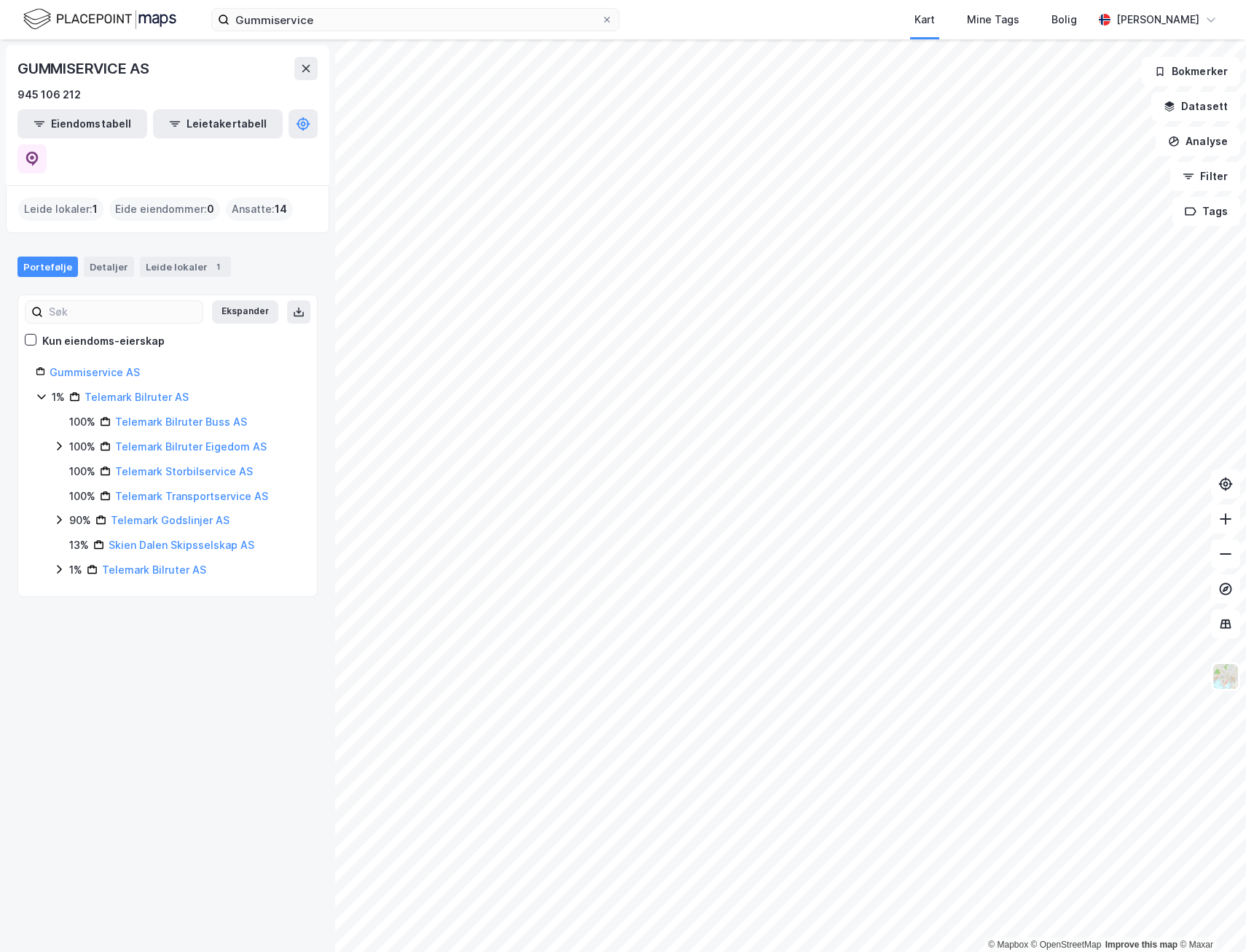
click at [319, 264] on div "© Mapbox © OpenStreetMap Improve this map © Maxar GUMMISERVICE AS 945 106 212 E…" at bounding box center [623, 496] width 1246 height 913
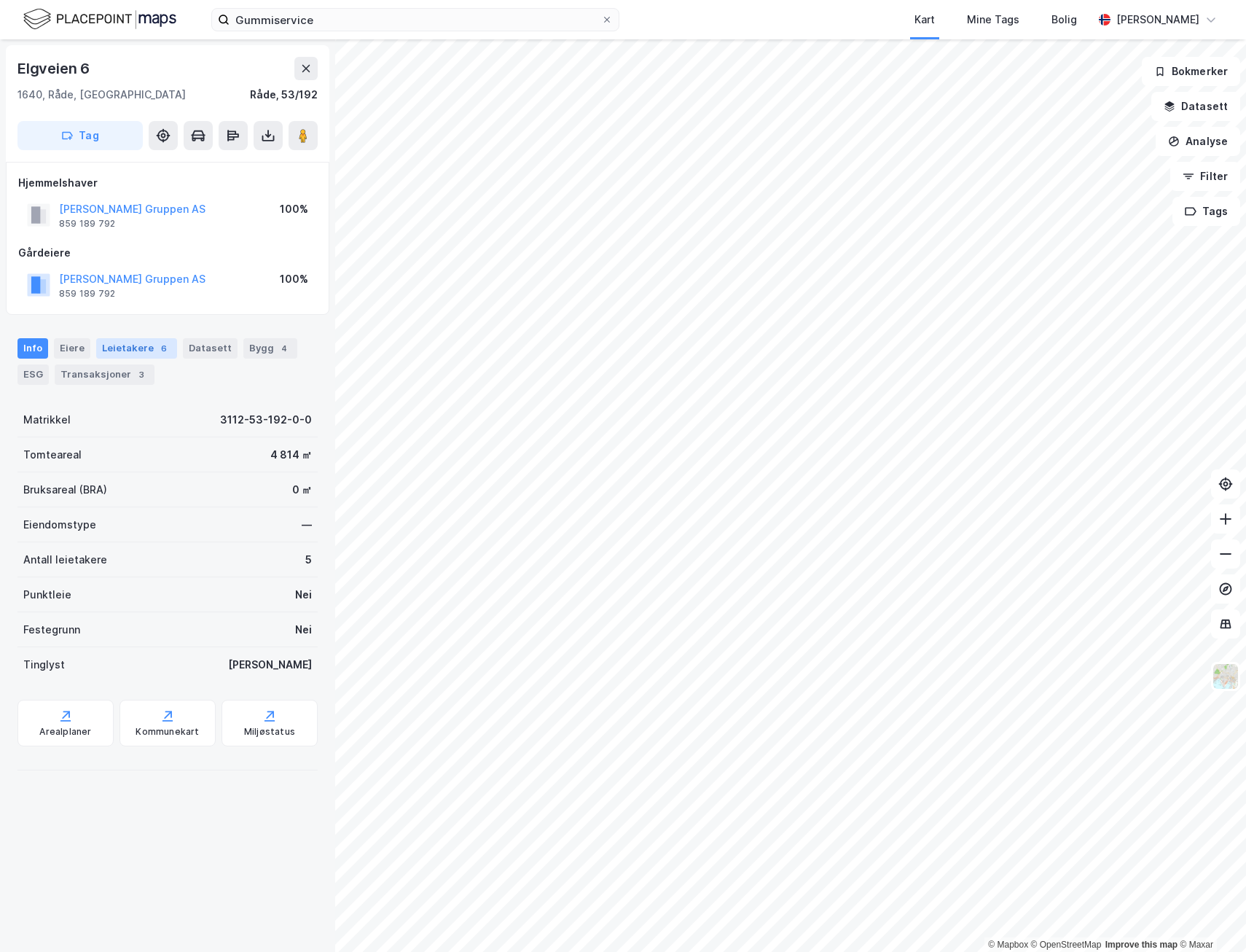
click at [151, 355] on div "Leietakere 6" at bounding box center [136, 348] width 81 height 20
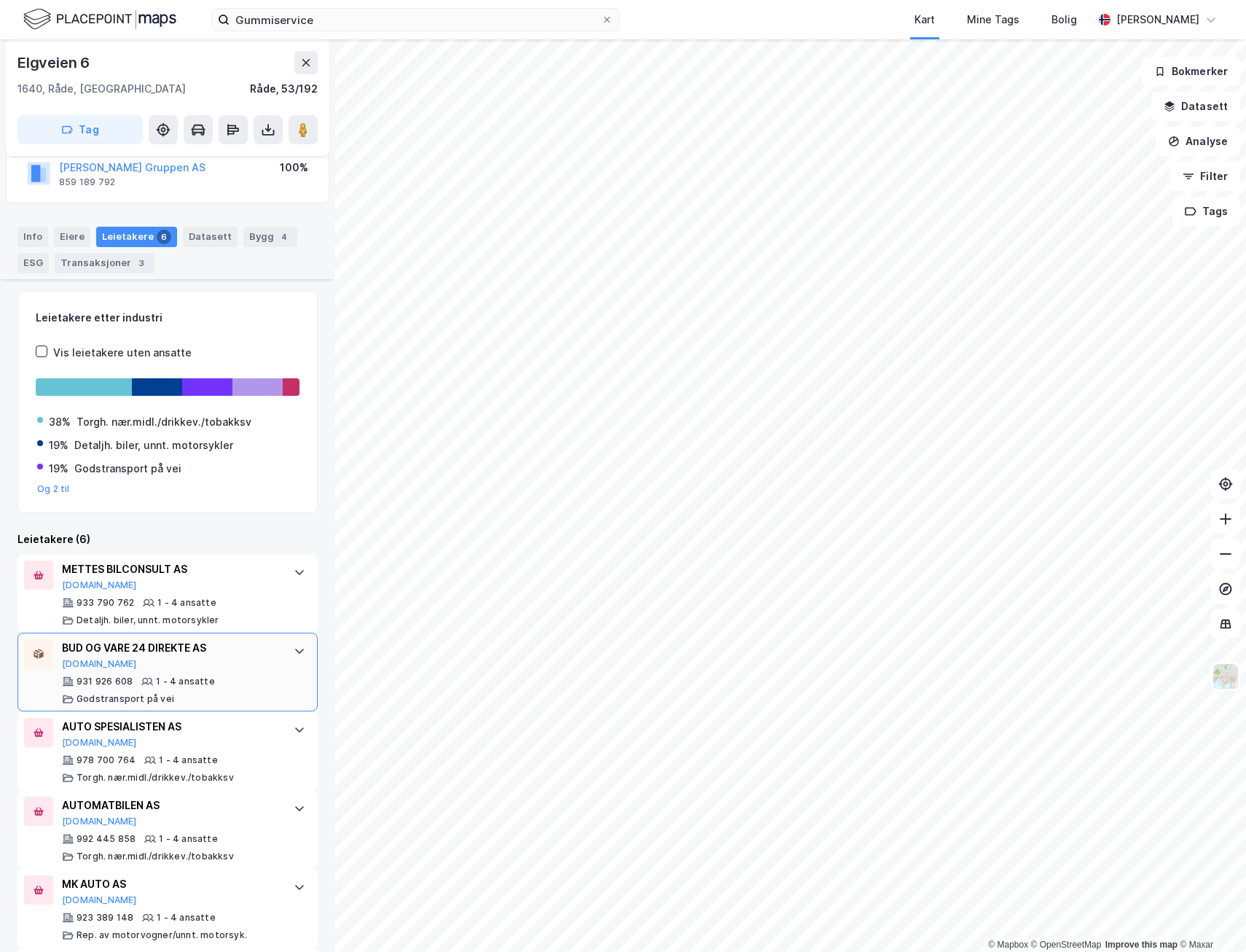
scroll to position [186, 0]
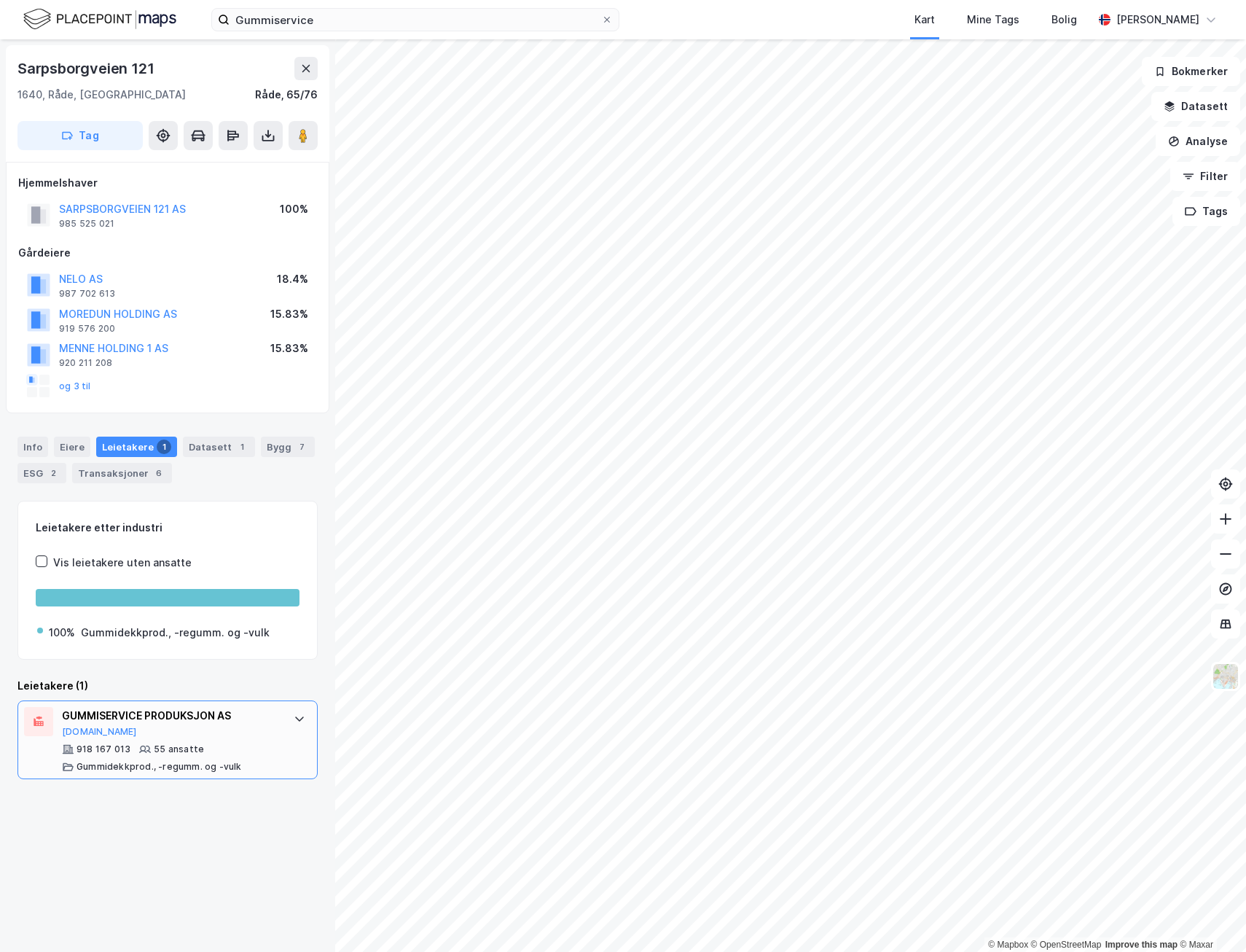
click at [104, 717] on div "GUMMISERVICE PRODUKSJON AS" at bounding box center [171, 716] width 218 height 17
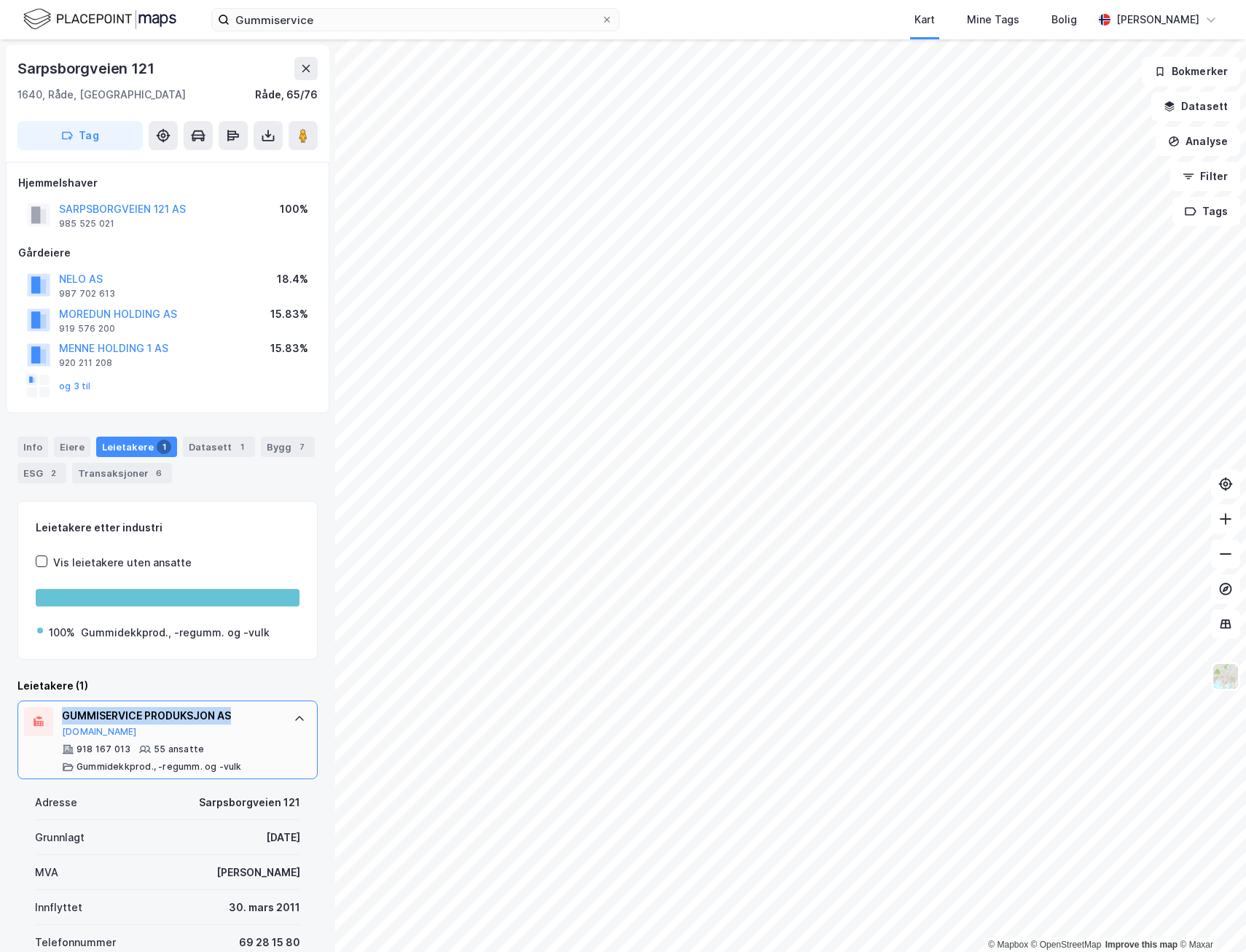
drag, startPoint x: 237, startPoint y: 713, endPoint x: 57, endPoint y: 703, distance: 180.3
click at [57, 703] on div "GUMMISERVICE PRODUKSJON AS Proff.no 918 167 013 55 ansatte Gummidekkprod., -reg…" at bounding box center [167, 739] width 300 height 79
drag, startPoint x: 57, startPoint y: 703, endPoint x: 72, endPoint y: 732, distance: 32.6
click at [72, 732] on button "[DOMAIN_NAME]" at bounding box center [99, 732] width 75 height 12
